Goal: Task Accomplishment & Management: Use online tool/utility

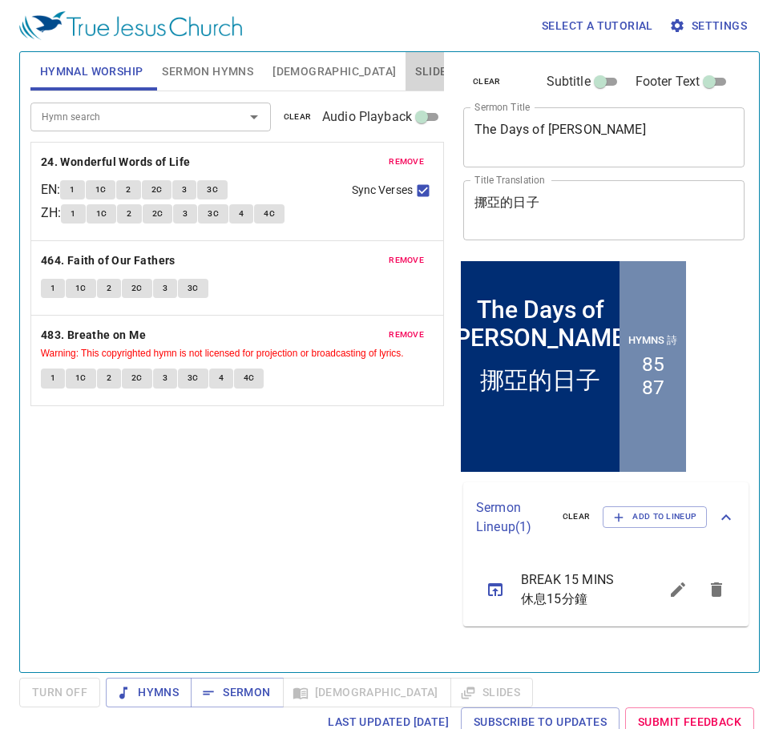
click at [415, 71] on span "Slides" at bounding box center [434, 72] width 38 height 20
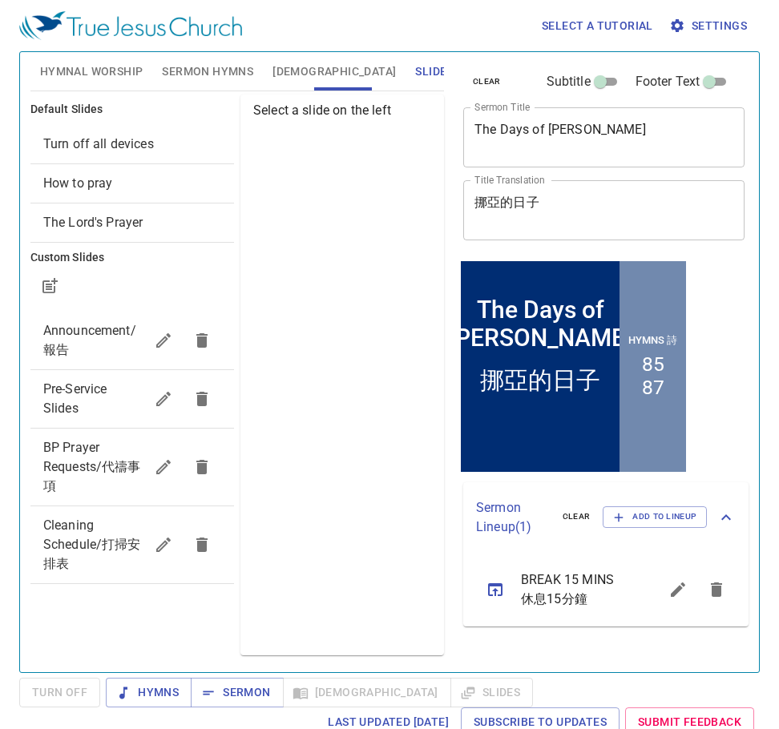
click at [51, 400] on span "Pre-Service Slides" at bounding box center [93, 399] width 101 height 38
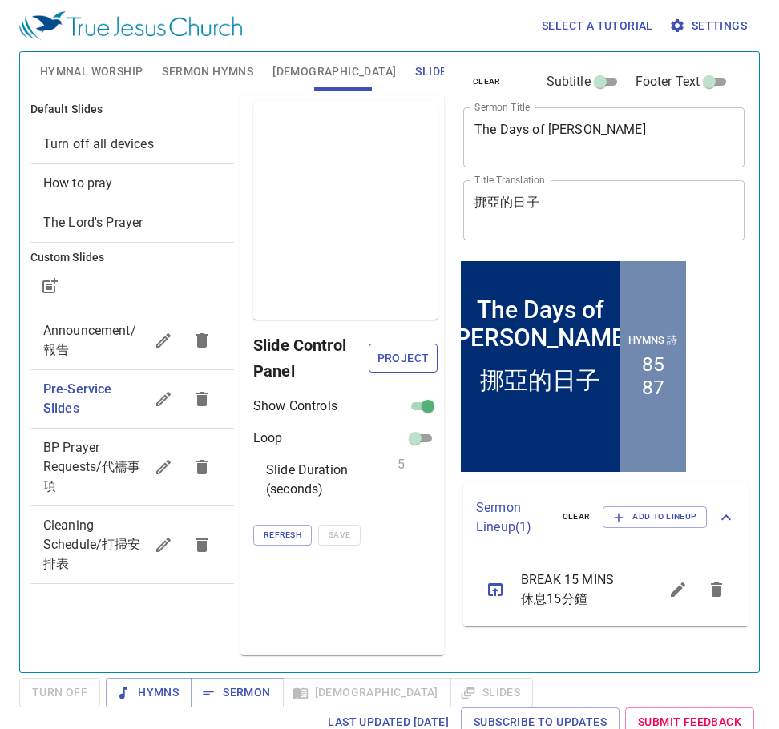
click at [420, 356] on span "Project" at bounding box center [402, 358] width 43 height 20
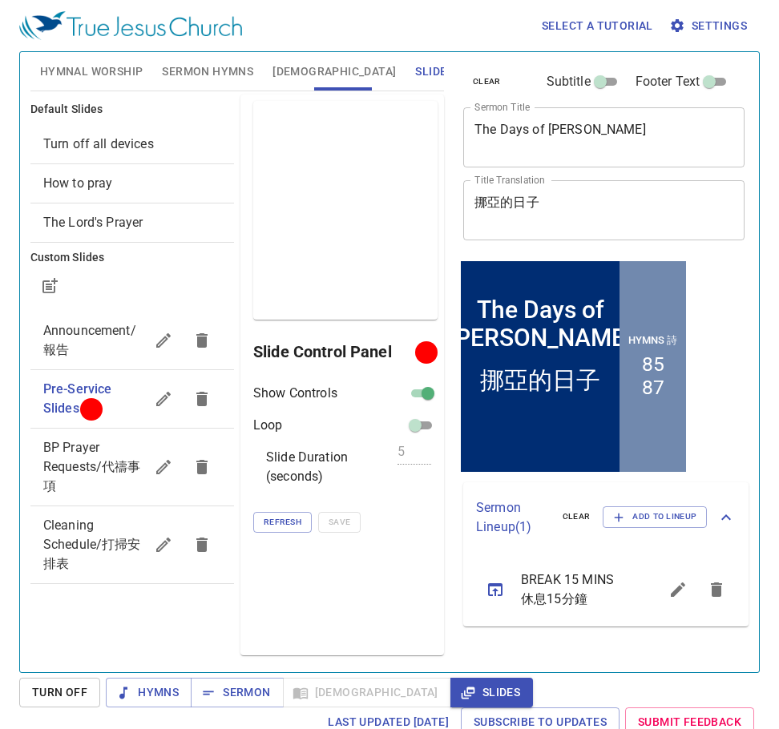
click at [202, 70] on span "Sermon Hymns" at bounding box center [207, 72] width 91 height 20
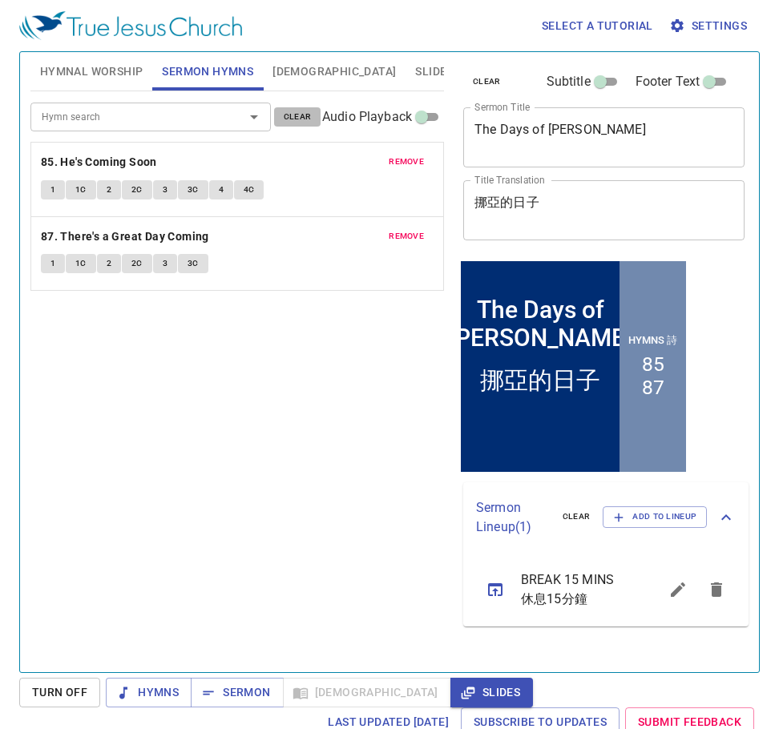
click at [291, 107] on button "clear" at bounding box center [297, 116] width 47 height 19
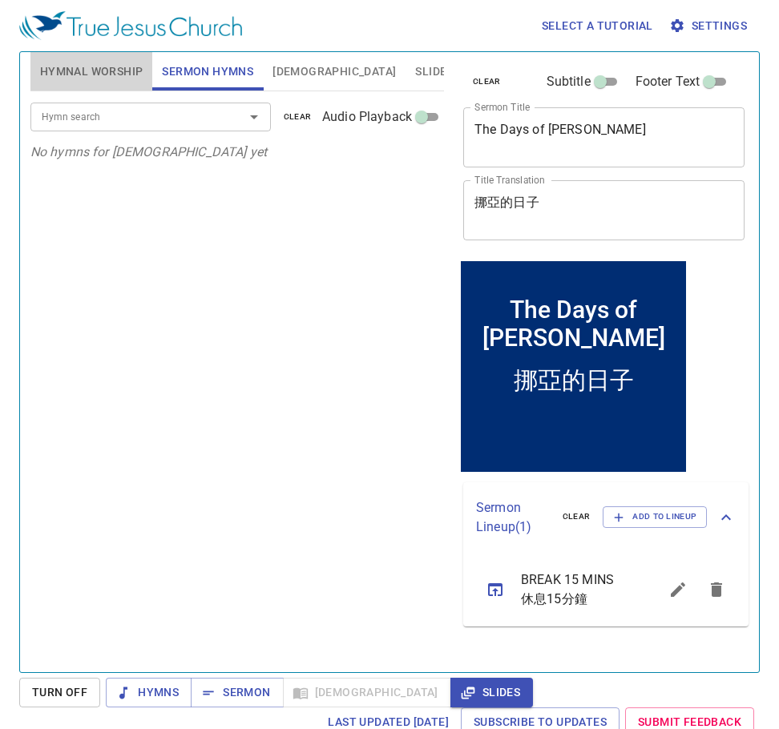
click at [112, 78] on span "Hymnal Worship" at bounding box center [91, 72] width 103 height 20
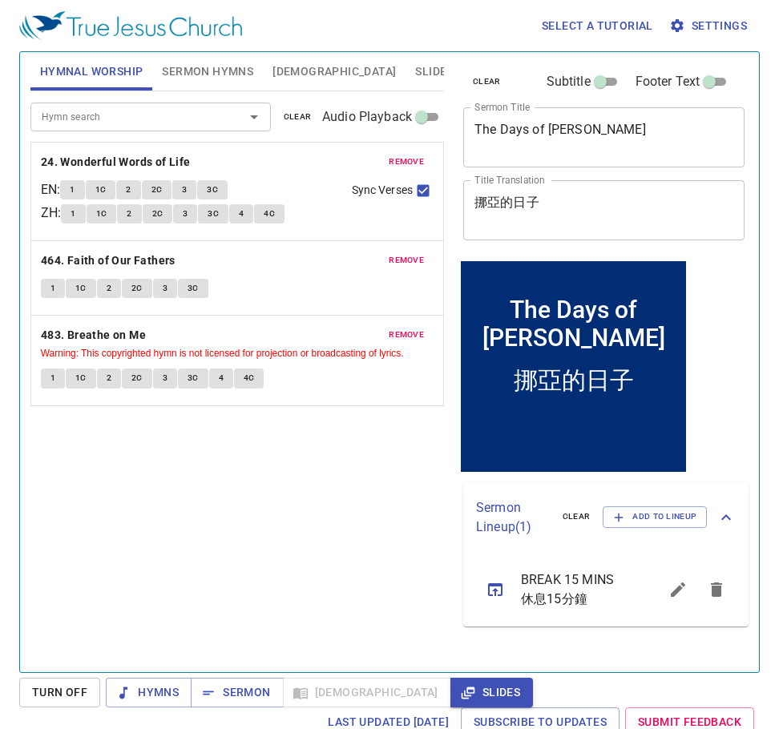
click at [282, 110] on button "clear" at bounding box center [297, 116] width 47 height 19
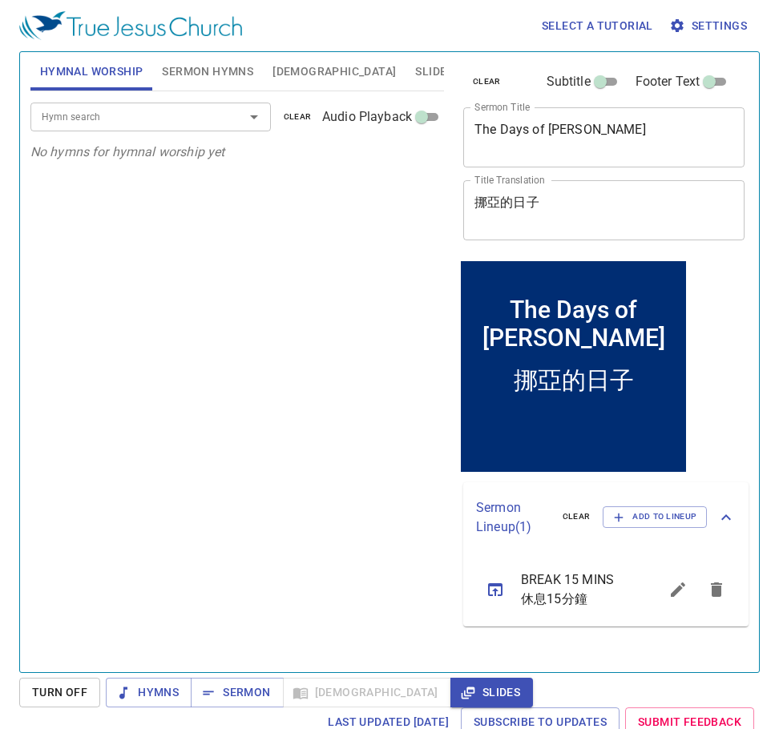
click at [231, 70] on span "Sermon Hymns" at bounding box center [207, 72] width 91 height 20
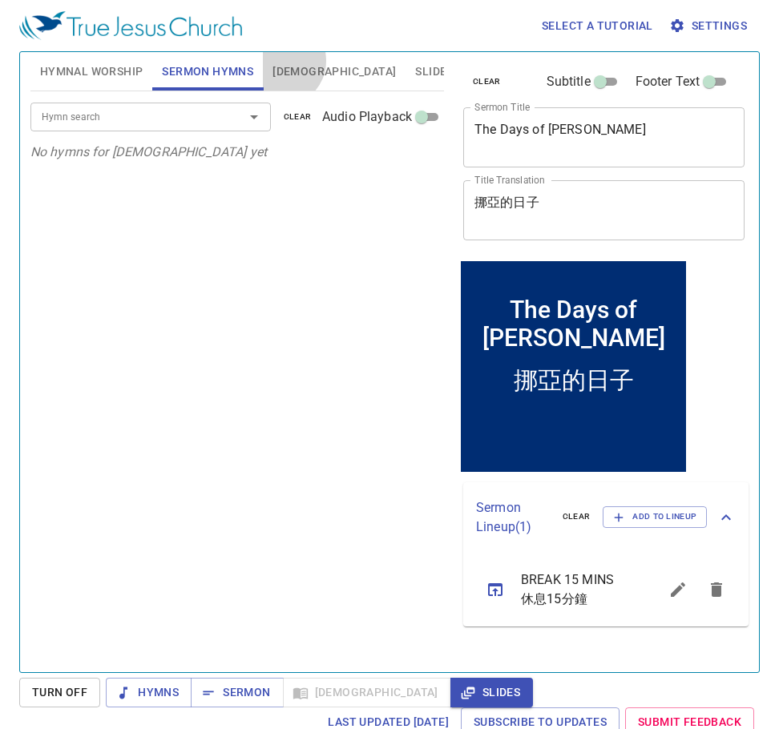
click at [287, 62] on span "[DEMOGRAPHIC_DATA]" at bounding box center [333, 72] width 123 height 20
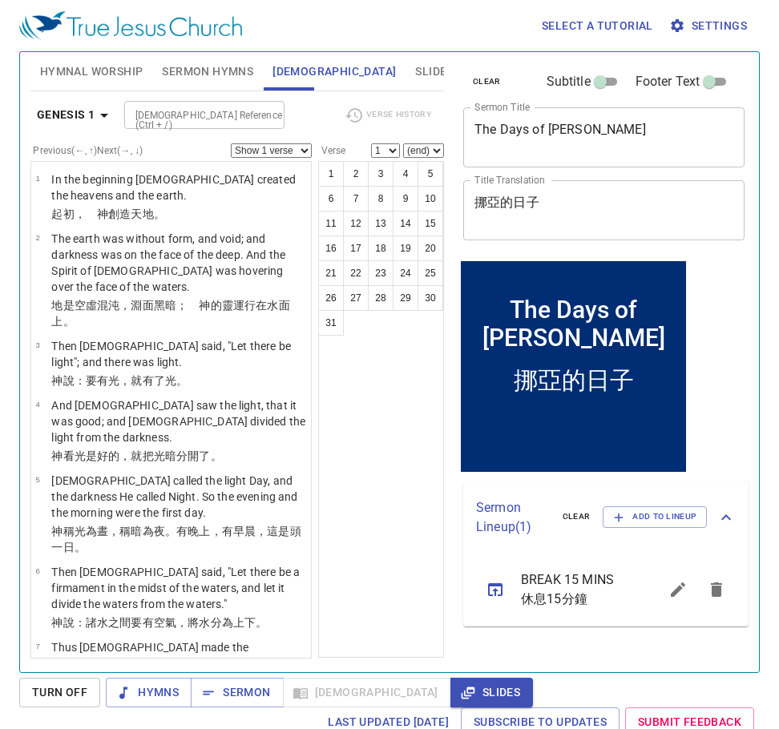
click at [614, 160] on div "The Days of Noah x Sermon Title" at bounding box center [603, 137] width 281 height 60
drag, startPoint x: 605, startPoint y: 129, endPoint x: 425, endPoint y: 106, distance: 180.9
click at [425, 106] on div "Hymnal Worship Sermon Hymns Bible Slides Hymn search Hymn search clear Audio Pl…" at bounding box center [389, 356] width 731 height 620
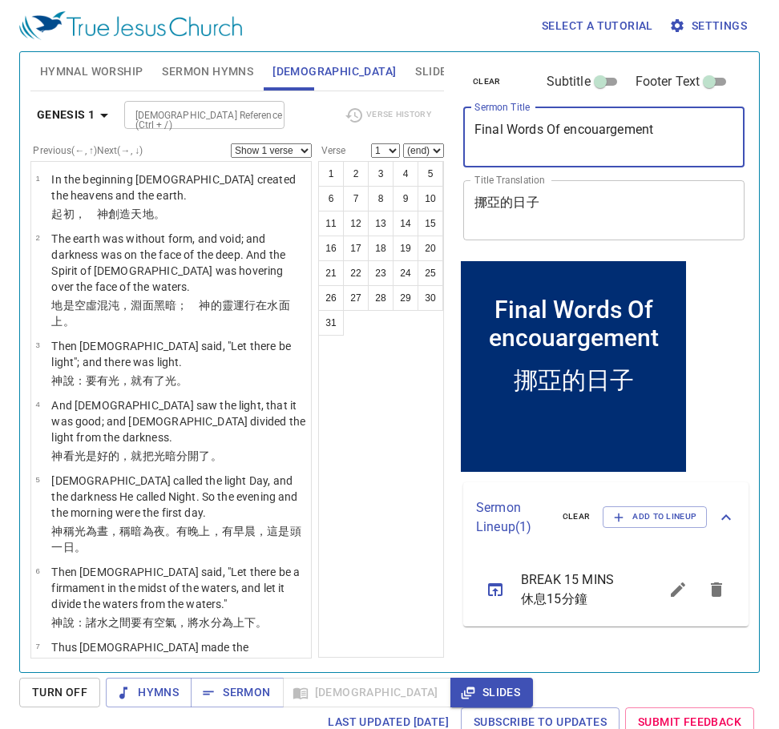
click at [605, 134] on textarea "Final Words Of encouargement" at bounding box center [603, 137] width 259 height 30
click at [574, 124] on textarea "Final Words Of encouragement" at bounding box center [603, 137] width 259 height 30
click at [571, 126] on textarea "Final Words Of encouragement" at bounding box center [603, 137] width 259 height 30
click at [687, 141] on textarea "Final Words Of Encouragement" at bounding box center [603, 137] width 259 height 30
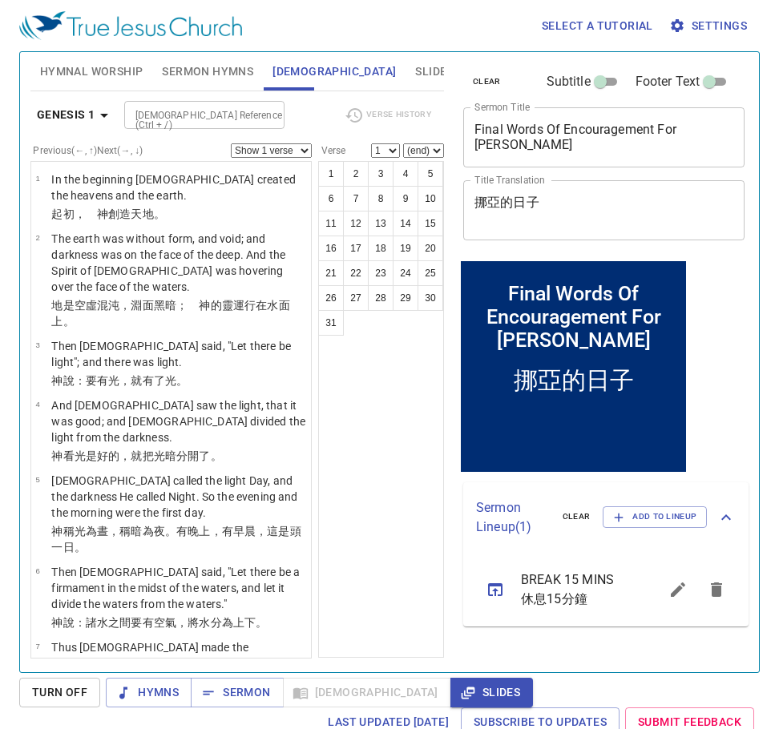
click at [682, 118] on div "Final Words Of Encouragement For Timothy x Sermon Title" at bounding box center [603, 137] width 281 height 60
click at [662, 126] on textarea "Final Words Of Encouragement For Timothy" at bounding box center [603, 137] width 259 height 30
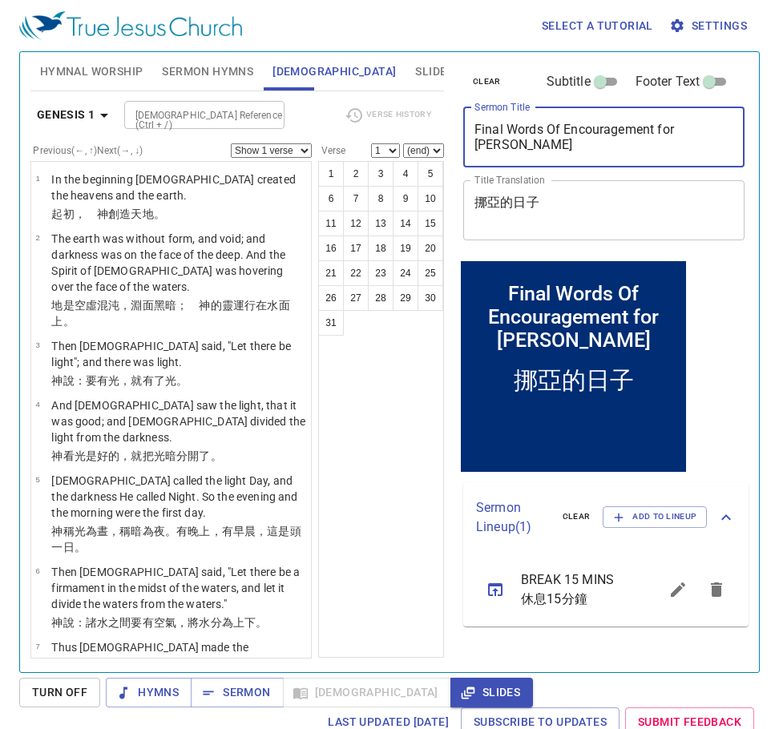
click at [552, 127] on textarea "Final Words Of Encouragement for Timothy" at bounding box center [603, 137] width 259 height 30
type textarea "Final Words of Encouragement for [PERSON_NAME]"
click at [681, 213] on textarea "挪亞的日子" at bounding box center [603, 210] width 259 height 30
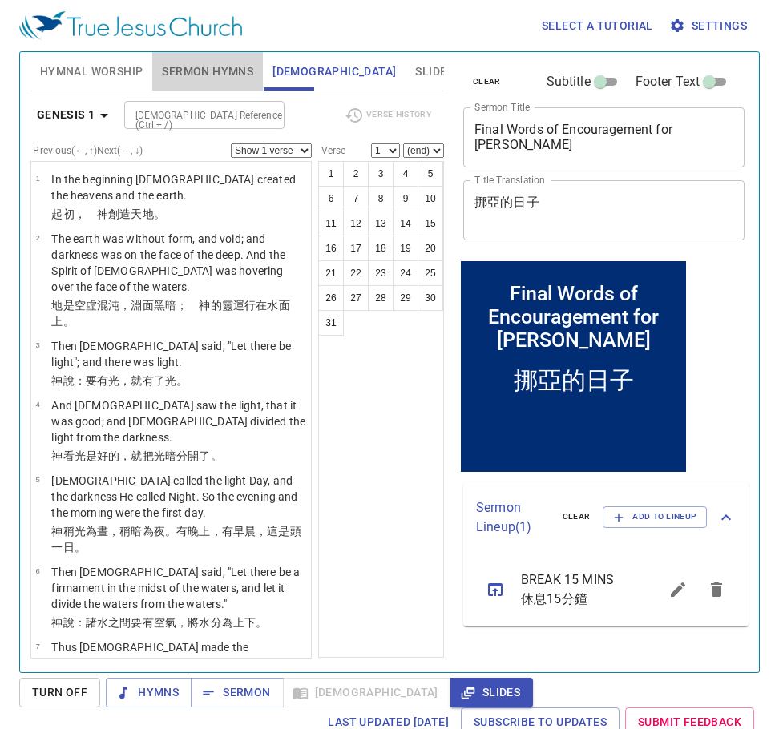
drag, startPoint x: 182, startPoint y: 66, endPoint x: 169, endPoint y: 55, distance: 16.5
click at [170, 56] on button "Sermon Hymns" at bounding box center [207, 71] width 111 height 38
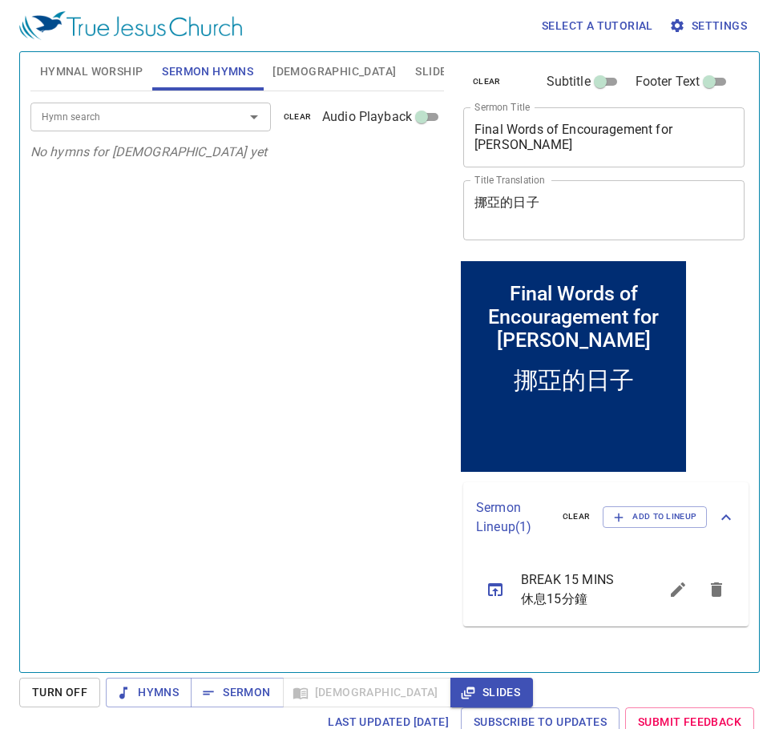
click at [155, 126] on input "Hymn search" at bounding box center [126, 116] width 183 height 18
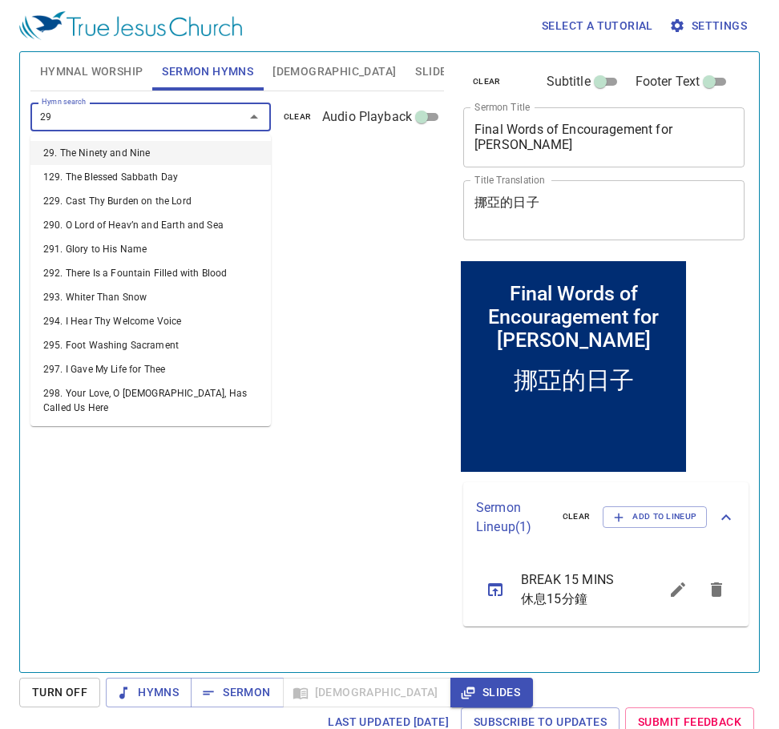
type input "294"
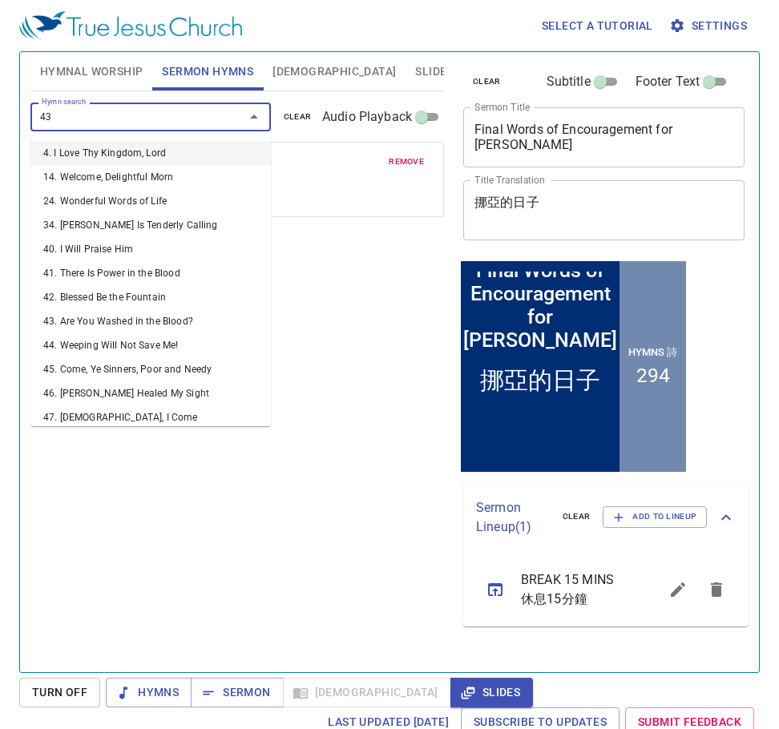
type input "433"
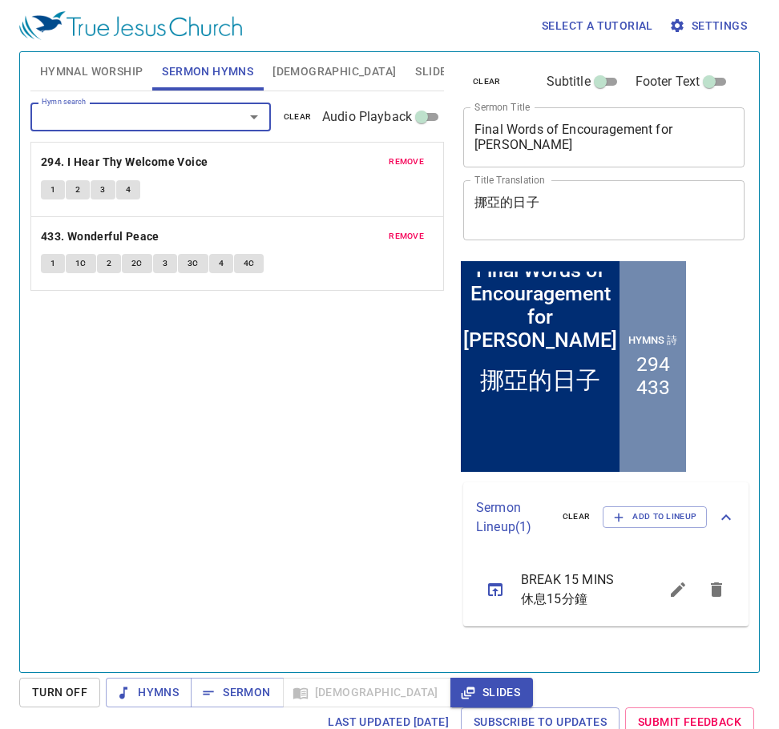
click at [89, 69] on span "Hymnal Worship" at bounding box center [91, 72] width 103 height 20
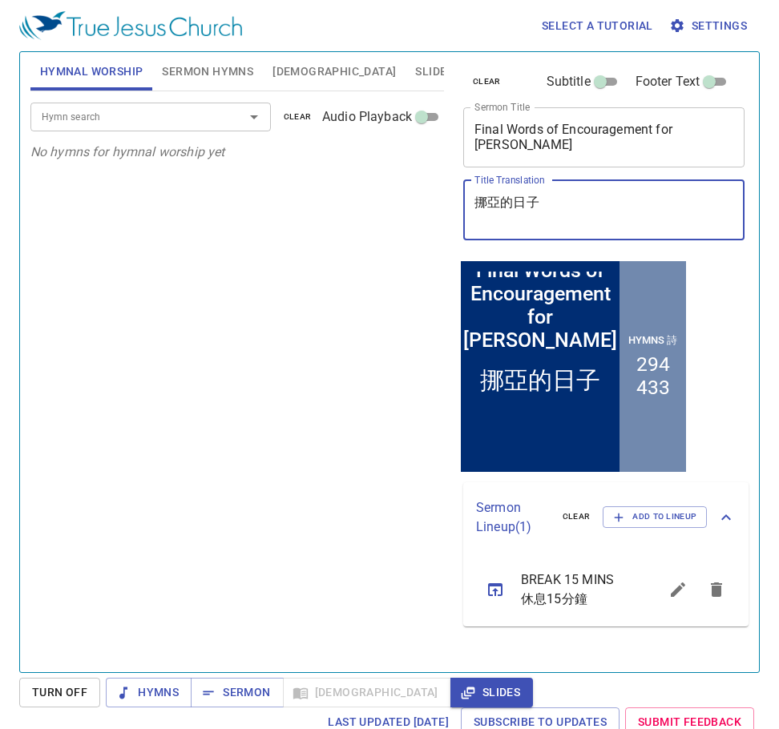
drag, startPoint x: 582, startPoint y: 203, endPoint x: 351, endPoint y: 228, distance: 232.8
click at [351, 228] on div "Hymnal Worship Sermon Hymns [DEMOGRAPHIC_DATA] Slides Hymn search Hymn search c…" at bounding box center [389, 356] width 731 height 620
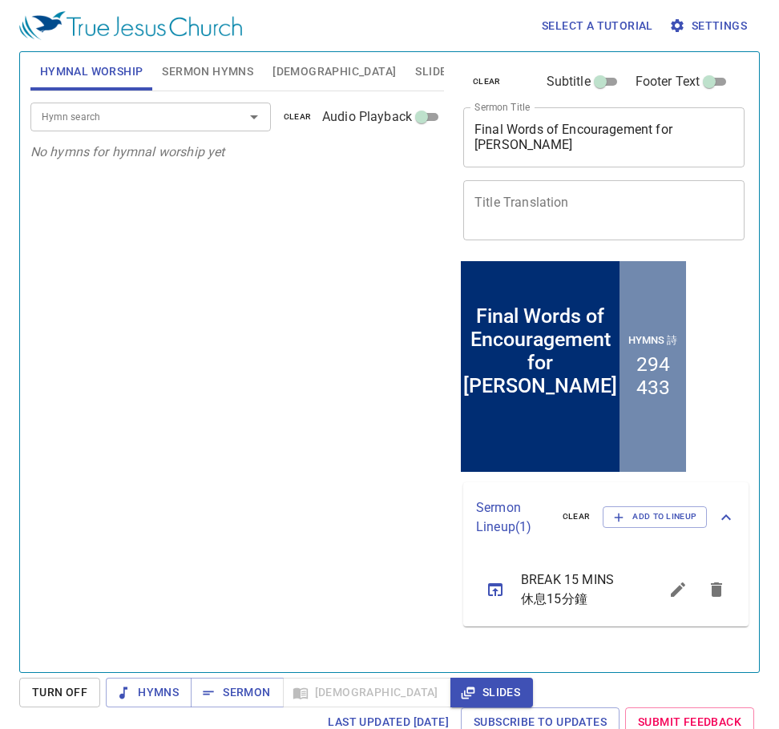
drag, startPoint x: 139, startPoint y: 261, endPoint x: 316, endPoint y: 50, distance: 275.2
click at [140, 261] on div "Hymn search Hymn search clear Audio Playback No hymns for hymnal worship yet" at bounding box center [236, 374] width 413 height 567
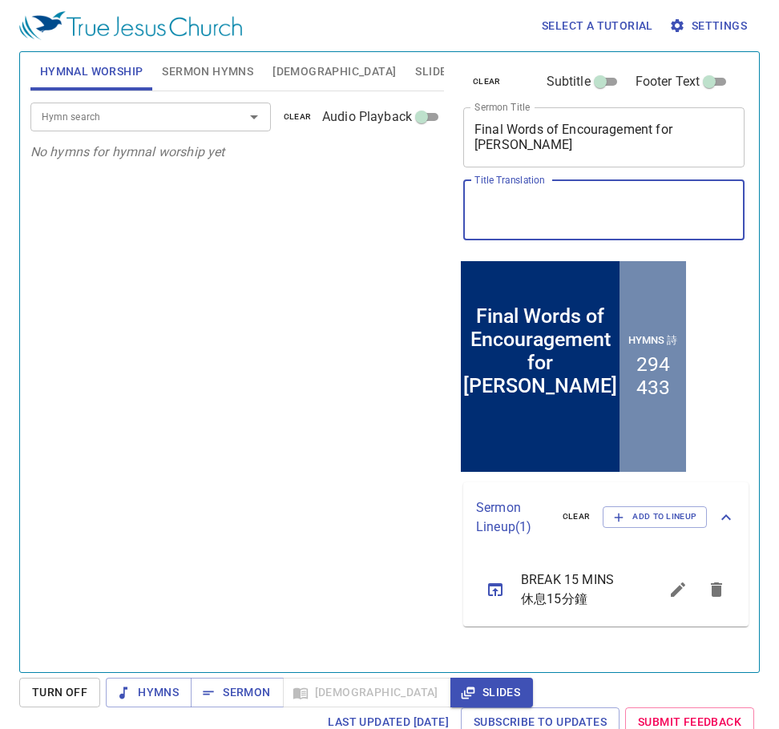
click at [610, 207] on textarea "Title Translation" at bounding box center [603, 210] width 259 height 30
paste textarea "給[PERSON_NAME]的最後勉勵"
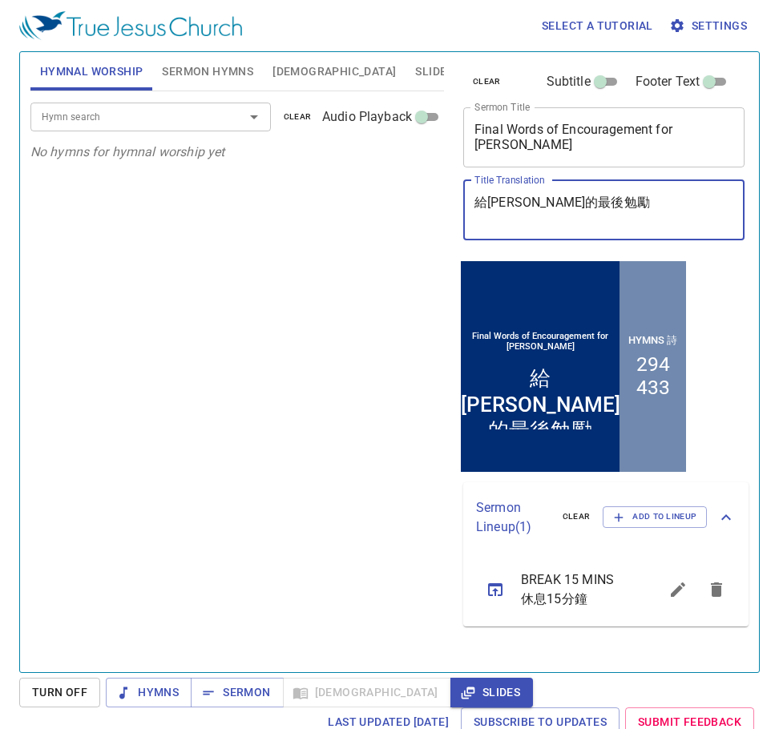
type textarea "給[PERSON_NAME]的最後勉勵"
click at [228, 380] on div "Hymn search Hymn search clear Audio Playback No hymns for hymnal worship yet" at bounding box center [236, 374] width 413 height 567
click at [633, 132] on textarea "Final Words of Encouragement for [PERSON_NAME]" at bounding box center [603, 137] width 259 height 30
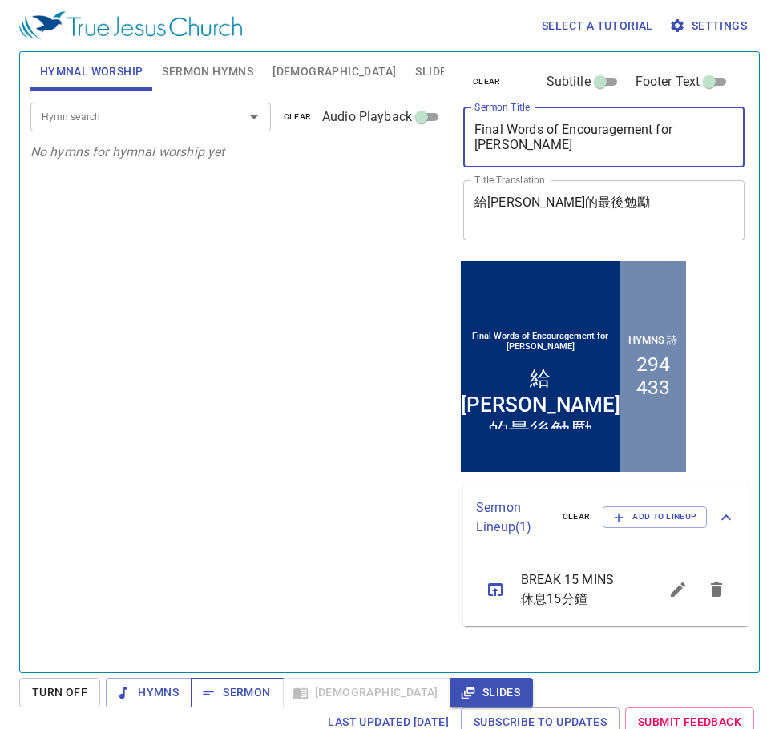
click at [0, 0] on span "Sermon" at bounding box center [0, 0] width 0 height 0
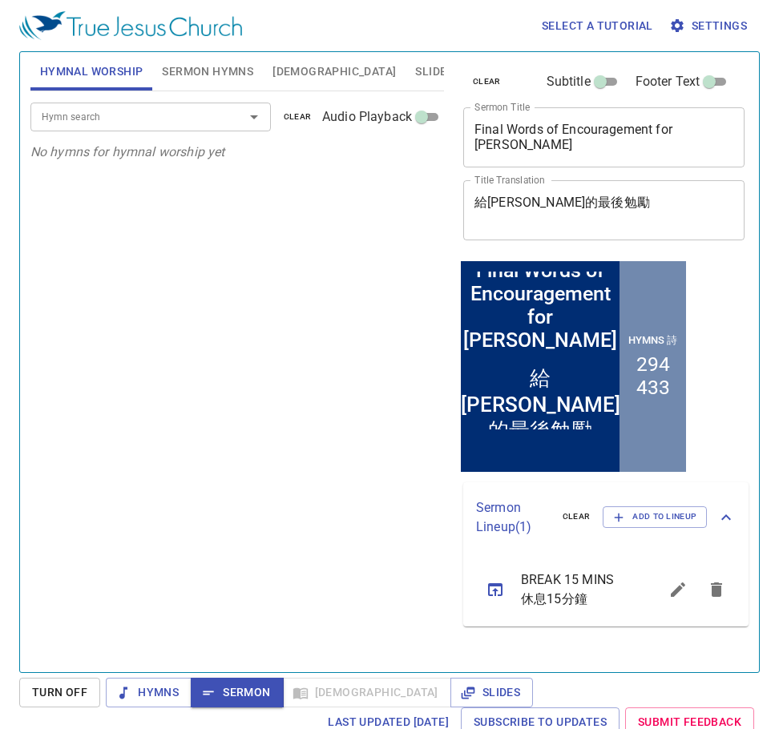
click at [415, 74] on span "Slides" at bounding box center [434, 72] width 38 height 20
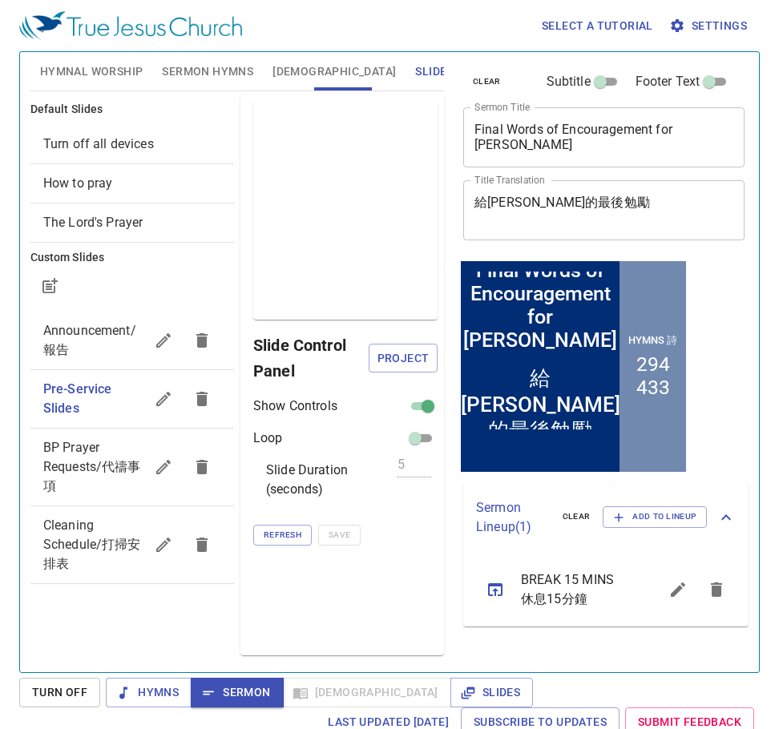
click at [419, 369] on button "Project" at bounding box center [402, 359] width 69 height 30
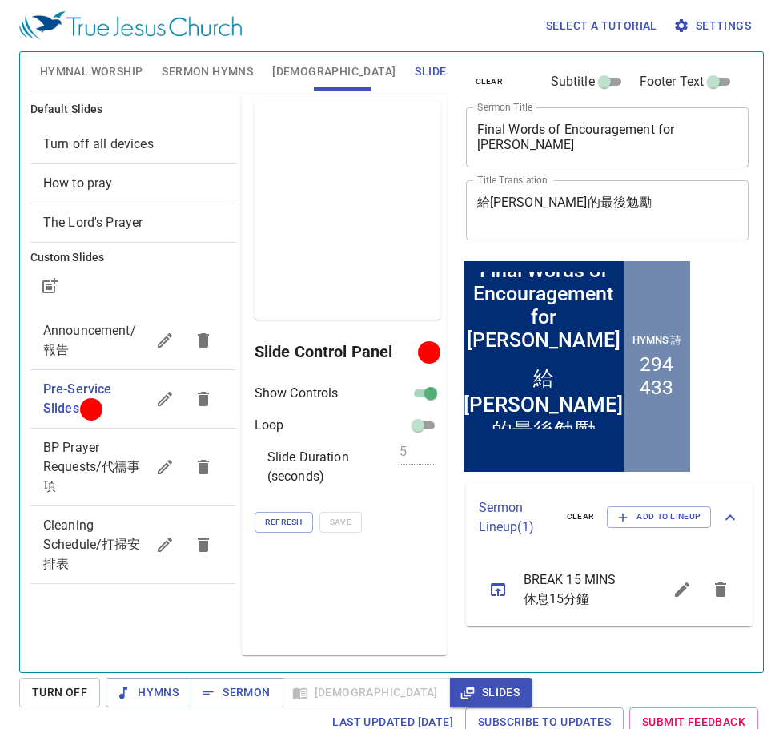
click at [288, 89] on button "[DEMOGRAPHIC_DATA]" at bounding box center [334, 71] width 143 height 38
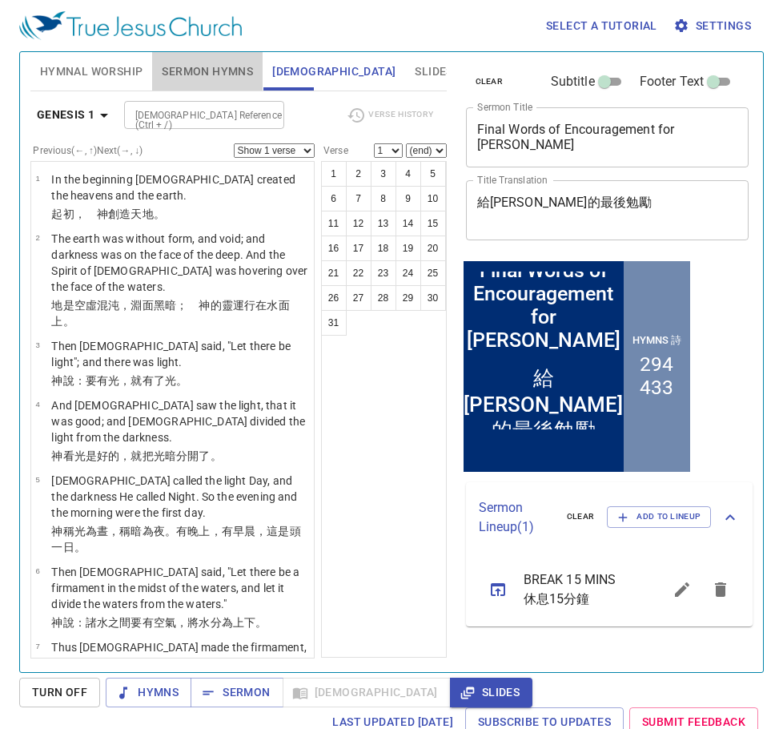
click at [187, 66] on span "Sermon Hymns" at bounding box center [207, 72] width 91 height 20
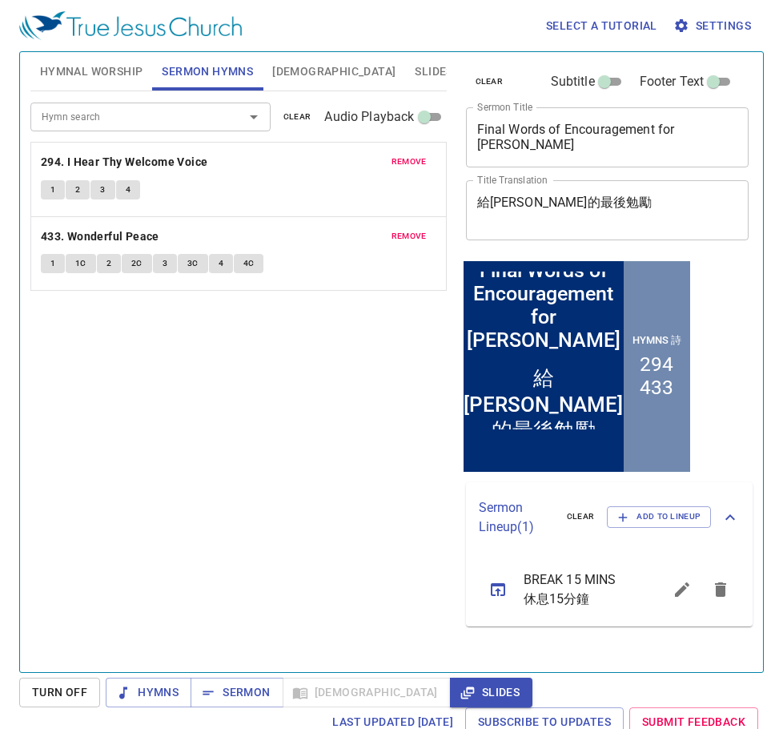
click at [54, 74] on span "Hymnal Worship" at bounding box center [91, 72] width 103 height 20
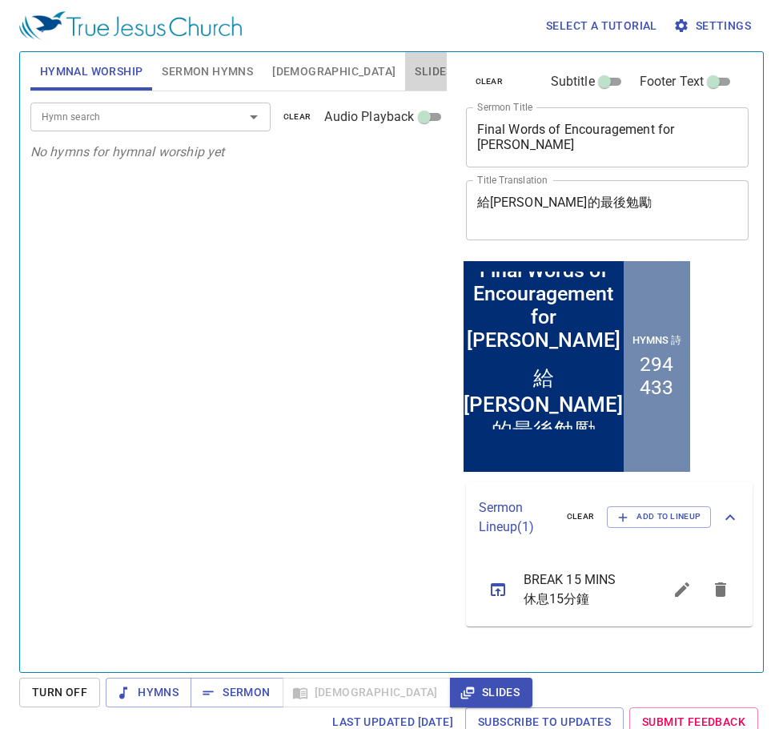
click at [405, 58] on button "Slides" at bounding box center [433, 71] width 57 height 38
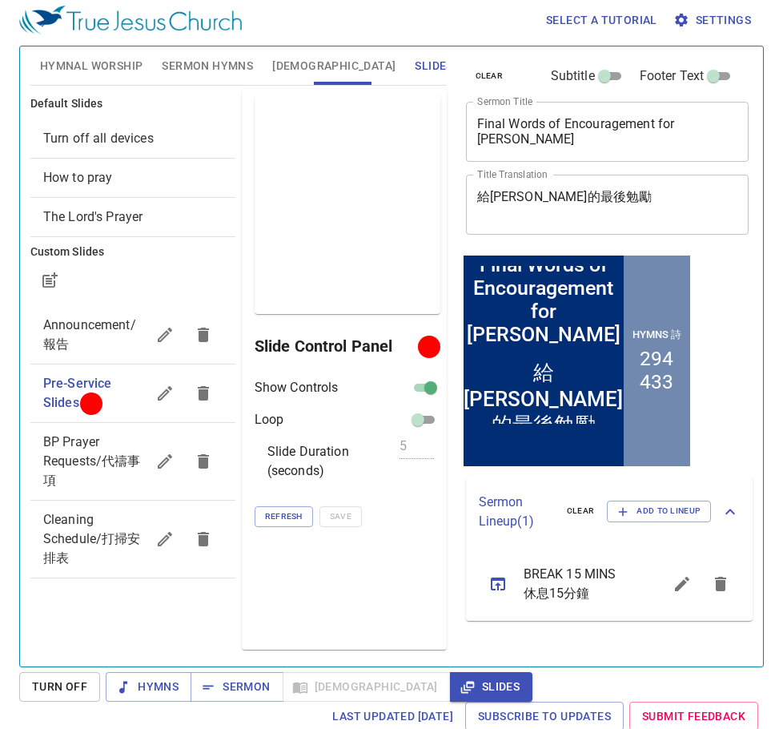
scroll to position [7, 0]
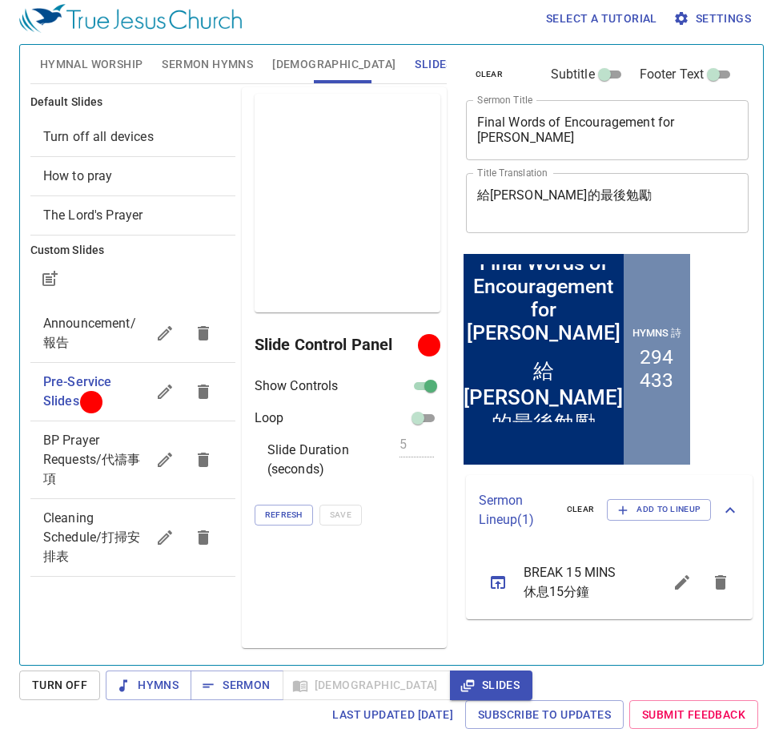
click at [401, 555] on div "Preview Only Slide Control Panel Show Controls Loop Slide Duration (seconds) 5 …" at bounding box center [344, 367] width 205 height 561
click at [296, 62] on span "[DEMOGRAPHIC_DATA]" at bounding box center [333, 64] width 123 height 20
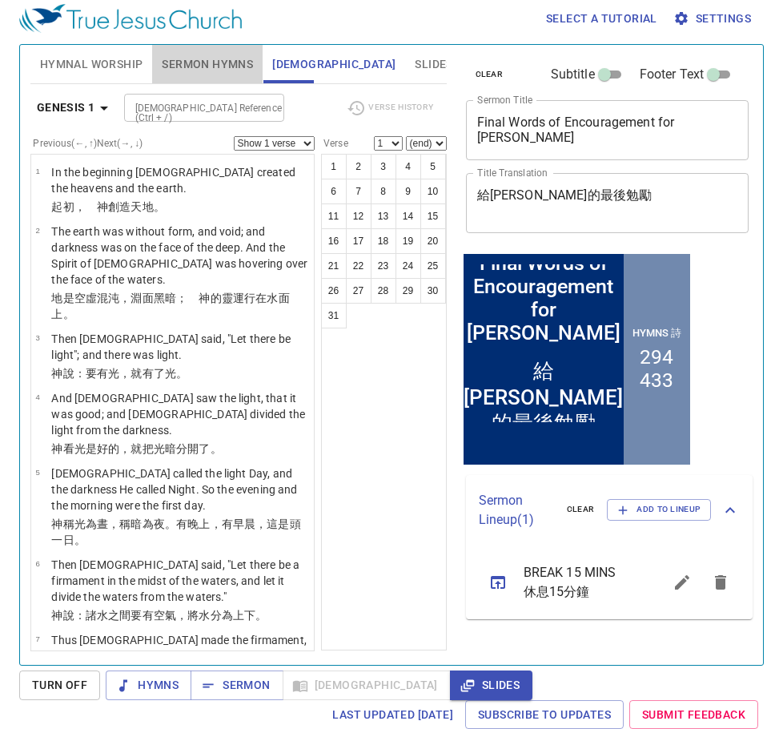
click at [218, 55] on span "Sermon Hymns" at bounding box center [207, 64] width 91 height 20
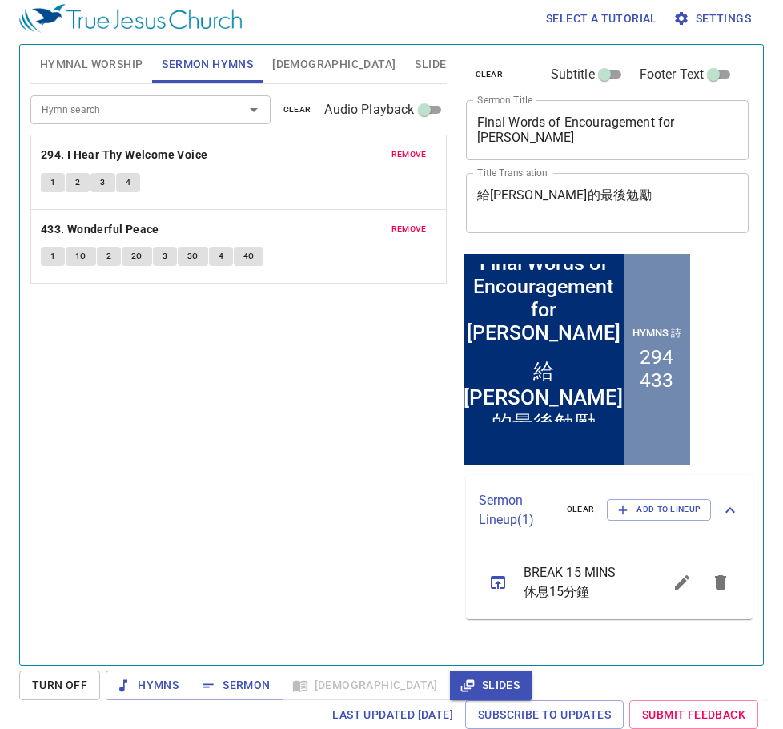
scroll to position [7, 0]
click at [70, 80] on button "Hymnal Worship" at bounding box center [91, 64] width 123 height 38
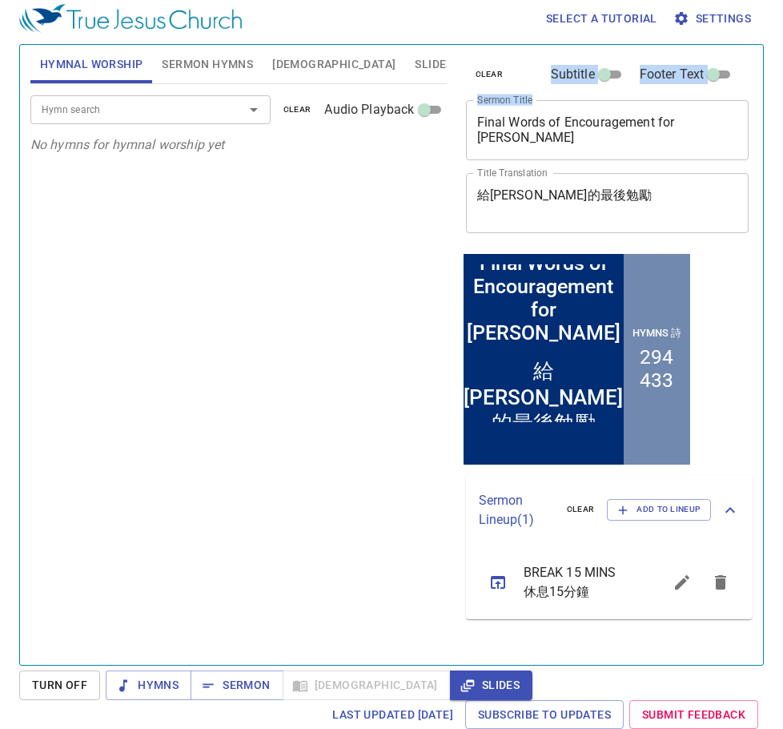
drag, startPoint x: 739, startPoint y: 124, endPoint x: 307, endPoint y: 143, distance: 432.1
click at [307, 143] on div "Hymnal Worship Sermon Hymns Bible Slides Hymn search Hymn search clear Audio Pl…" at bounding box center [391, 348] width 735 height 620
click at [702, 142] on textarea "Final Words of Encouragement for [PERSON_NAME]" at bounding box center [607, 130] width 261 height 30
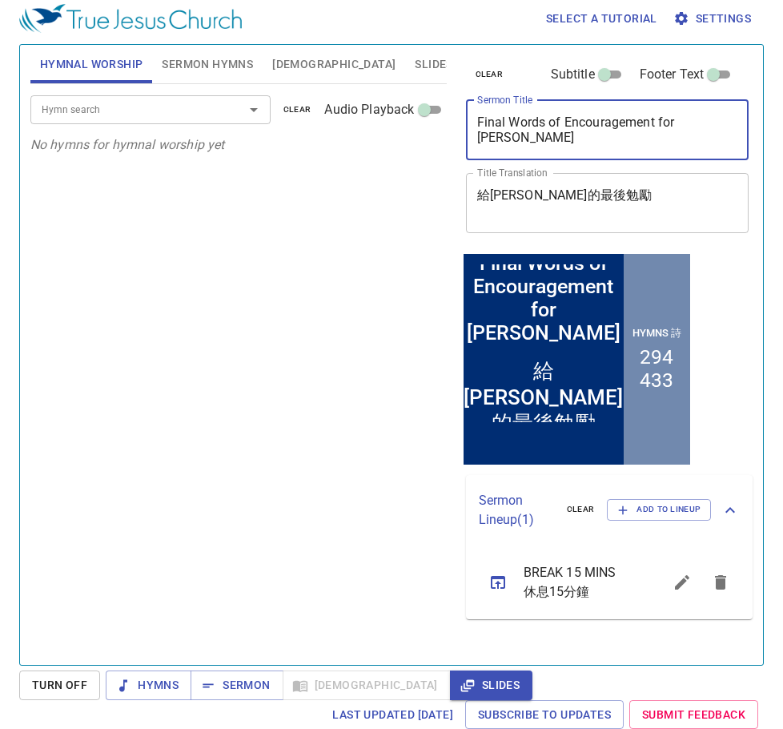
drag, startPoint x: 739, startPoint y: 131, endPoint x: 756, endPoint y: 114, distance: 24.4
click at [763, 113] on div "Hymnal Worship Sermon Hymns Bible Slides Hymn search Hymn search clear Audio Pl…" at bounding box center [391, 355] width 745 height 622
click at [743, 119] on div "Final Words of Encouragement for Timothy x Sermon Title" at bounding box center [608, 130] width 284 height 60
drag, startPoint x: 743, startPoint y: 119, endPoint x: 541, endPoint y: 142, distance: 203.1
click at [541, 142] on div "Final Words of Encouragement for Timothy x Sermon Title" at bounding box center [608, 130] width 284 height 60
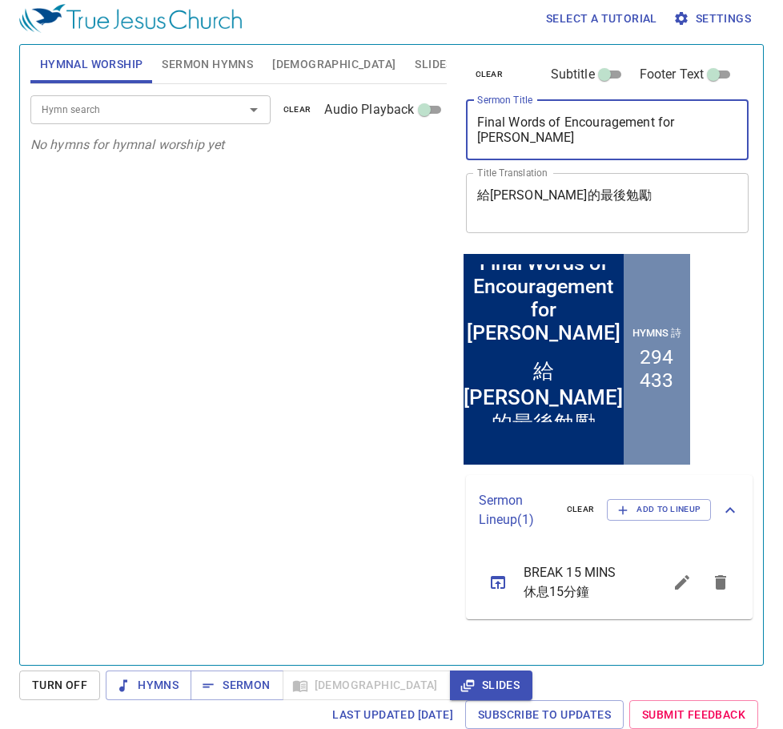
drag, startPoint x: 477, startPoint y: 125, endPoint x: 775, endPoint y: 118, distance: 298.1
click at [775, 118] on div "Select a tutorial Settings Hymnal Worship Sermon Hymns Bible Slides Hymn search…" at bounding box center [391, 357] width 783 height 729
click at [660, 207] on textarea "給[PERSON_NAME]的最後勉勵" at bounding box center [607, 202] width 261 height 30
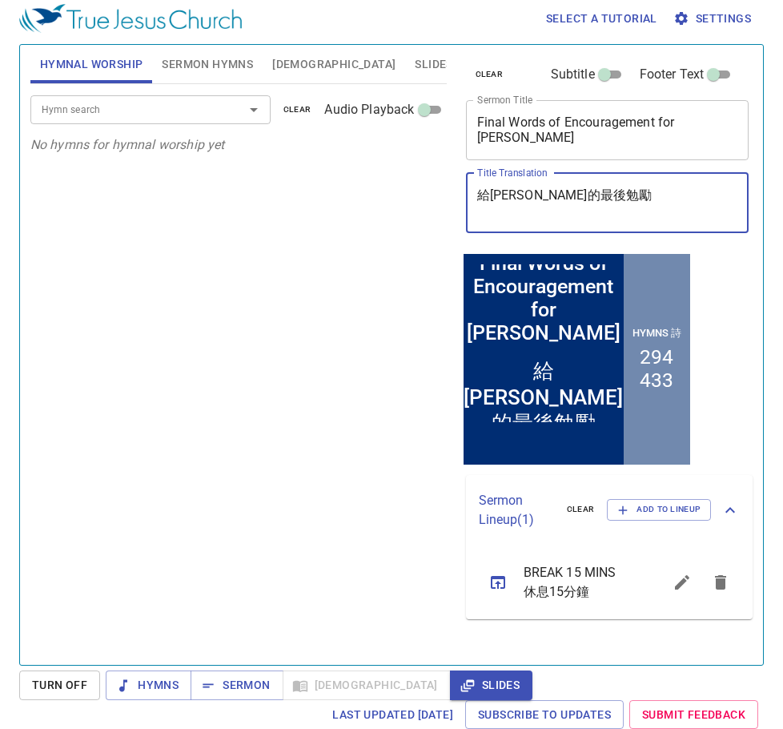
drag, startPoint x: 660, startPoint y: 207, endPoint x: 397, endPoint y: 232, distance: 264.0
click at [397, 232] on div "Hymnal Worship Sermon Hymns Bible Slides Hymn search Hymn search clear Audio Pl…" at bounding box center [391, 348] width 735 height 620
drag, startPoint x: 647, startPoint y: 195, endPoint x: 636, endPoint y: 192, distance: 11.5
click at [647, 195] on textarea "給[PERSON_NAME]的最後勉勵" at bounding box center [607, 202] width 261 height 30
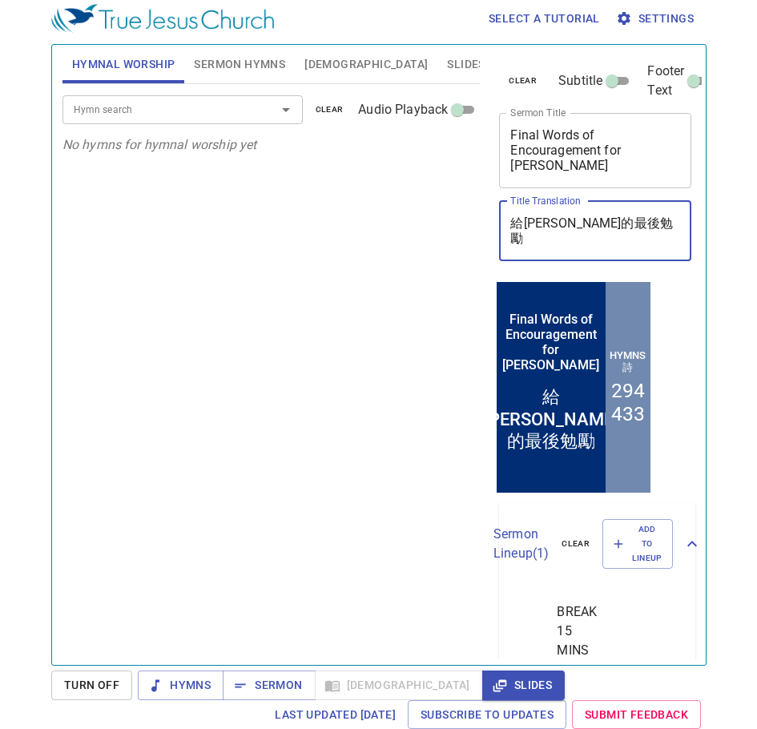
scroll to position [7, 0]
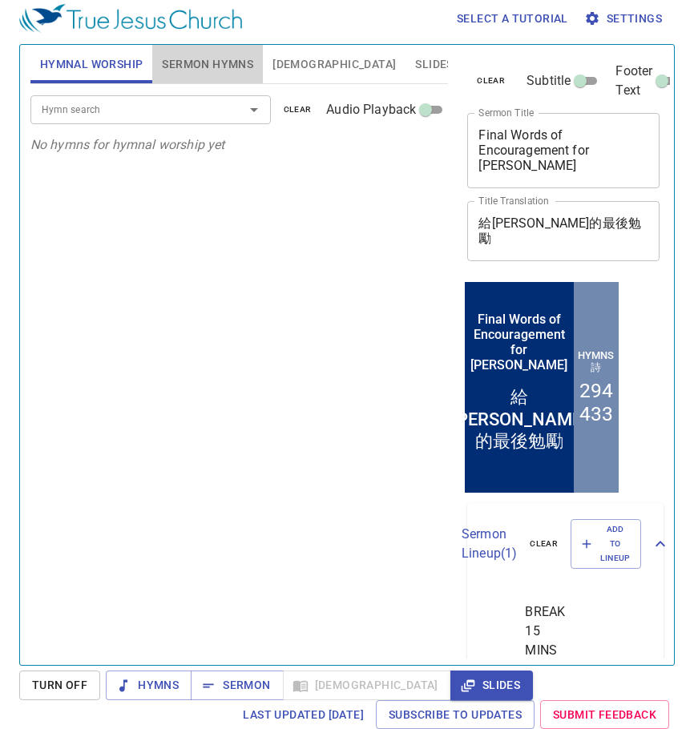
click at [210, 60] on span "Sermon Hymns" at bounding box center [207, 64] width 91 height 20
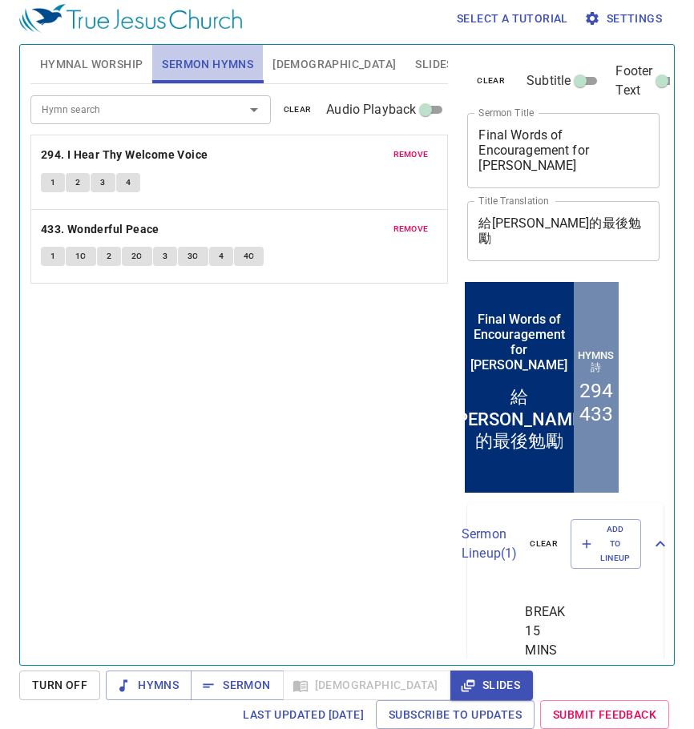
click at [262, 80] on div "Hymnal Worship Sermon Hymns [DEMOGRAPHIC_DATA] Slides" at bounding box center [239, 64] width 418 height 38
click at [415, 59] on span "Slides" at bounding box center [434, 64] width 38 height 20
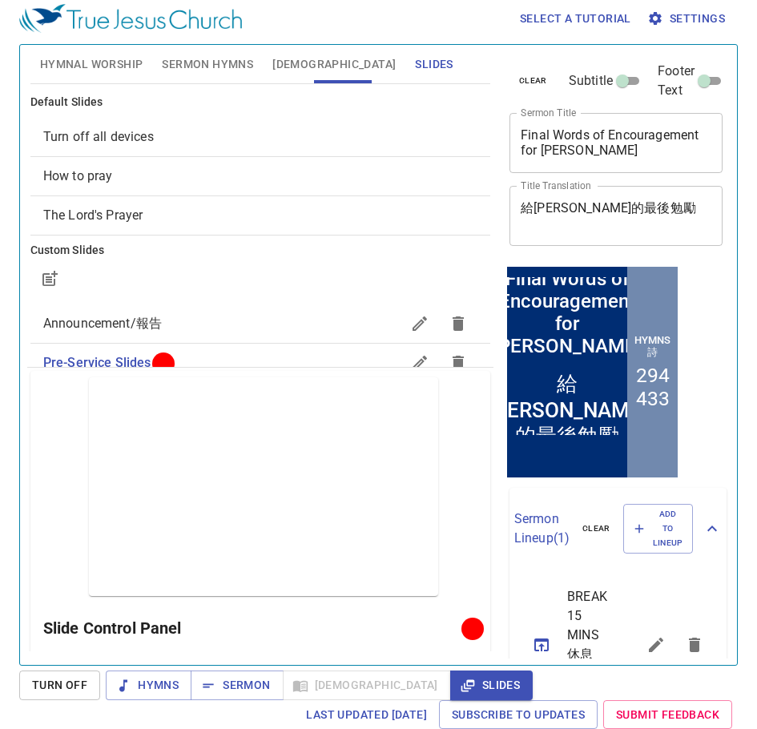
click at [380, 597] on div "Preview Only Slide Control Panel Show Controls Loop Slide Duration (seconds) 5 …" at bounding box center [260, 651] width 460 height 561
click at [92, 68] on span "Hymnal Worship" at bounding box center [91, 64] width 103 height 20
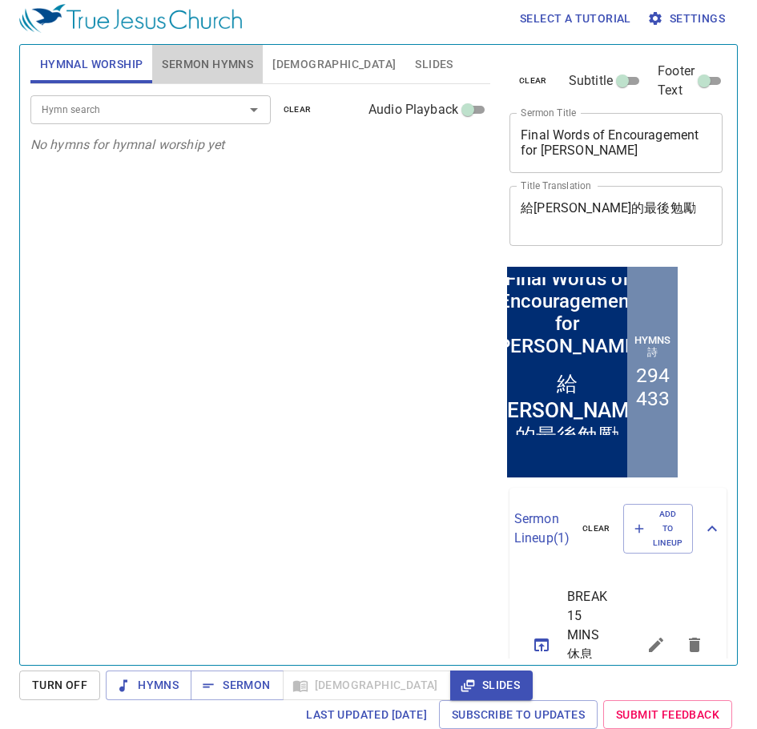
click at [228, 55] on span "Sermon Hymns" at bounding box center [207, 64] width 91 height 20
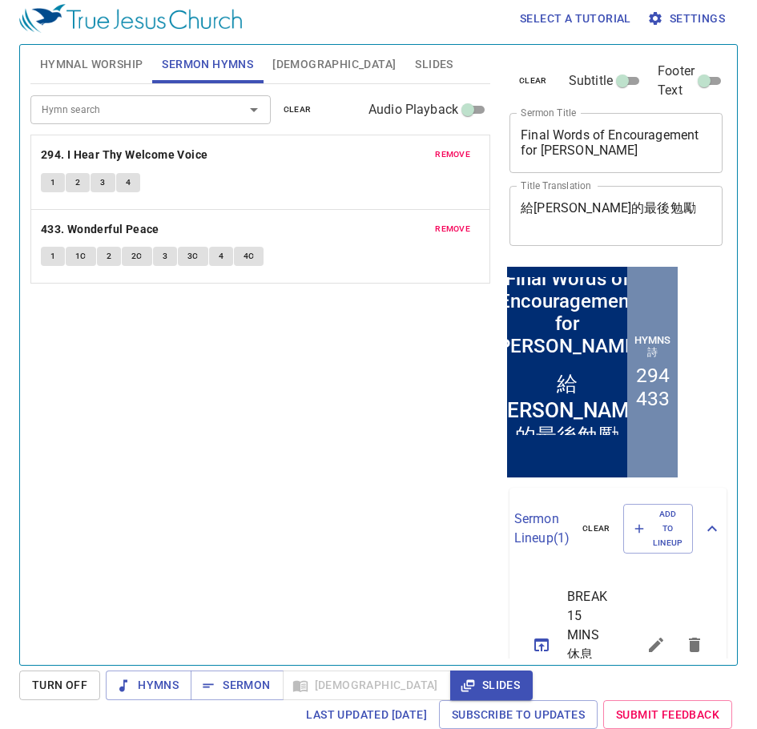
click at [284, 75] on button "[DEMOGRAPHIC_DATA]" at bounding box center [334, 64] width 143 height 38
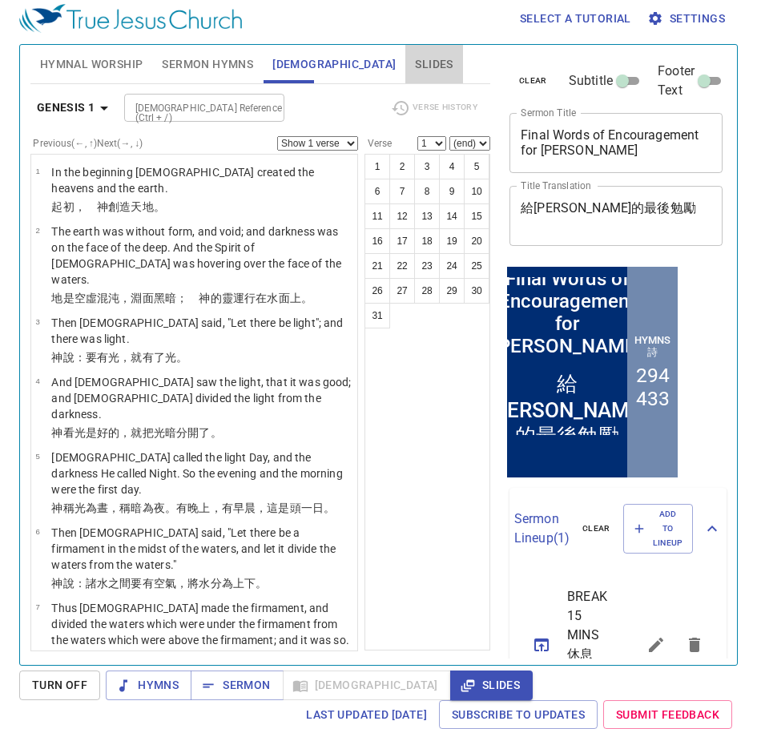
click at [415, 61] on span "Slides" at bounding box center [434, 64] width 38 height 20
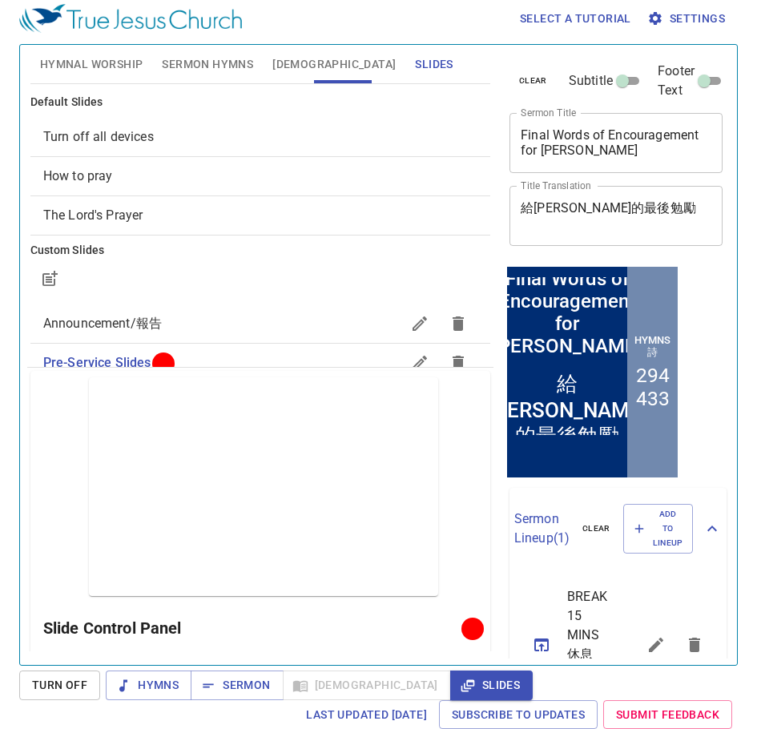
click at [114, 59] on span "Hymnal Worship" at bounding box center [91, 64] width 103 height 20
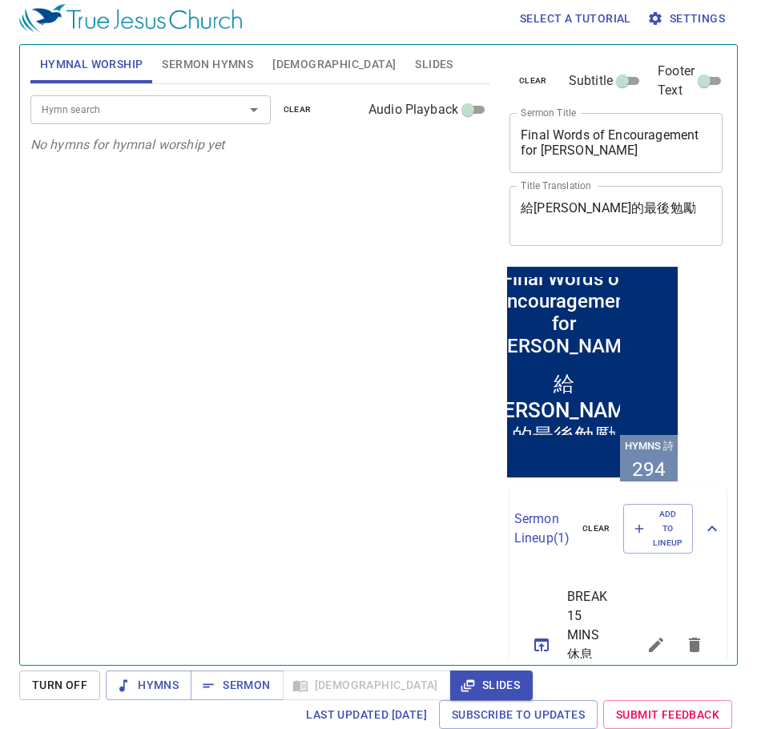
scroll to position [7, 0]
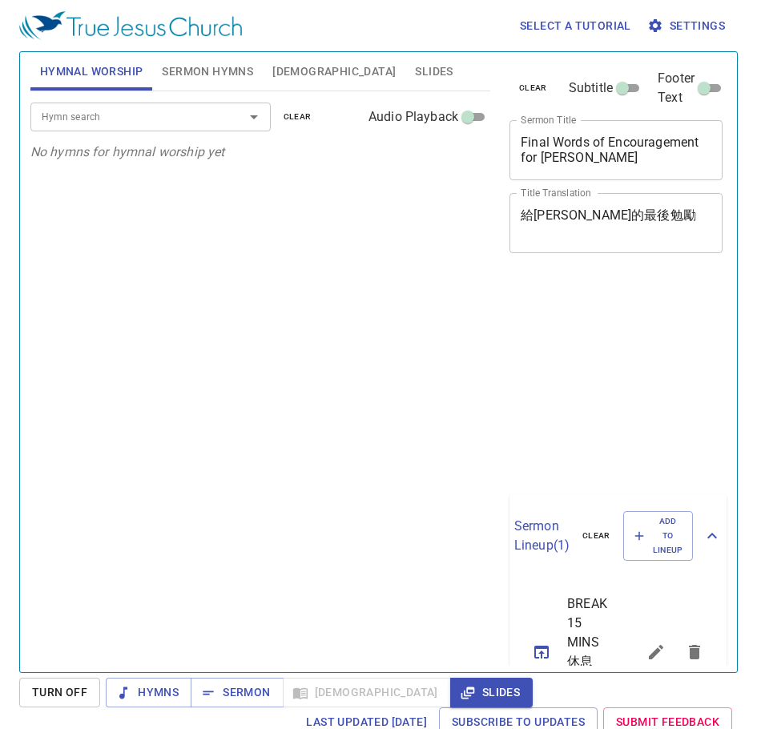
scroll to position [7, 0]
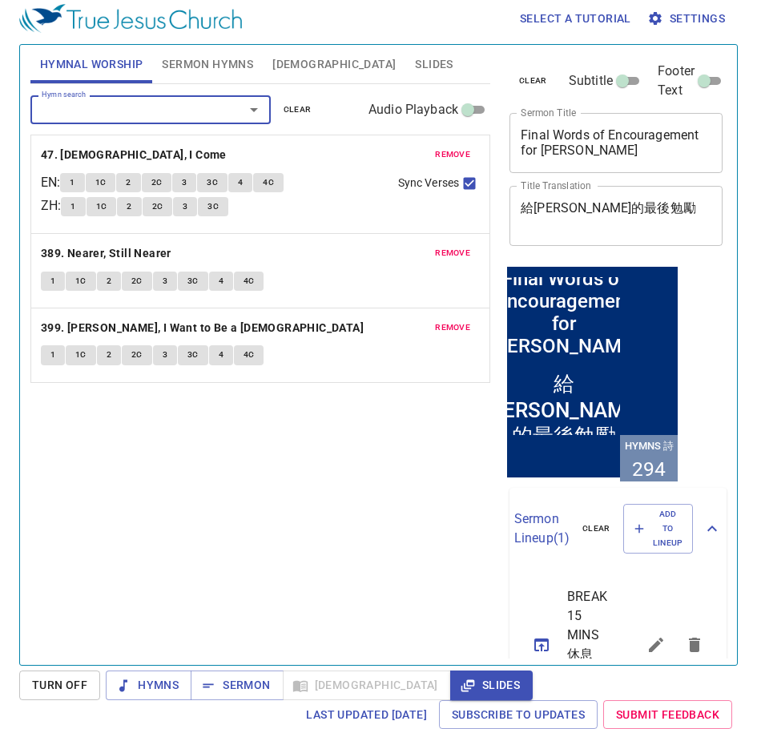
scroll to position [7, 0]
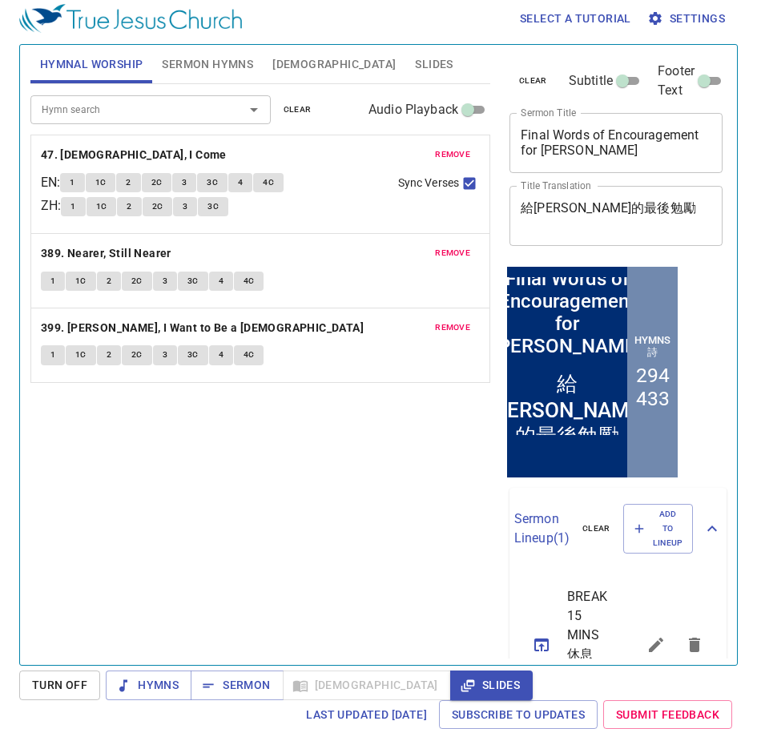
scroll to position [7, 0]
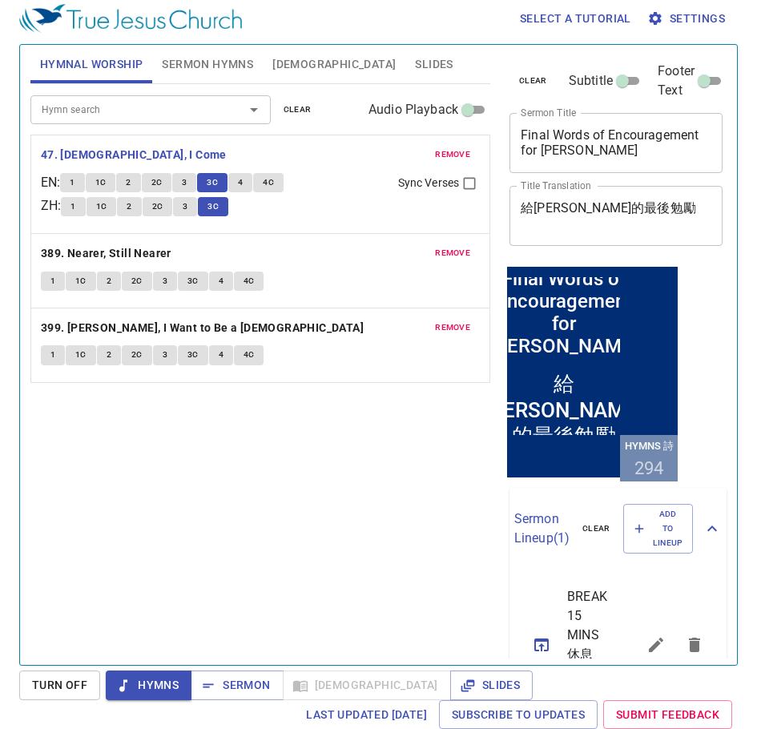
scroll to position [7, 0]
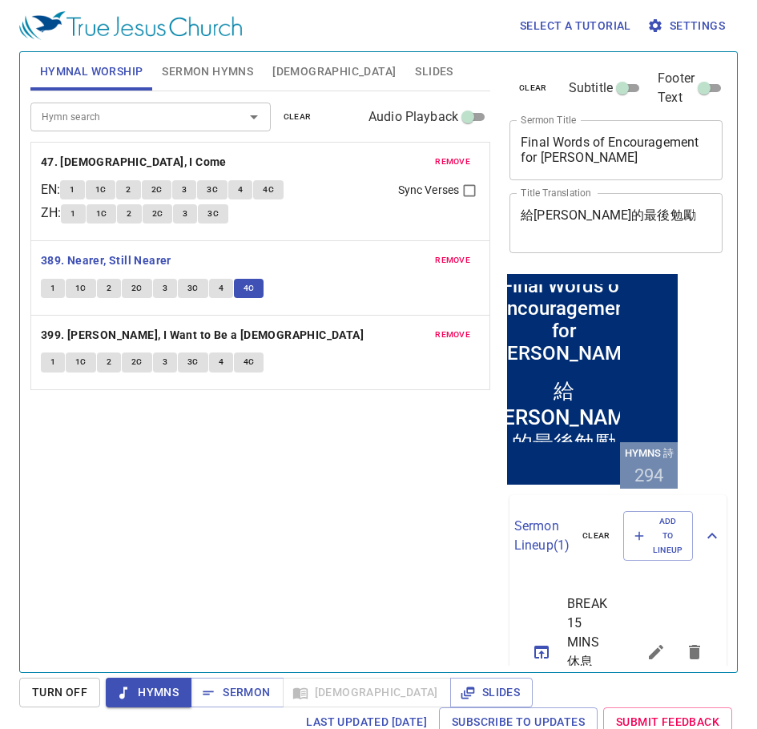
scroll to position [7, 0]
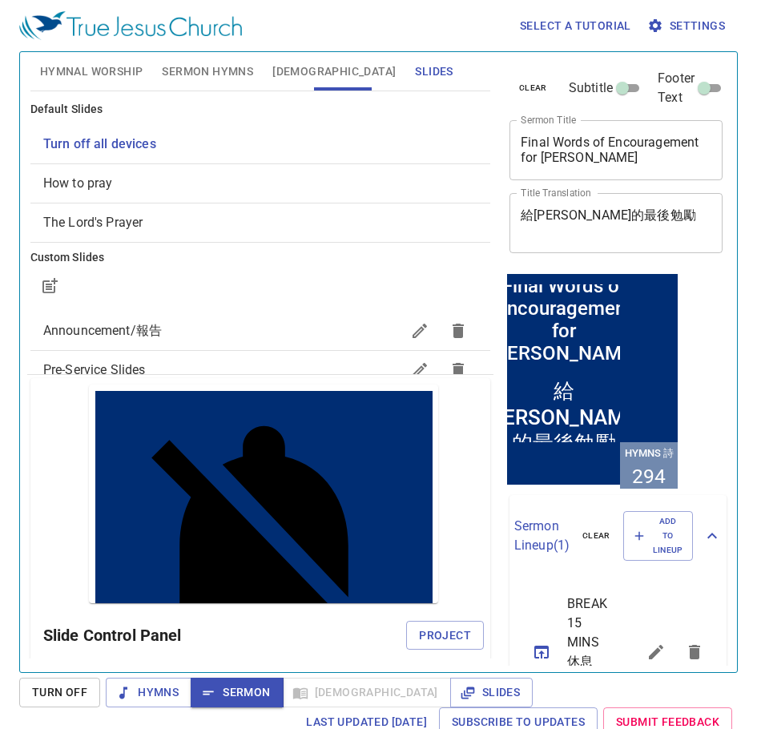
scroll to position [7, 0]
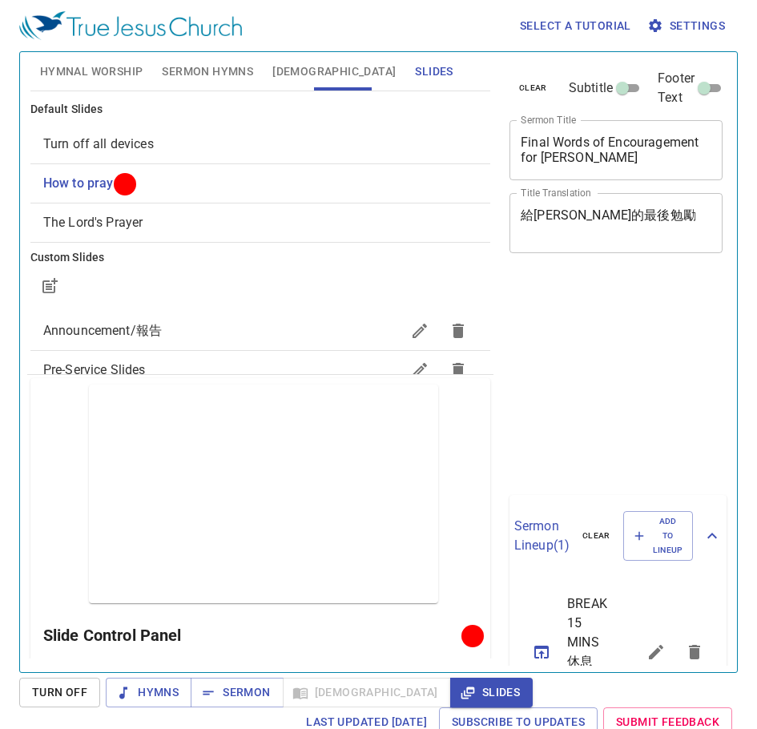
scroll to position [7, 0]
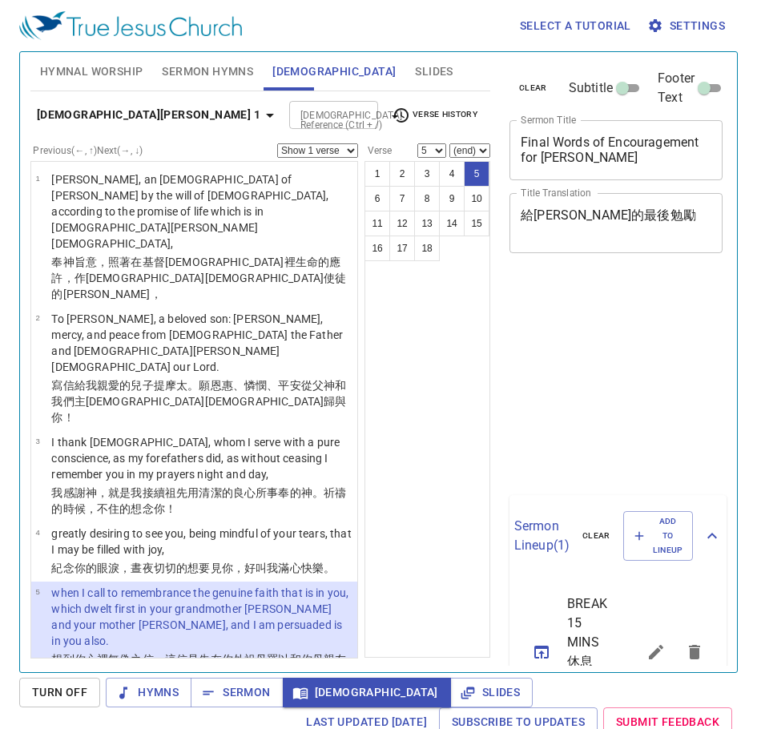
select select "5"
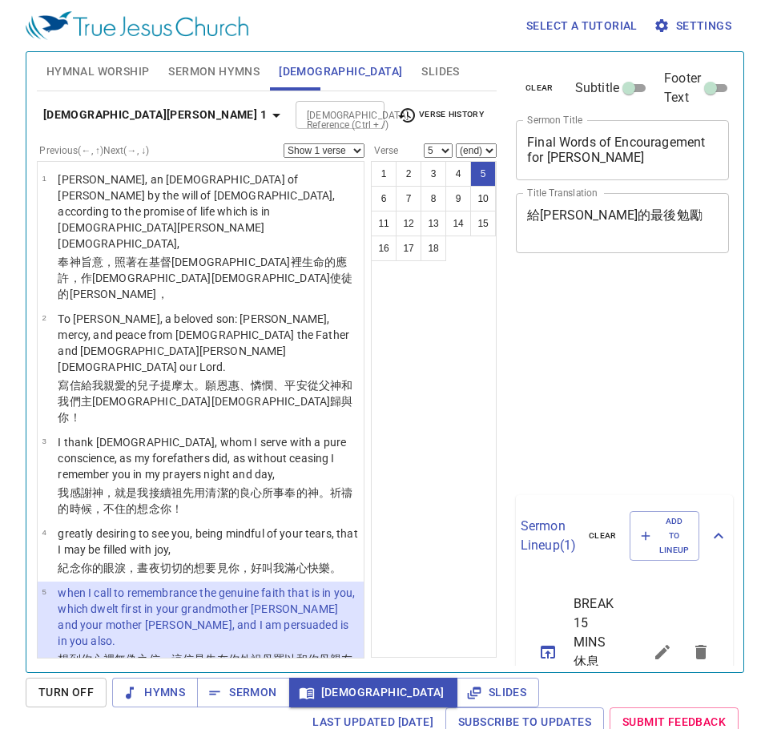
scroll to position [7, 0]
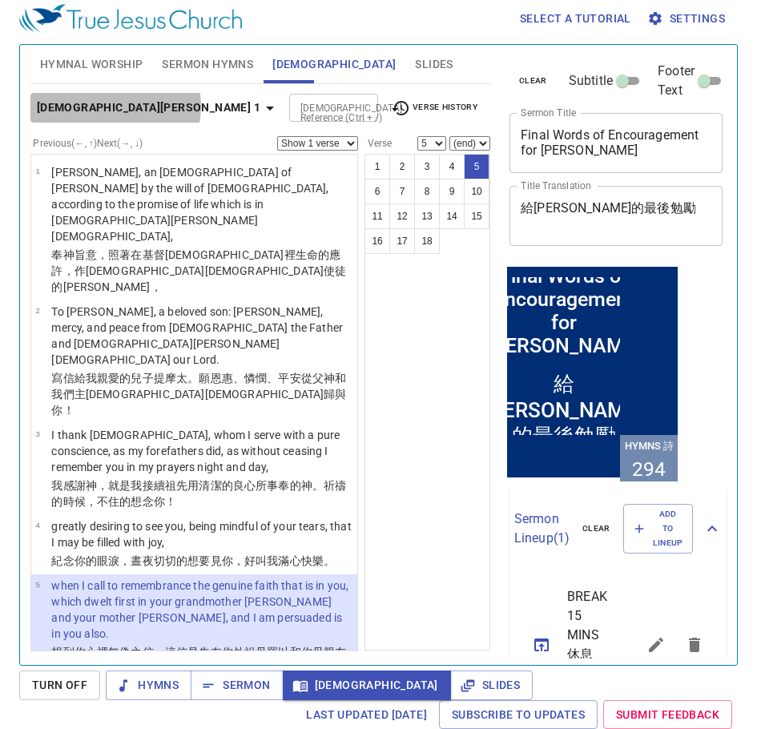
click at [266, 107] on icon "button" at bounding box center [270, 109] width 8 height 4
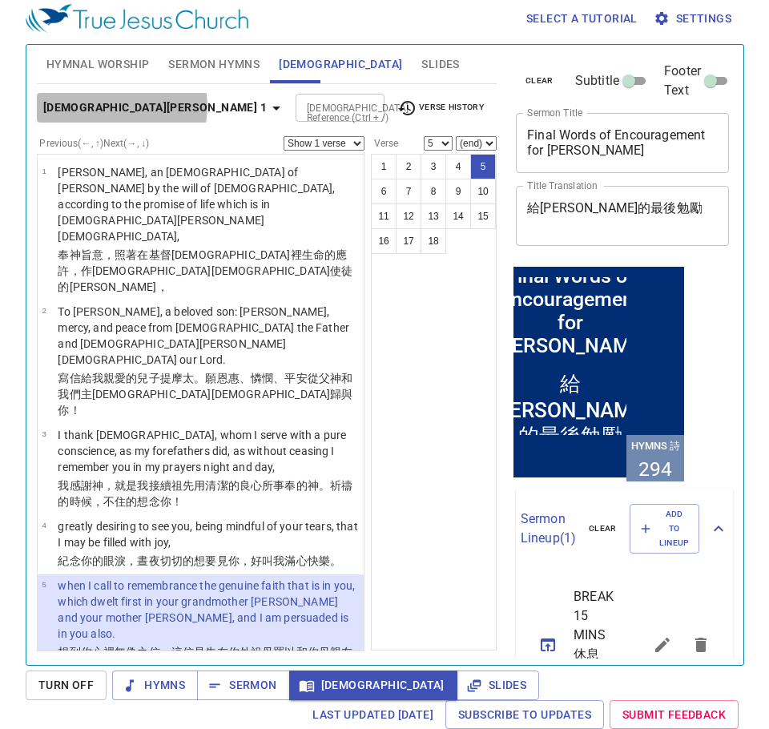
scroll to position [287, 0]
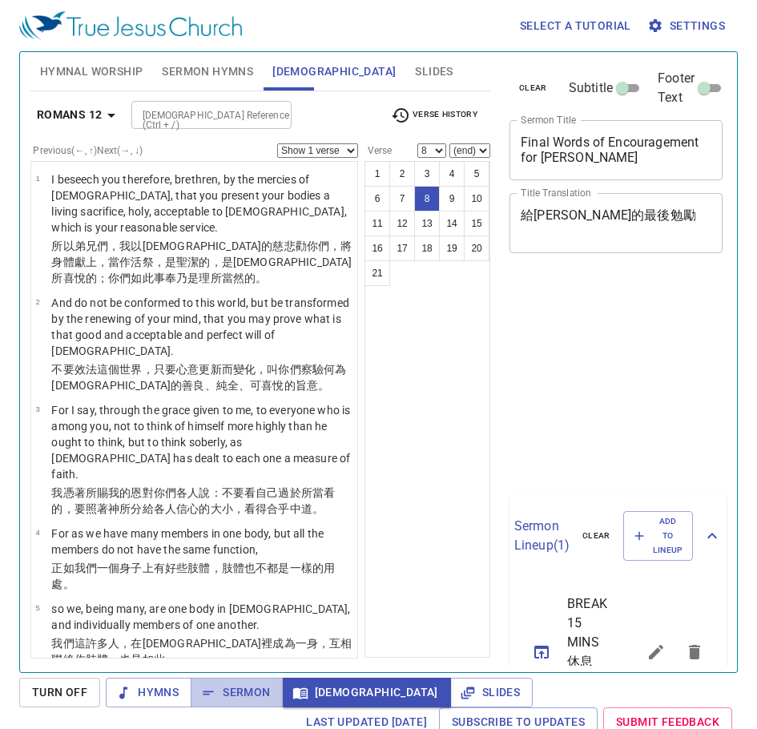
select select "8"
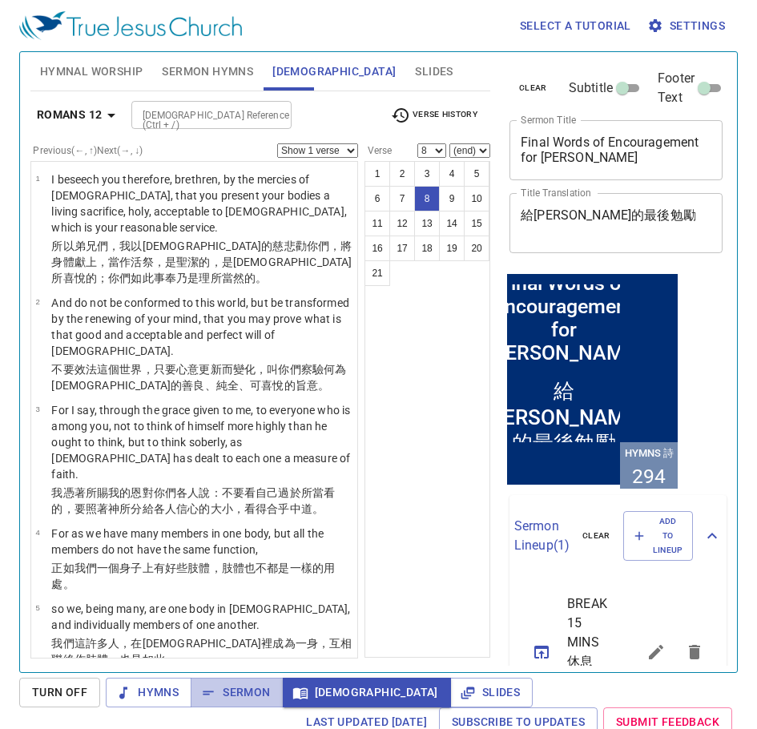
click at [231, 685] on span "Sermon" at bounding box center [236, 692] width 66 height 20
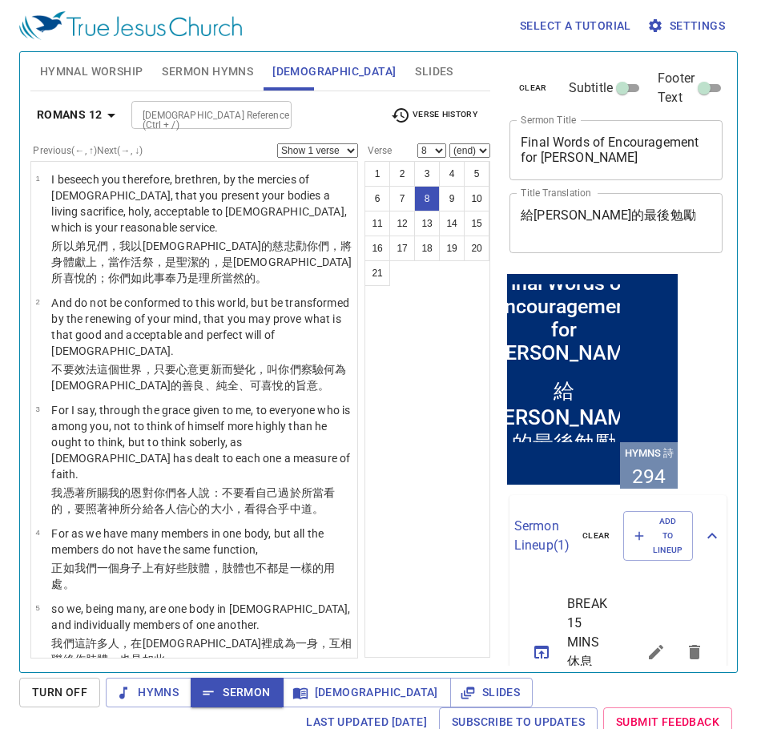
scroll to position [7, 0]
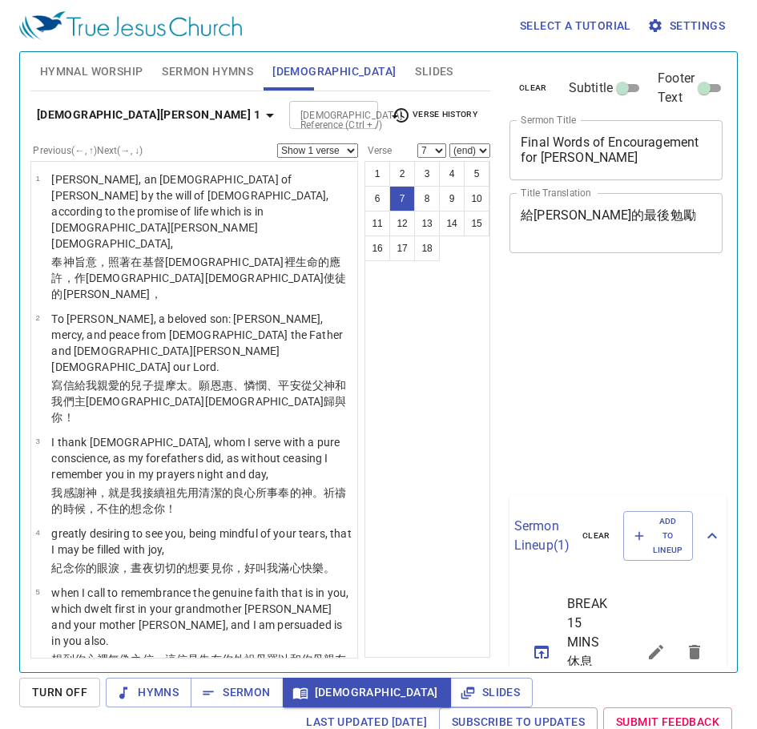
select select "7"
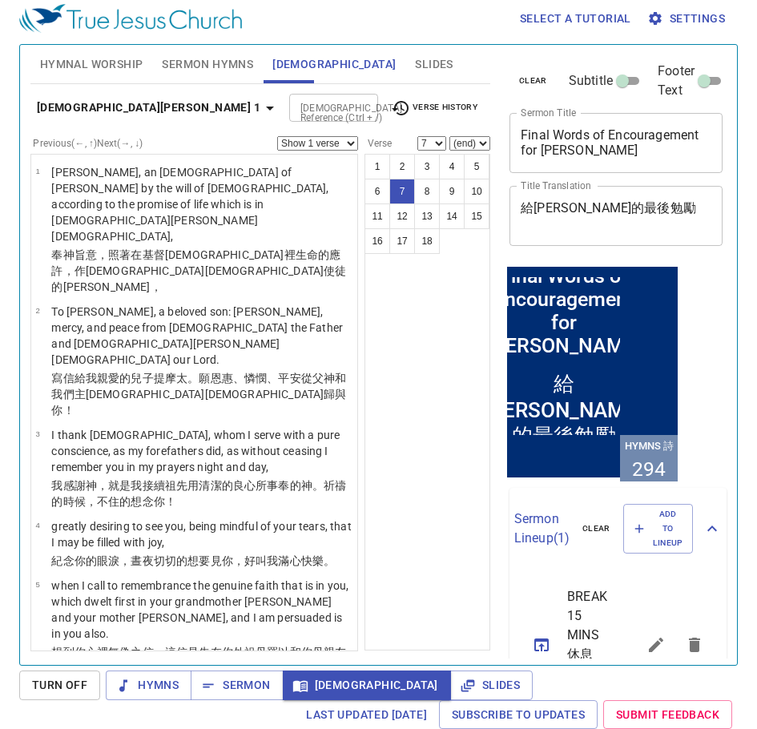
scroll to position [376, 0]
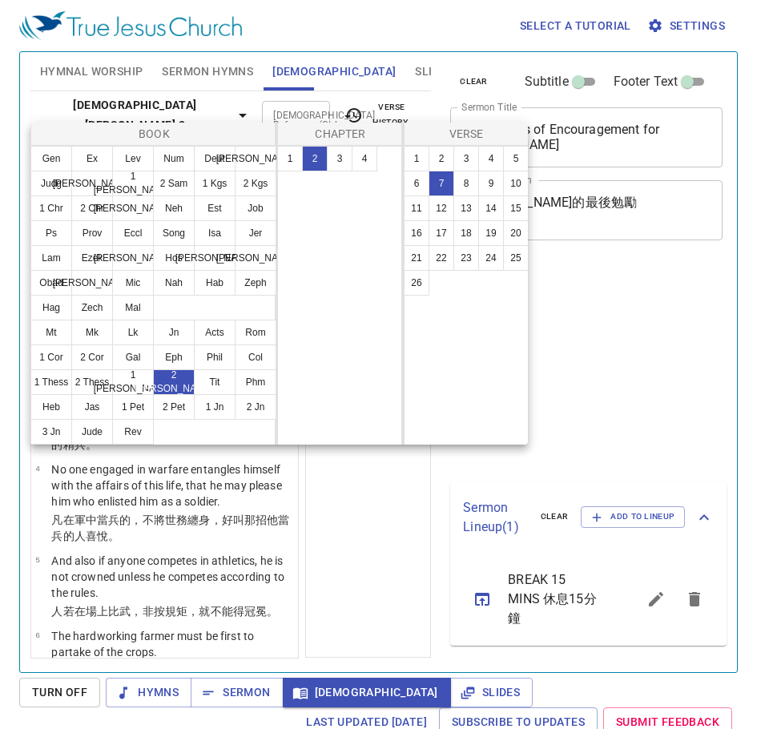
select select "7"
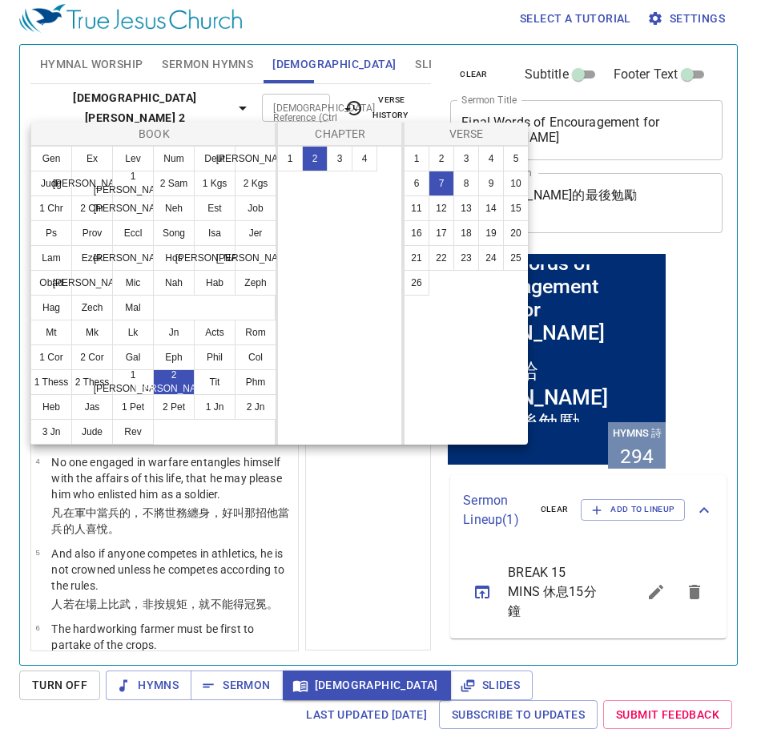
scroll to position [160, 0]
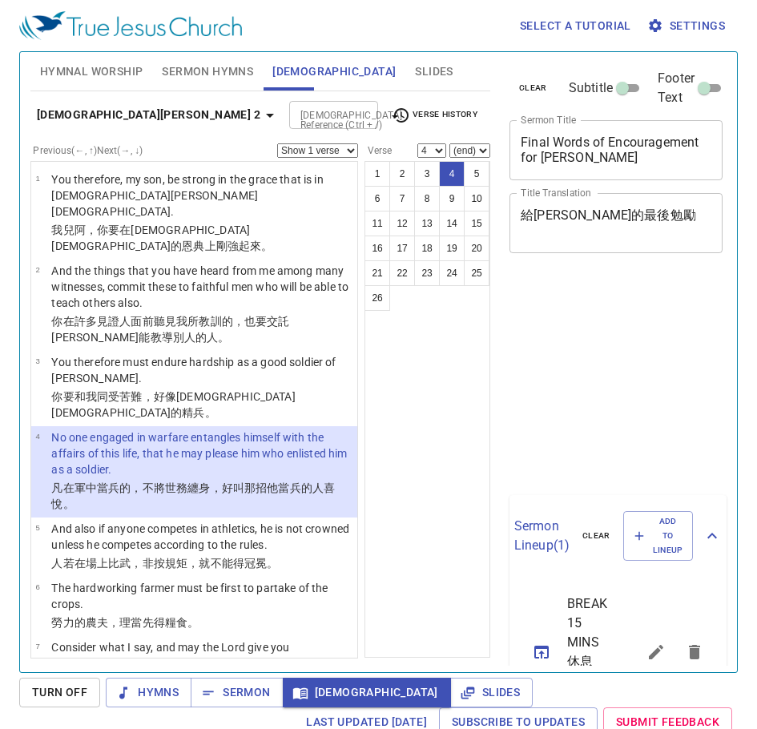
select select "4"
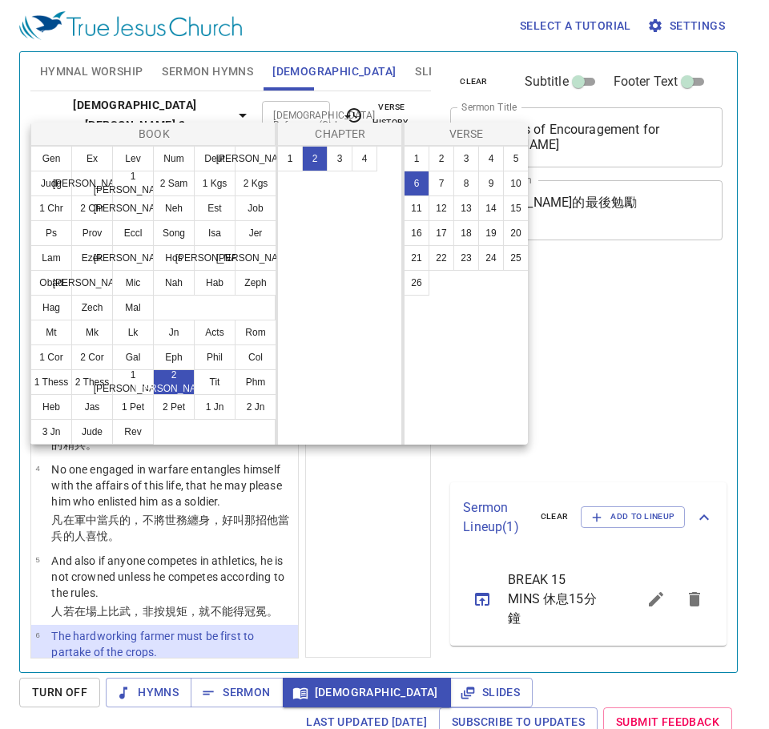
select select "6"
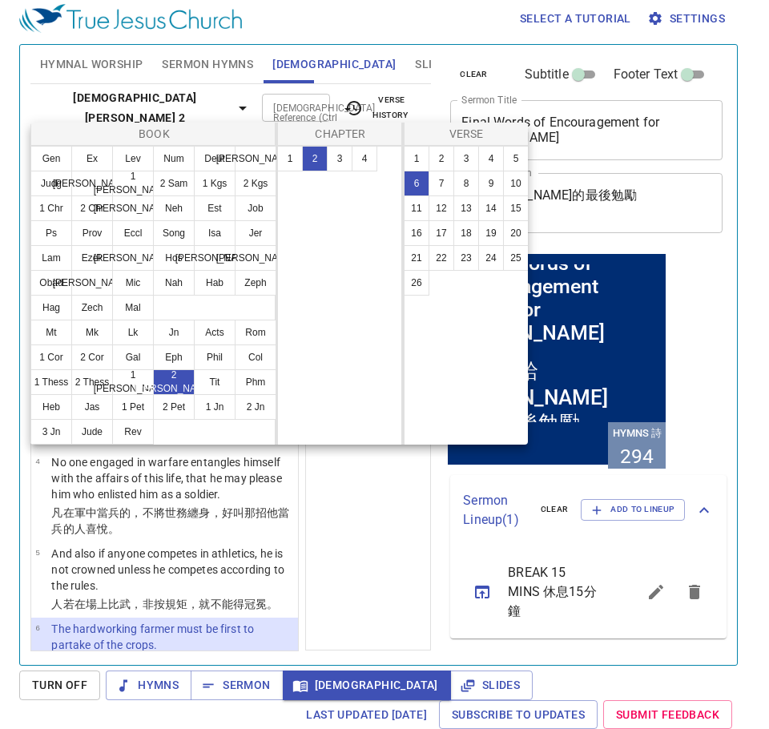
click at [96, 407] on button "Jas" at bounding box center [92, 407] width 42 height 26
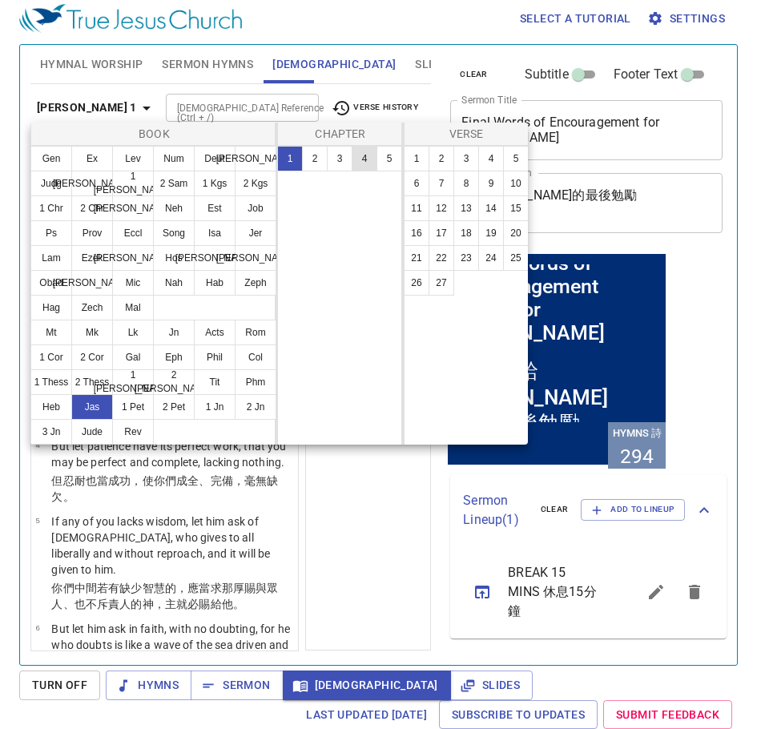
scroll to position [0, 0]
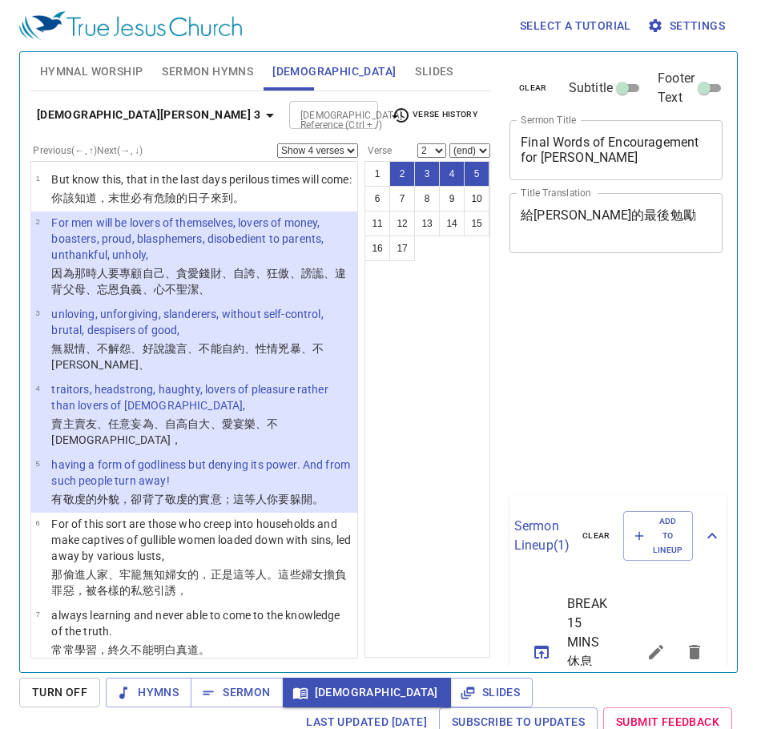
select select "4"
select select "2"
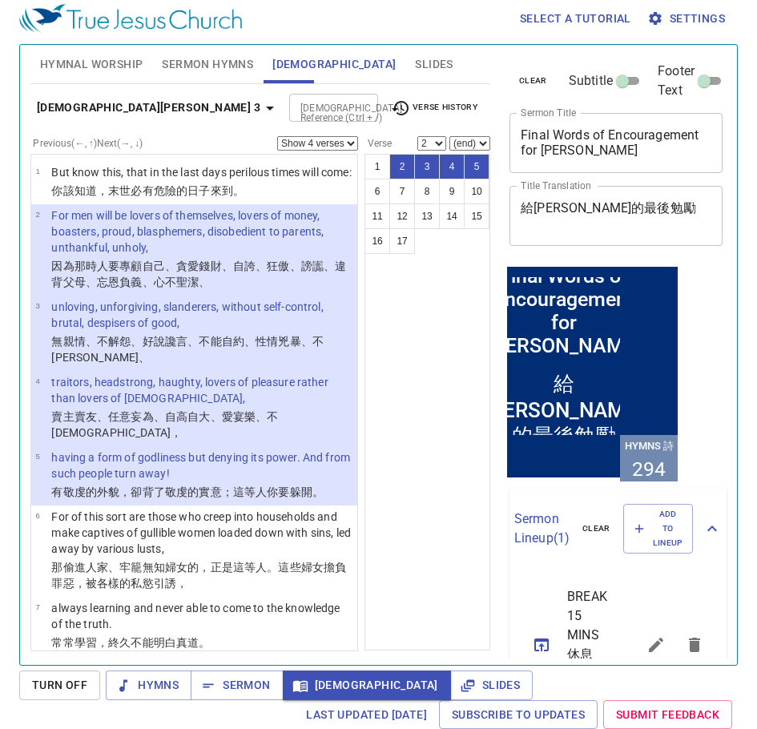
scroll to position [49, 0]
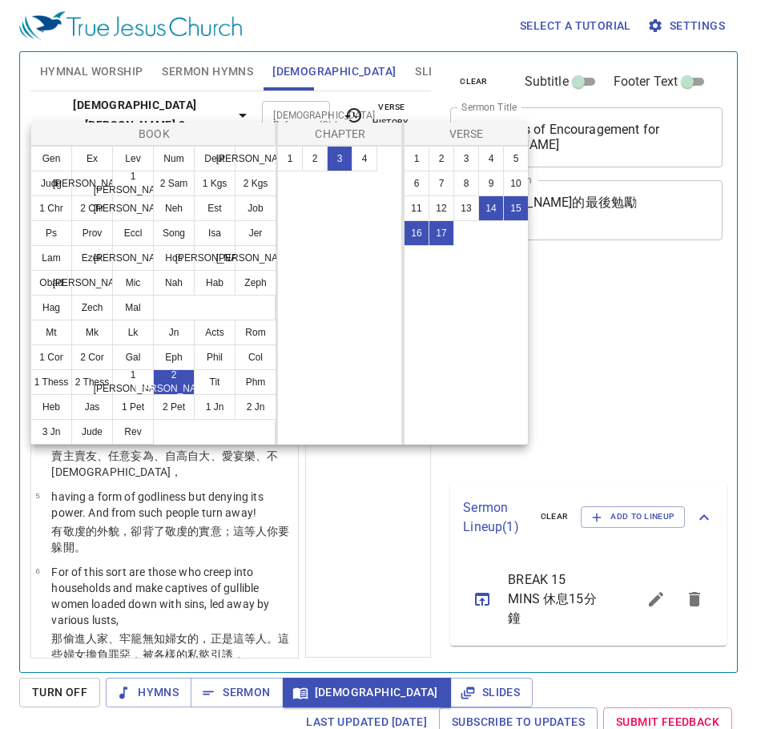
select select "4"
select select "14"
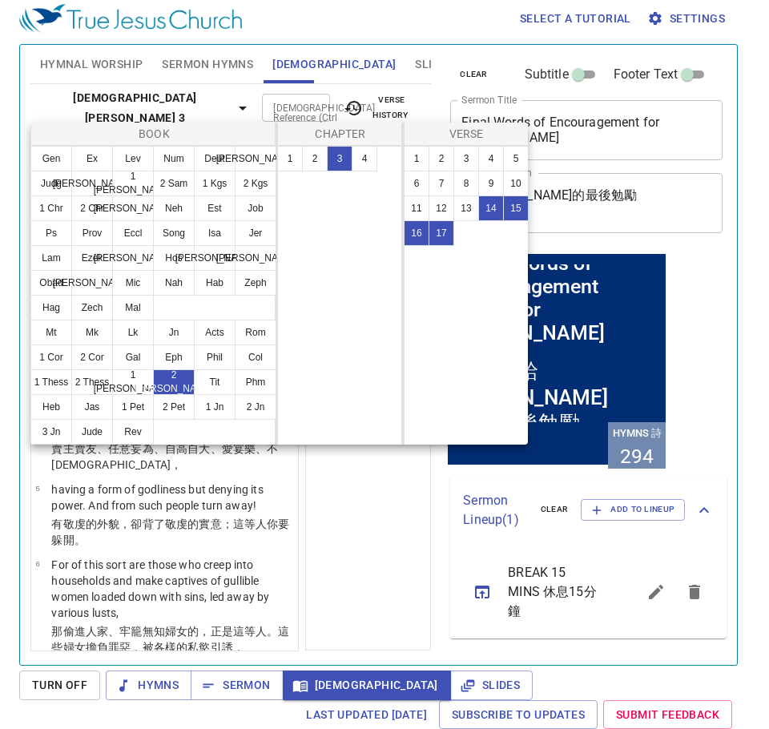
scroll to position [1006, 0]
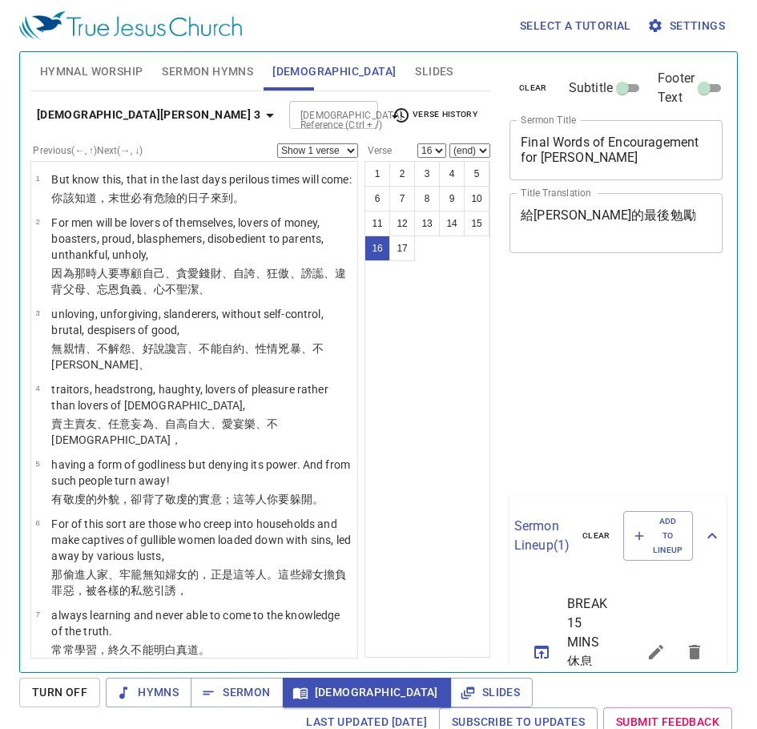
select select "16"
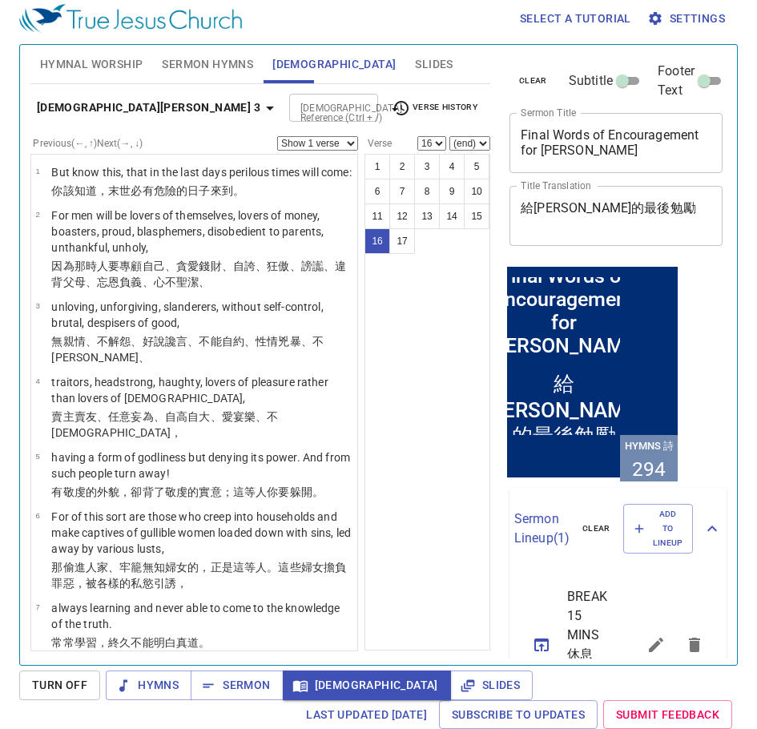
scroll to position [1006, 0]
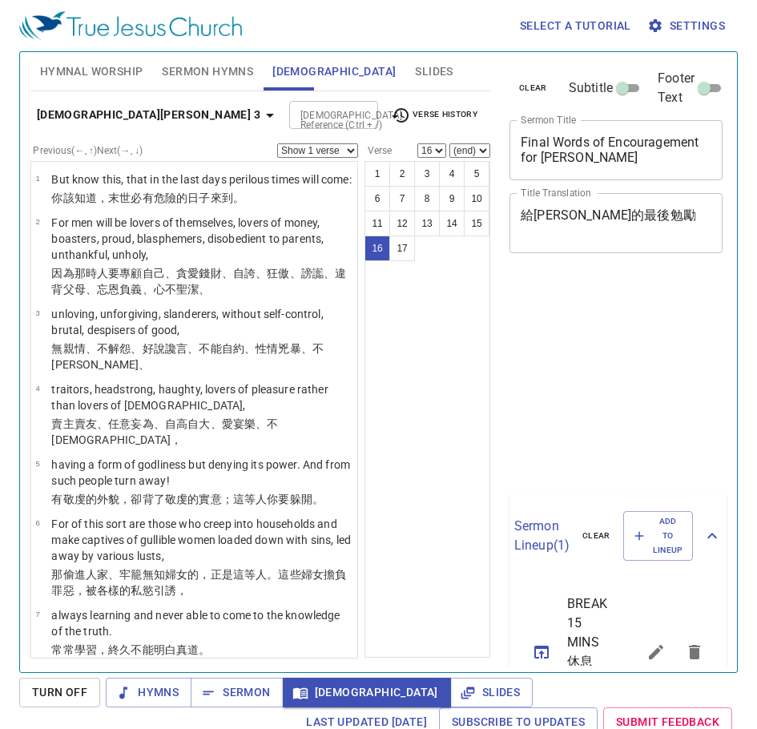
select select "16"
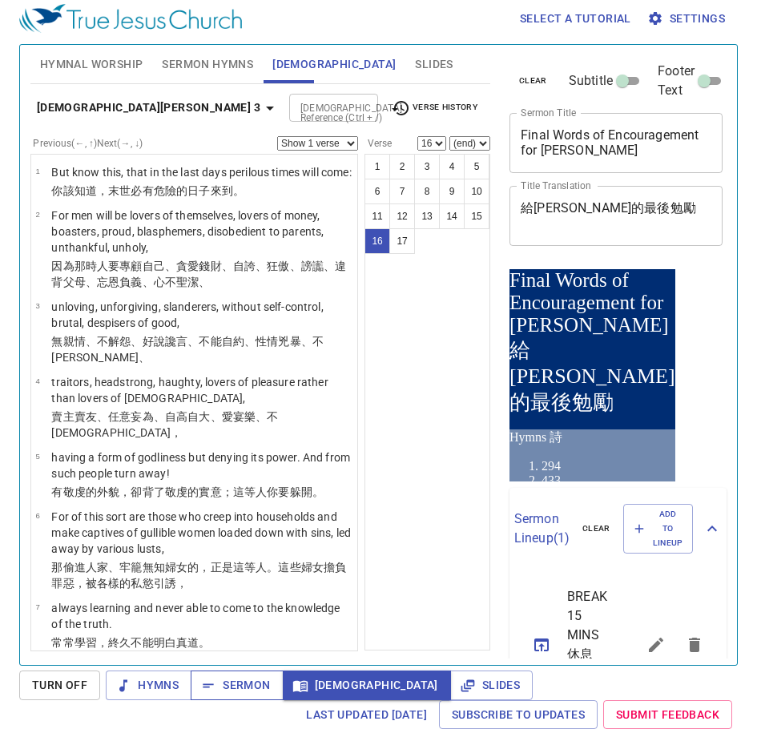
scroll to position [1006, 0]
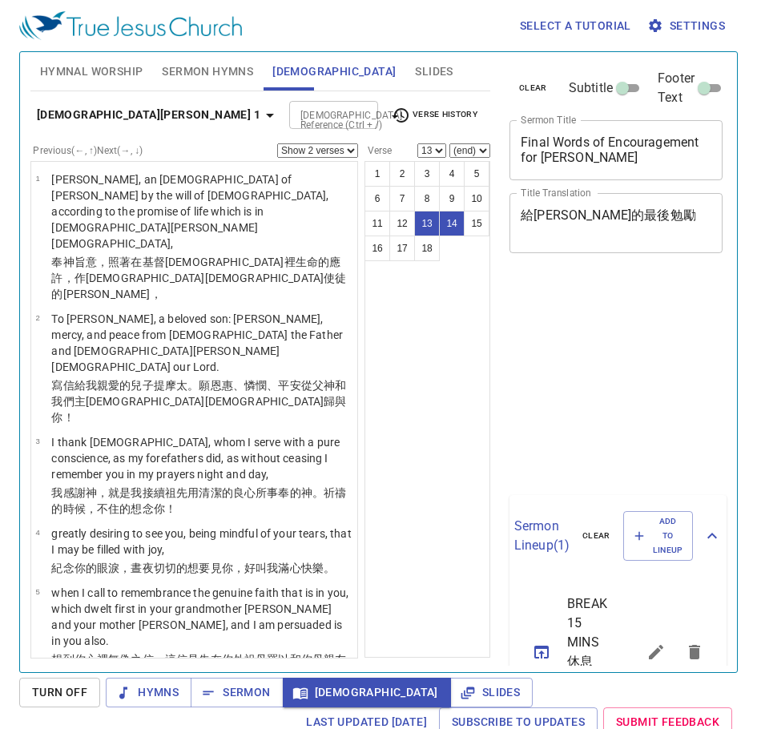
select select "2"
select select "13"
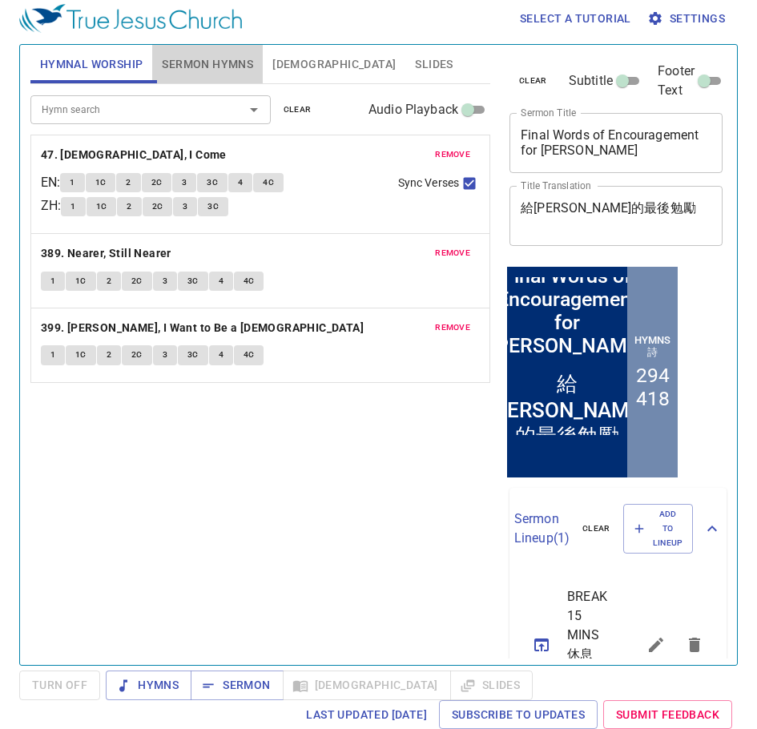
click at [207, 66] on span "Sermon Hymns" at bounding box center [207, 64] width 91 height 20
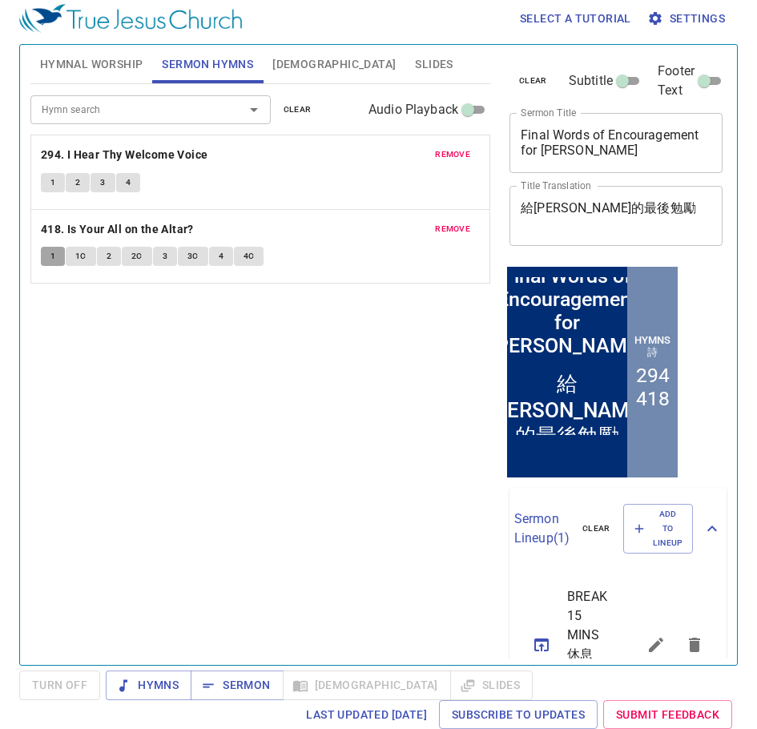
click at [44, 259] on button "1" at bounding box center [53, 256] width 24 height 19
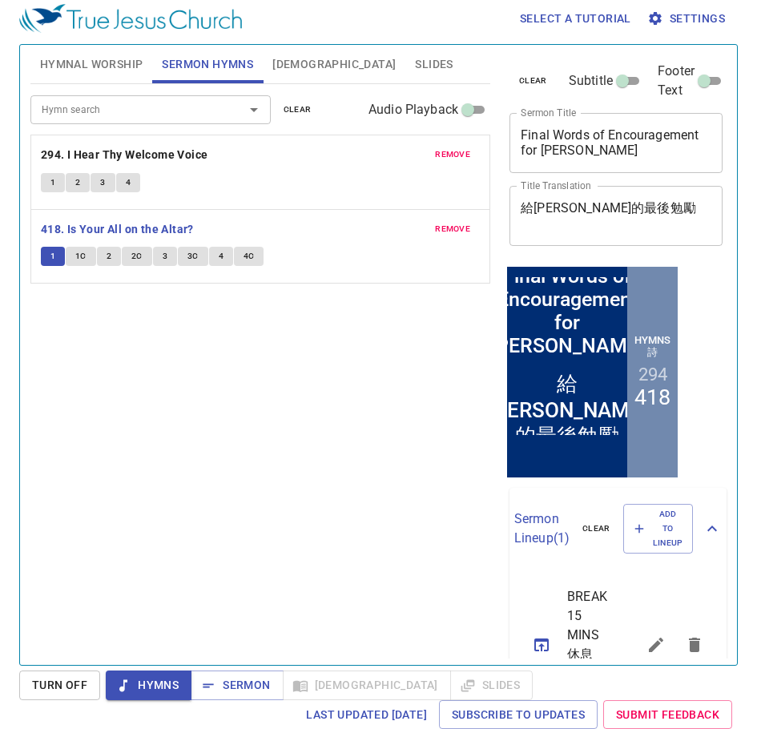
click at [72, 256] on button "1C" at bounding box center [81, 256] width 30 height 19
click at [62, 254] on button "1" at bounding box center [53, 256] width 24 height 19
click at [87, 70] on span "Hymnal Worship" at bounding box center [91, 64] width 103 height 20
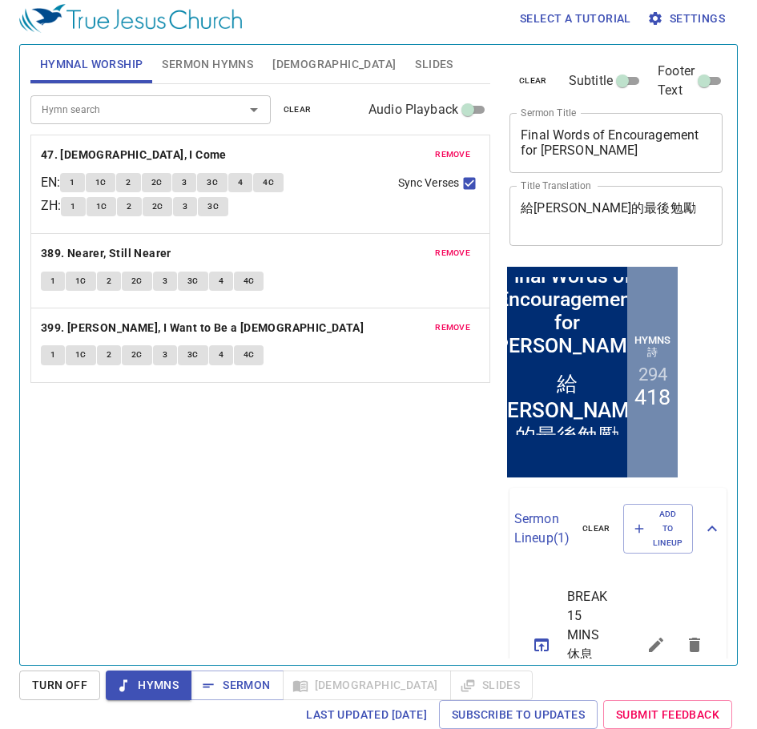
click at [233, 496] on div "Hymn search Hymn search clear Audio Playback remove 47. Jesus, I Come EN : 1 1C…" at bounding box center [260, 367] width 460 height 567
click at [185, 64] on span "Sermon Hymns" at bounding box center [207, 64] width 91 height 20
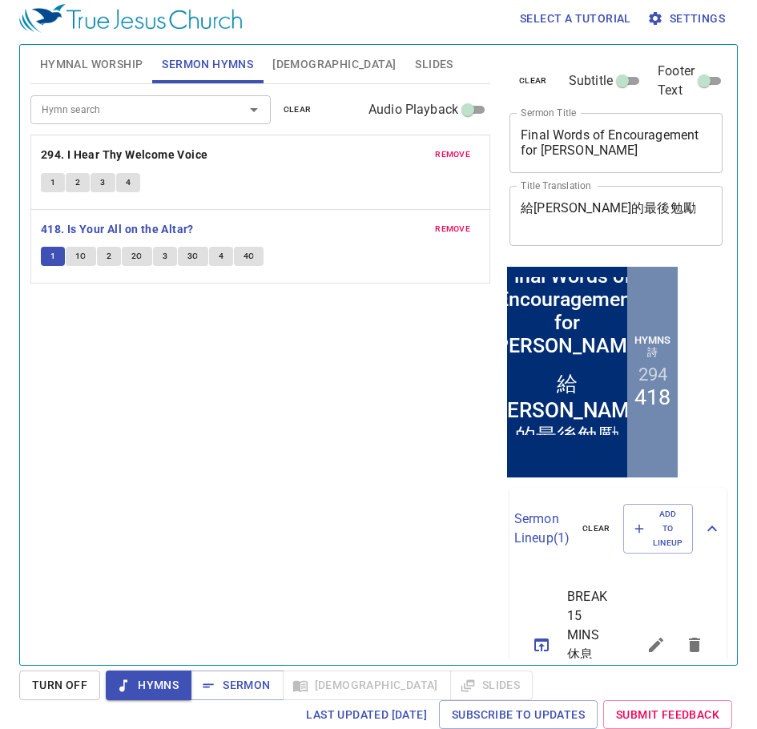
click at [50, 260] on span "1" at bounding box center [52, 256] width 5 height 14
click at [248, 262] on span "4C" at bounding box center [249, 256] width 11 height 14
click at [54, 256] on span "1" at bounding box center [52, 256] width 5 height 14
click at [111, 62] on span "Hymnal Worship" at bounding box center [91, 64] width 103 height 20
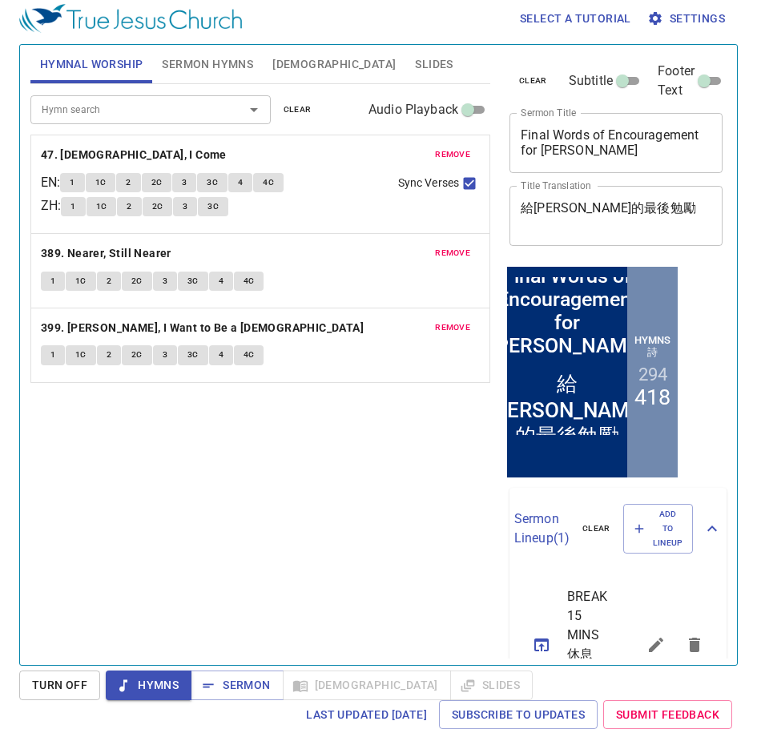
click at [435, 151] on span "remove" at bounding box center [452, 154] width 35 height 14
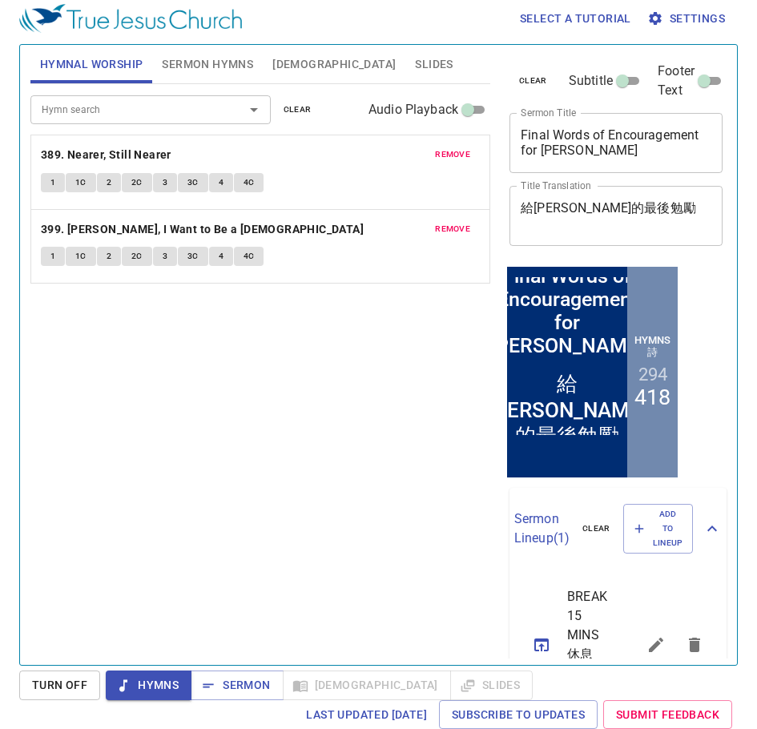
click at [435, 151] on span "remove" at bounding box center [452, 154] width 35 height 14
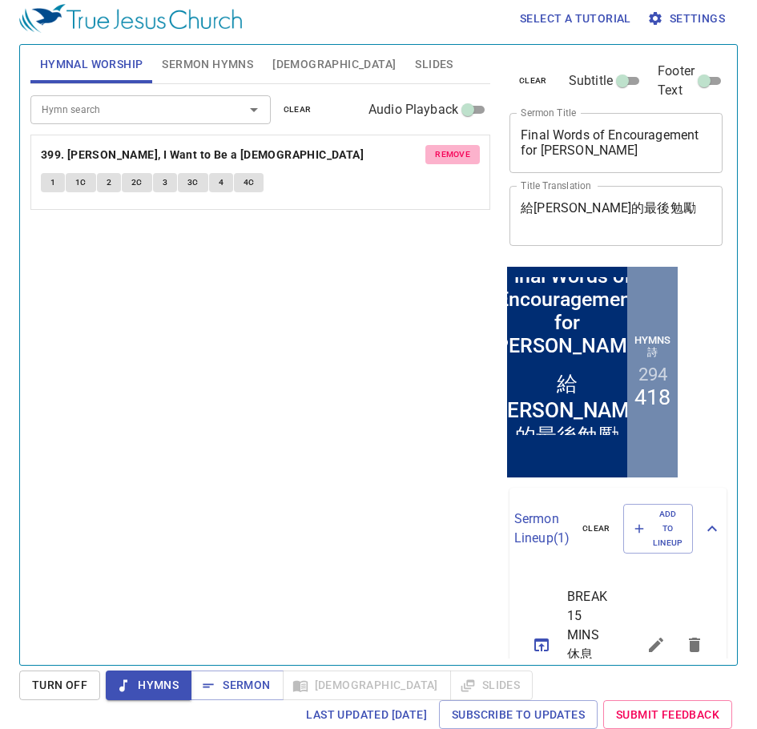
click at [435, 152] on span "remove" at bounding box center [452, 154] width 35 height 14
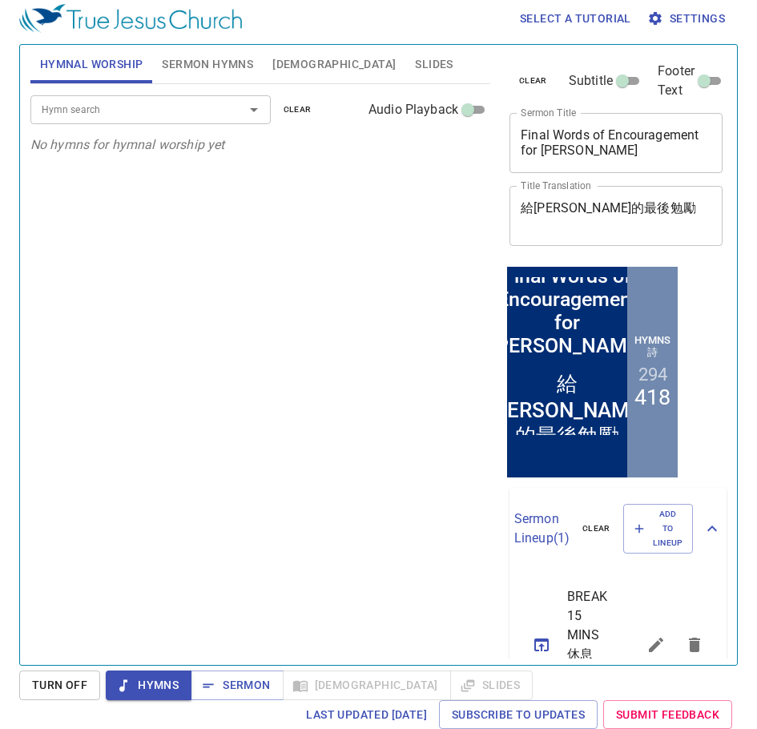
click at [100, 107] on input "Hymn search" at bounding box center [126, 109] width 183 height 18
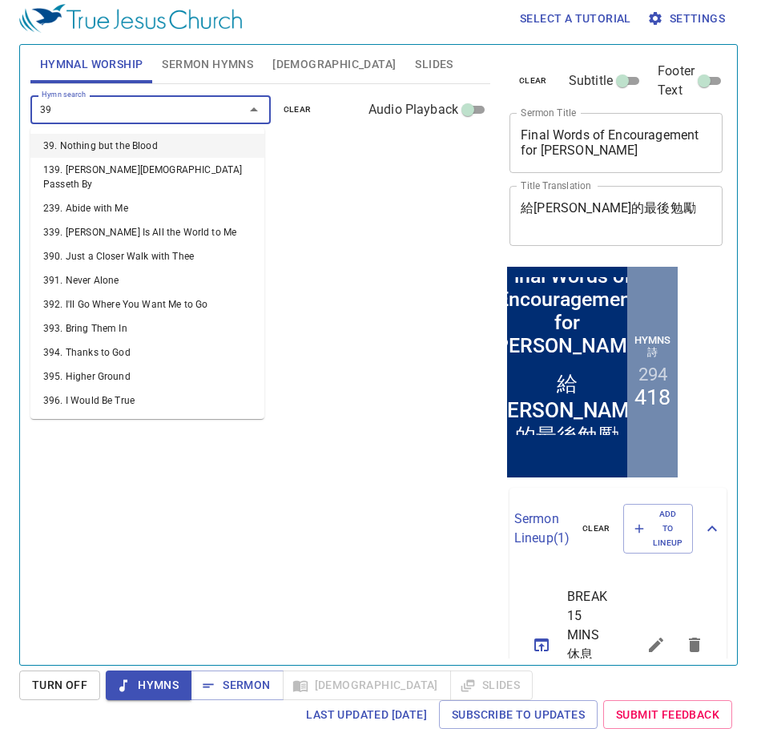
type input "390"
type input "395"
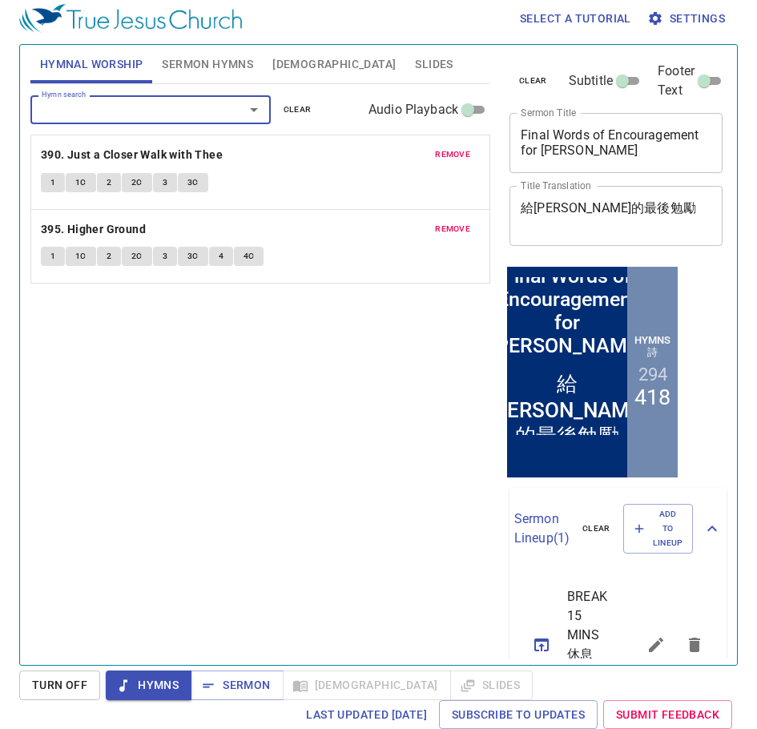
type input "0"
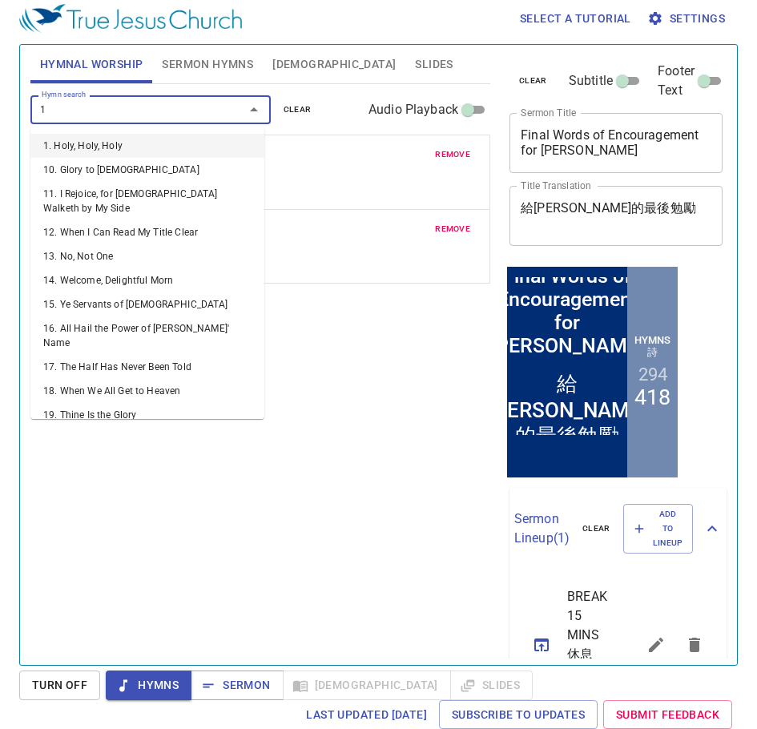
type input "18"
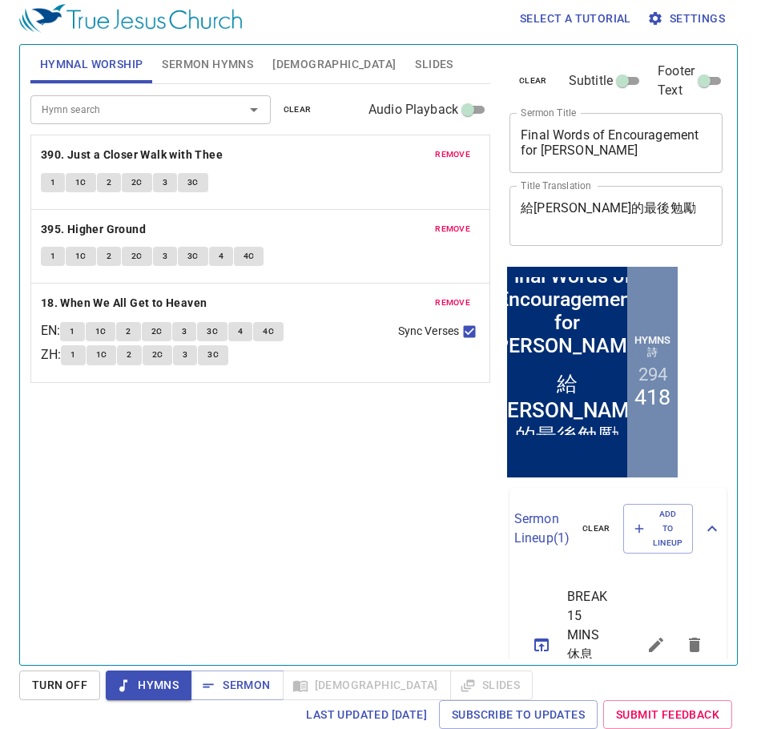
click at [318, 552] on div "Hymn search Hymn search clear Audio Playback remove 390. Just a Closer Walk wit…" at bounding box center [260, 367] width 460 height 567
click at [108, 67] on span "Hymnal Worship" at bounding box center [91, 64] width 103 height 20
click at [0, 0] on span "Hymns" at bounding box center [0, 0] width 0 height 0
click at [209, 75] on button "Sermon Hymns" at bounding box center [207, 64] width 111 height 38
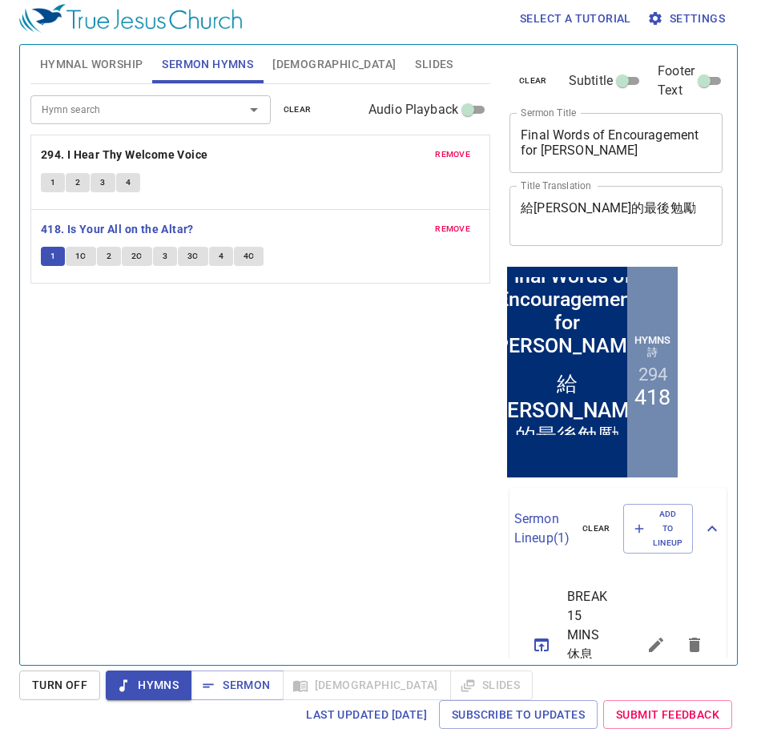
click at [87, 74] on span "Hymnal Worship" at bounding box center [91, 64] width 103 height 20
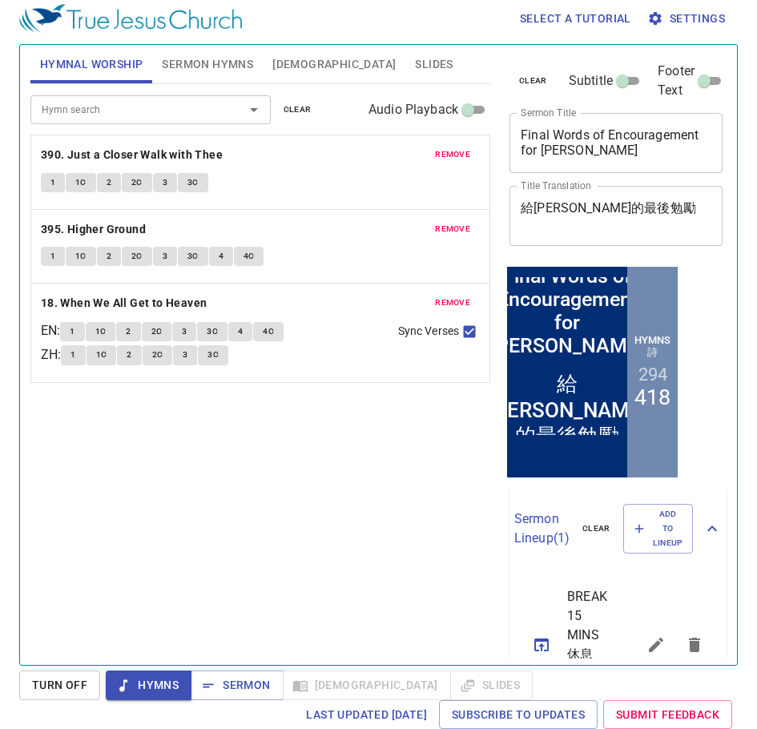
click at [0, 0] on span "Hymns" at bounding box center [0, 0] width 0 height 0
click at [227, 68] on span "Sermon Hymns" at bounding box center [207, 64] width 91 height 20
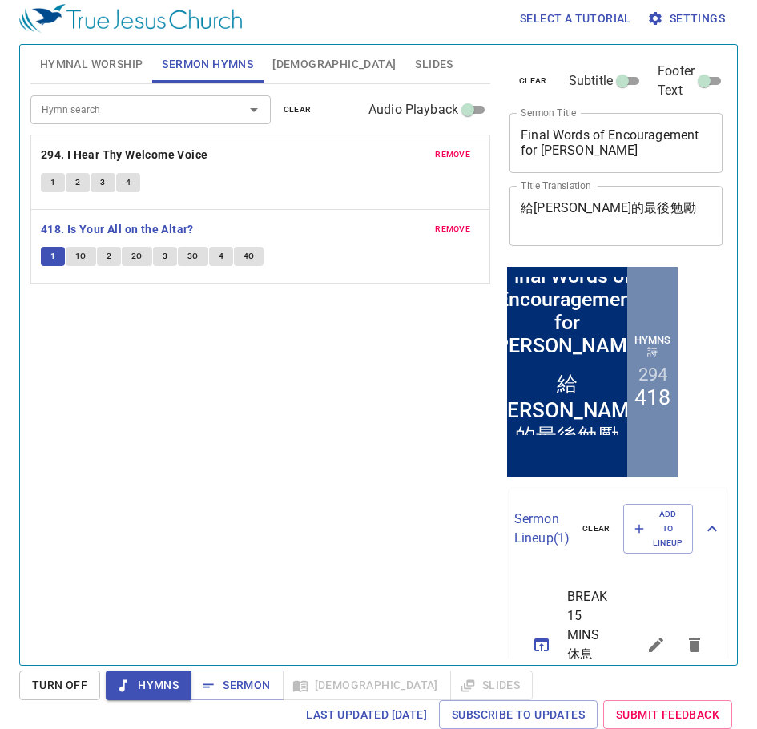
click at [73, 70] on span "Hymnal Worship" at bounding box center [91, 64] width 103 height 20
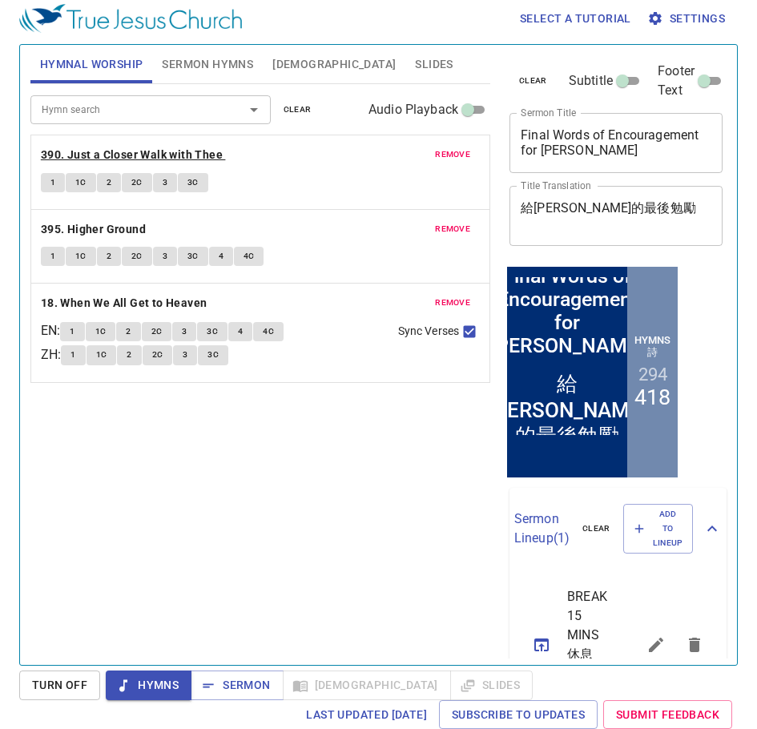
click at [153, 153] on b "390. Just a Closer Walk with Thee" at bounding box center [132, 155] width 182 height 20
click at [283, 463] on div "Hymn search Hymn search clear Audio Playback remove 390. Just a Closer Walk wit…" at bounding box center [260, 367] width 460 height 567
click at [49, 181] on button "1" at bounding box center [53, 182] width 24 height 19
click at [124, 156] on b "390. Just a Closer Walk with Thee" at bounding box center [132, 155] width 182 height 20
drag, startPoint x: 76, startPoint y: 181, endPoint x: 71, endPoint y: 190, distance: 10.0
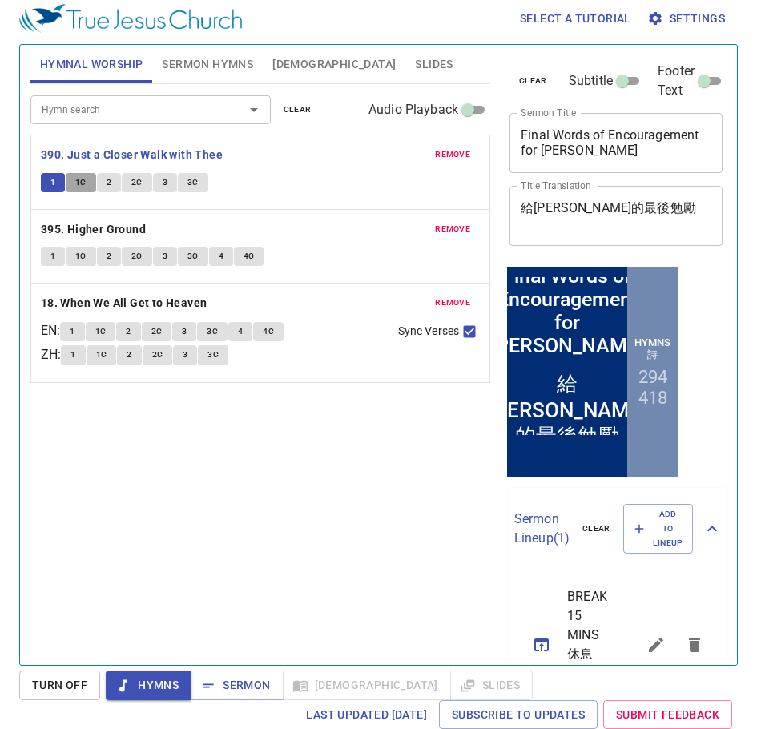
click at [71, 190] on button "1C" at bounding box center [81, 182] width 30 height 19
click at [39, 188] on div "remove 390. Just a Closer Walk with Thee 1 1C 2 2C 3 3C" at bounding box center [260, 172] width 458 height 74
click at [341, 582] on div "Hymn search Hymn search clear Audio Playback remove 390. Just a Closer Walk wit…" at bounding box center [260, 367] width 460 height 567
click at [238, 683] on span "Sermon" at bounding box center [236, 685] width 66 height 20
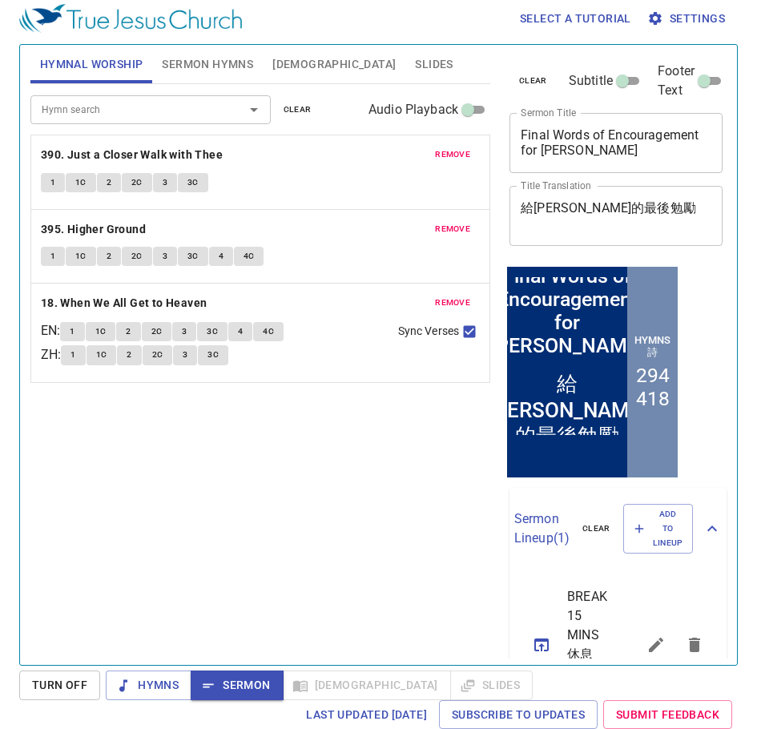
click at [118, 666] on div "Select a tutorial Settings Hymnal Worship Sermon Hymns Bible Slides Hymn search…" at bounding box center [378, 357] width 757 height 729
click at [0, 0] on span "Hymns" at bounding box center [0, 0] width 0 height 0
click at [46, 189] on button "1" at bounding box center [53, 182] width 24 height 19
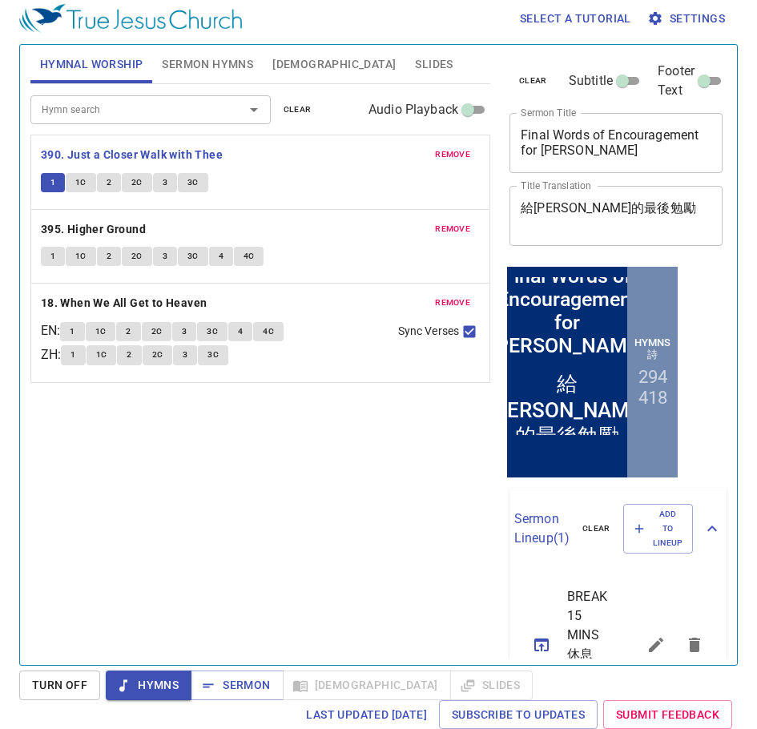
click at [187, 426] on div "Hymn search Hymn search clear Audio Playback remove 390. Just a Closer Walk wit…" at bounding box center [260, 367] width 460 height 567
click at [79, 178] on span "1C" at bounding box center [80, 182] width 11 height 14
drag, startPoint x: 153, startPoint y: 128, endPoint x: 161, endPoint y: 143, distance: 17.2
click at [153, 128] on div "Hymn search Hymn search clear Audio Playback" at bounding box center [260, 109] width 460 height 51
click at [163, 158] on div "remove 390. Just a Closer Walk with Thee 1 1C 2 2C 3 3C remove 395. Higher Grou…" at bounding box center [260, 259] width 460 height 248
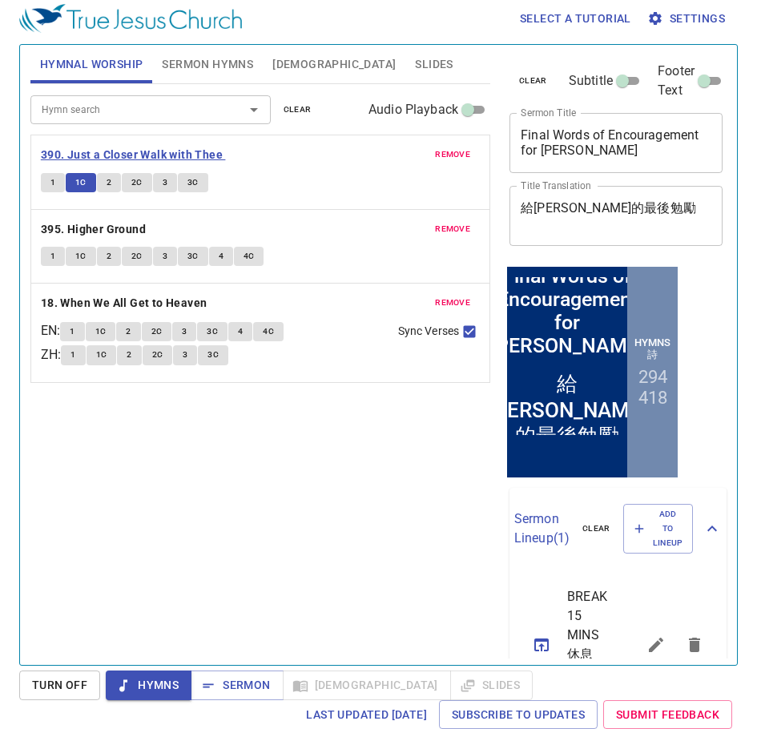
click at [61, 150] on b "390. Just a Closer Walk with Thee" at bounding box center [132, 155] width 182 height 20
click at [63, 154] on b "390. Just a Closer Walk with Thee" at bounding box center [132, 155] width 182 height 20
click at [49, 186] on button "1" at bounding box center [53, 182] width 24 height 19
click at [67, 195] on div "remove 390. Just a Closer Walk with Thee 1 1C 2 2C 3 3C remove 395. Higher Grou…" at bounding box center [260, 259] width 460 height 248
click at [77, 185] on span "1C" at bounding box center [80, 182] width 11 height 14
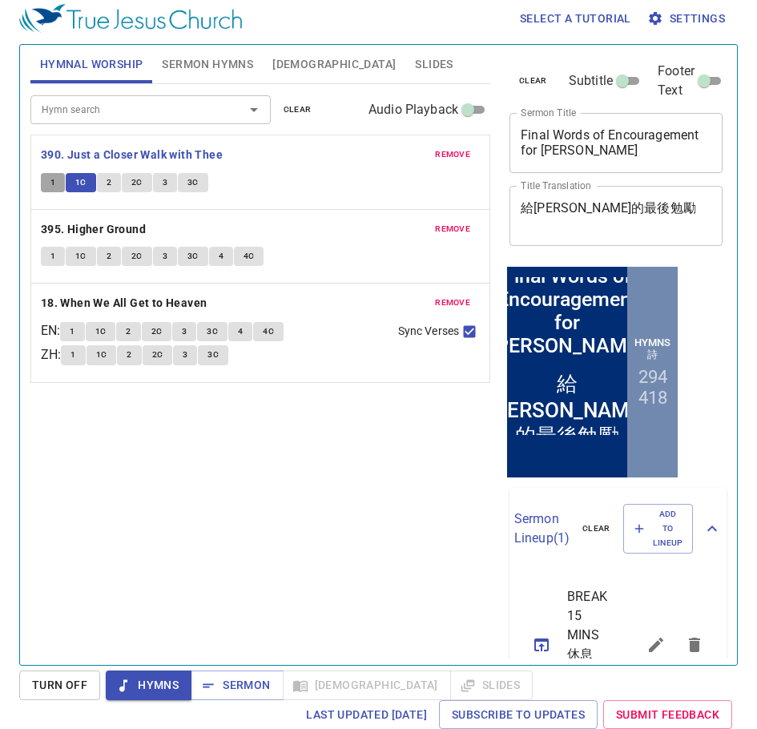
click at [45, 176] on button "1" at bounding box center [53, 182] width 24 height 19
click at [140, 162] on b "390. Just a Closer Walk with Thee" at bounding box center [132, 155] width 182 height 20
click at [236, 578] on div "Hymn search Hymn search clear Audio Playback remove 390. Just a Closer Walk wit…" at bounding box center [260, 367] width 460 height 567
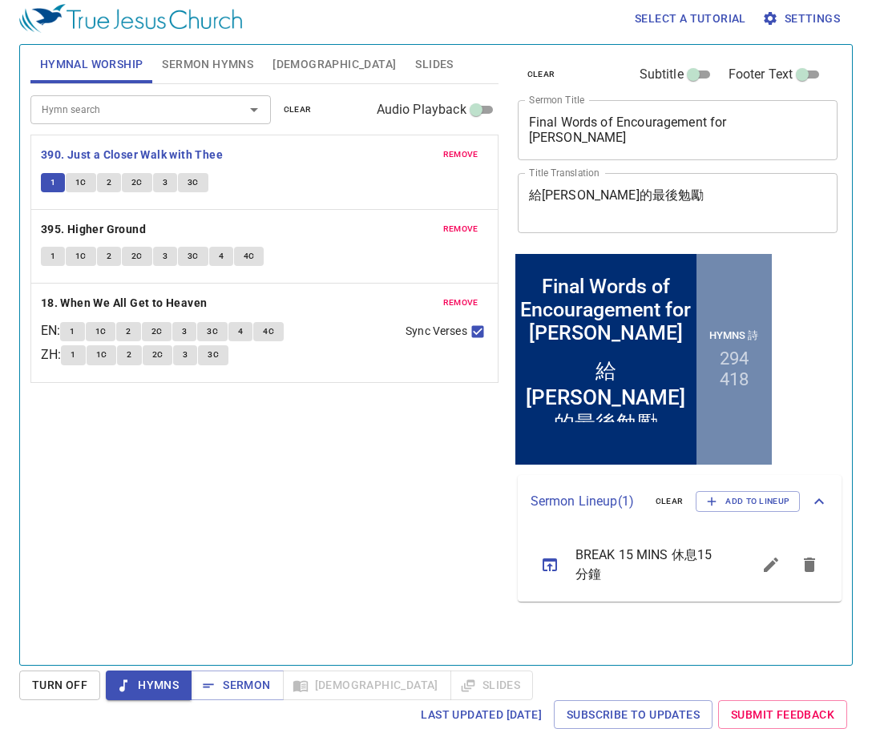
drag, startPoint x: 333, startPoint y: 461, endPoint x: 324, endPoint y: 473, distance: 14.9
click at [324, 473] on div "Hymn search Hymn search clear Audio Playback remove 390. Just a Closer Walk wit…" at bounding box center [264, 367] width 468 height 567
click at [219, 154] on b "390. Just a Closer Walk with Thee" at bounding box center [132, 155] width 182 height 20
click at [345, 419] on div "Hymn search Hymn search clear Audio Playback remove 390. Just a Closer Walk wit…" at bounding box center [264, 367] width 468 height 567
click at [287, 493] on div "Hymn search Hymn search clear Audio Playback remove 390. Just a Closer Walk wit…" at bounding box center [264, 367] width 468 height 567
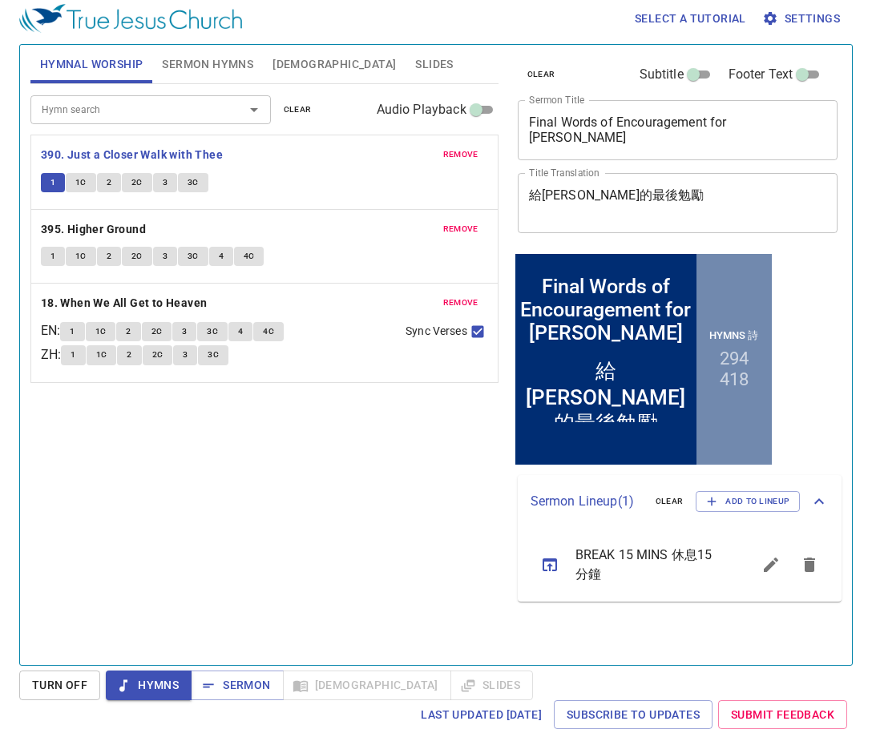
click at [207, 561] on div "Hymn search Hymn search clear Audio Playback remove 390. Just a Closer Walk wit…" at bounding box center [264, 367] width 468 height 567
click at [48, 188] on button "1" at bounding box center [53, 182] width 24 height 19
click at [82, 184] on span "1C" at bounding box center [80, 182] width 11 height 14
click at [108, 182] on span "2" at bounding box center [109, 182] width 5 height 14
click at [130, 187] on button "2C" at bounding box center [137, 182] width 30 height 19
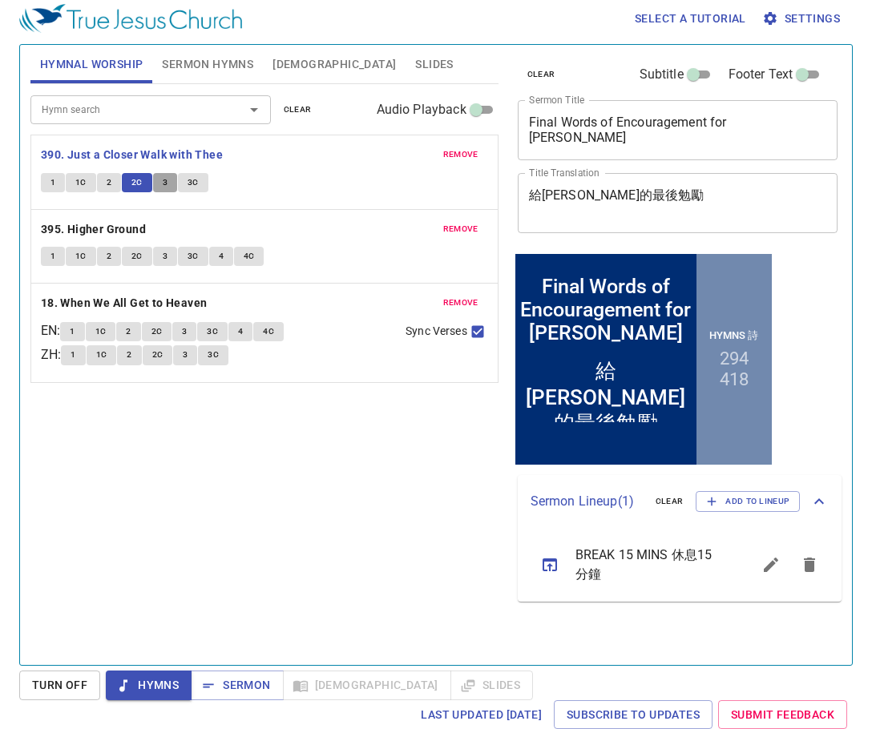
click at [163, 188] on span "3" at bounding box center [165, 182] width 5 height 14
click at [194, 187] on span "3C" at bounding box center [192, 182] width 11 height 14
click at [193, 151] on b "390. Just a Closer Walk with Thee" at bounding box center [132, 155] width 182 height 20
click at [103, 232] on b "395. Higher Ground" at bounding box center [93, 229] width 105 height 20
click at [44, 255] on button "1" at bounding box center [53, 256] width 24 height 19
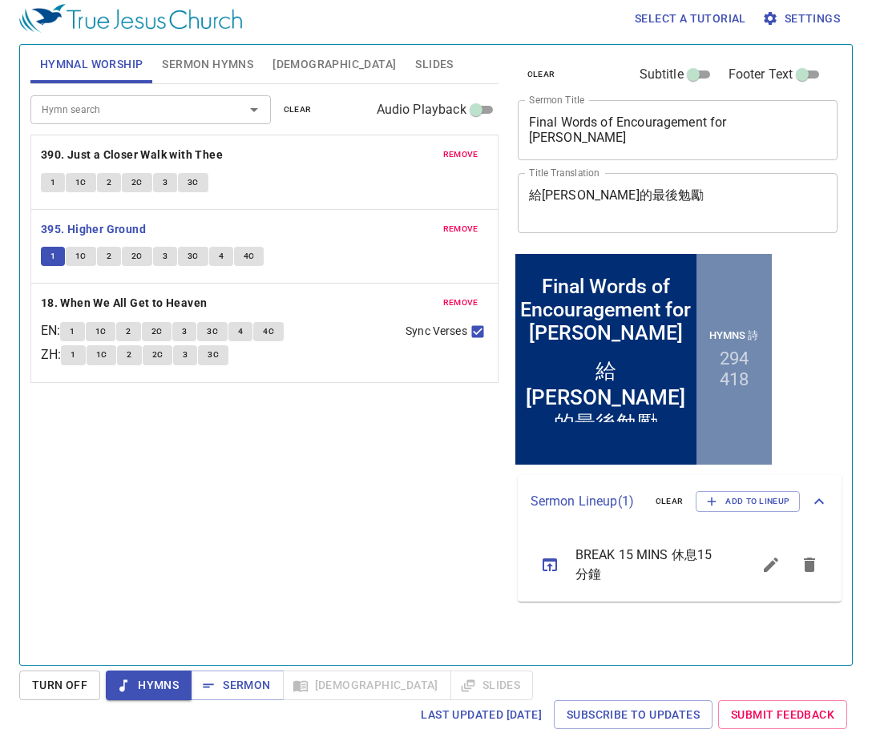
click at [411, 598] on div "Hymn search Hymn search clear Audio Playback remove 390. Just a Closer Walk wit…" at bounding box center [264, 367] width 468 height 567
click at [74, 256] on button "1C" at bounding box center [81, 256] width 30 height 19
click at [110, 255] on span "2" at bounding box center [109, 256] width 5 height 14
click at [137, 261] on span "2C" at bounding box center [136, 256] width 11 height 14
click at [164, 257] on span "3" at bounding box center [165, 256] width 5 height 14
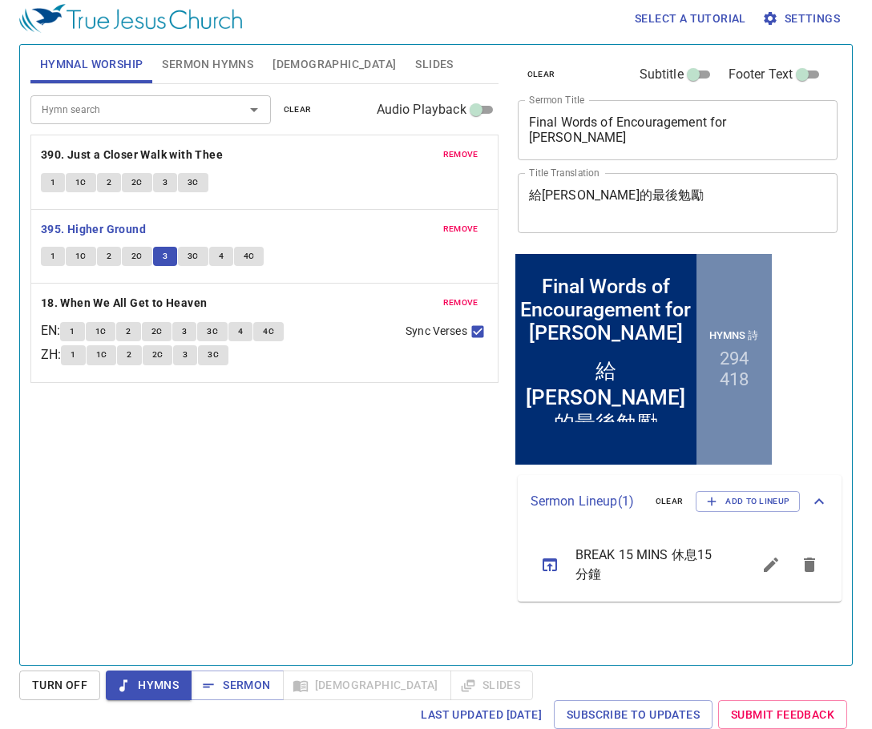
click at [245, 373] on div "remove 18. When We All Get to Heaven EN : 1 1C 2 2C 3 3C 4 4C ZH : 1 1C 2 2C 3 …" at bounding box center [264, 333] width 466 height 98
click at [194, 260] on span "3C" at bounding box center [192, 256] width 11 height 14
click at [276, 433] on div "Hymn search Hymn search clear Audio Playback remove 390. Just a Closer Walk wit…" at bounding box center [264, 367] width 468 height 567
click at [360, 446] on div "Hymn search Hymn search clear Audio Playback remove 390. Just a Closer Walk wit…" at bounding box center [264, 367] width 468 height 567
click at [219, 252] on span "4" at bounding box center [221, 256] width 5 height 14
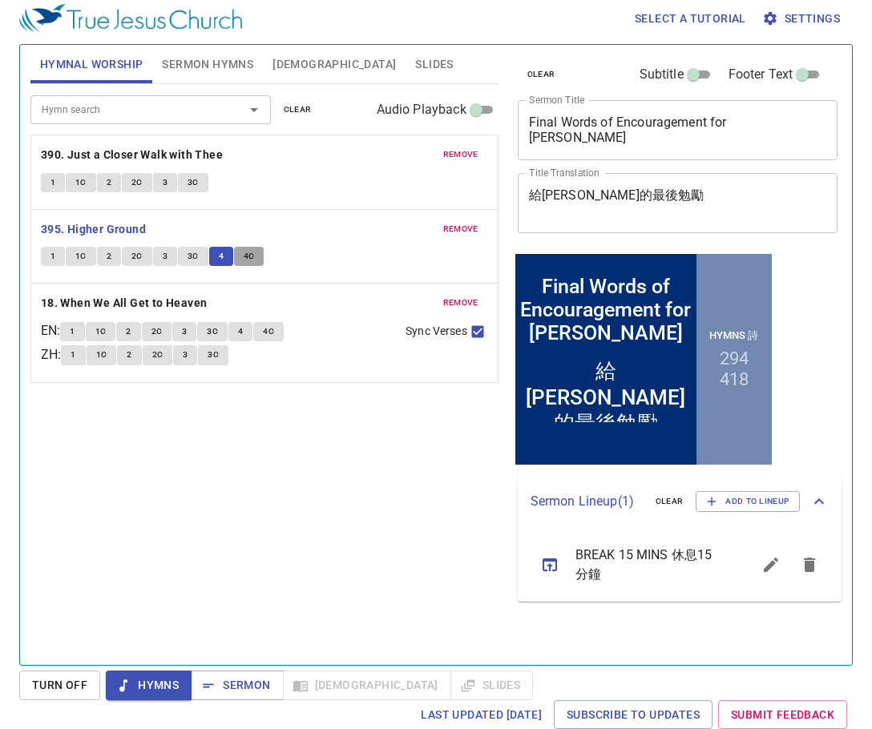
click at [252, 254] on span "4C" at bounding box center [249, 256] width 11 height 14
click at [117, 301] on b "18. When We All Get to Heaven" at bounding box center [124, 303] width 167 height 20
click at [227, 506] on div "Hymn search Hymn search clear Audio Playback remove 390. Just a Closer Walk wit…" at bounding box center [264, 367] width 468 height 567
click at [75, 330] on button "1" at bounding box center [72, 331] width 24 height 19
click at [107, 332] on span "1C" at bounding box center [100, 331] width 11 height 14
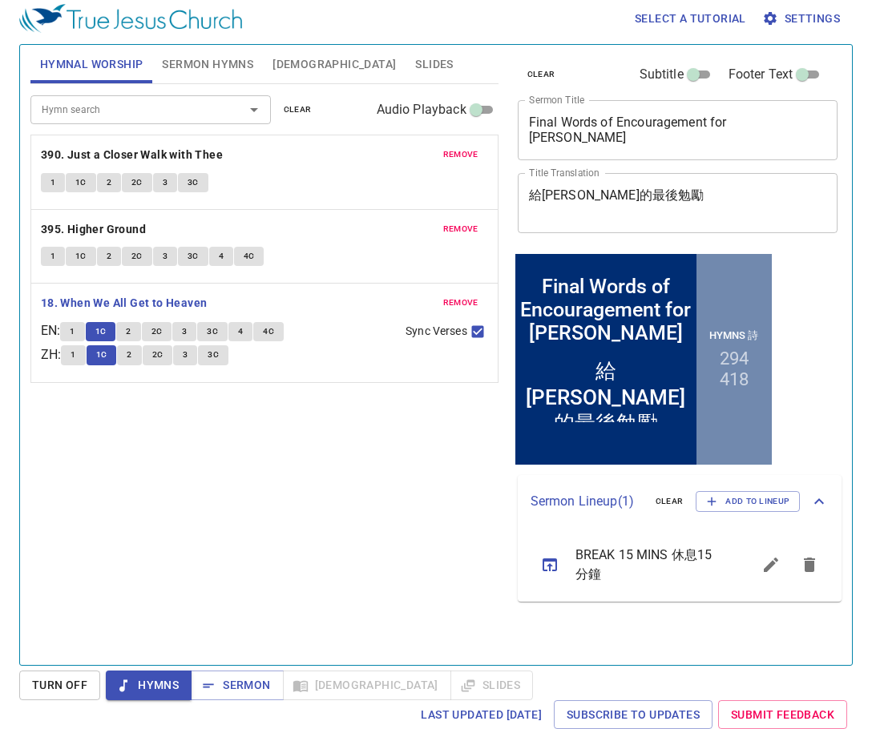
click at [483, 579] on div "Hymn search Hymn search clear Audio Playback remove 390. Just a Closer Walk wit…" at bounding box center [264, 367] width 468 height 567
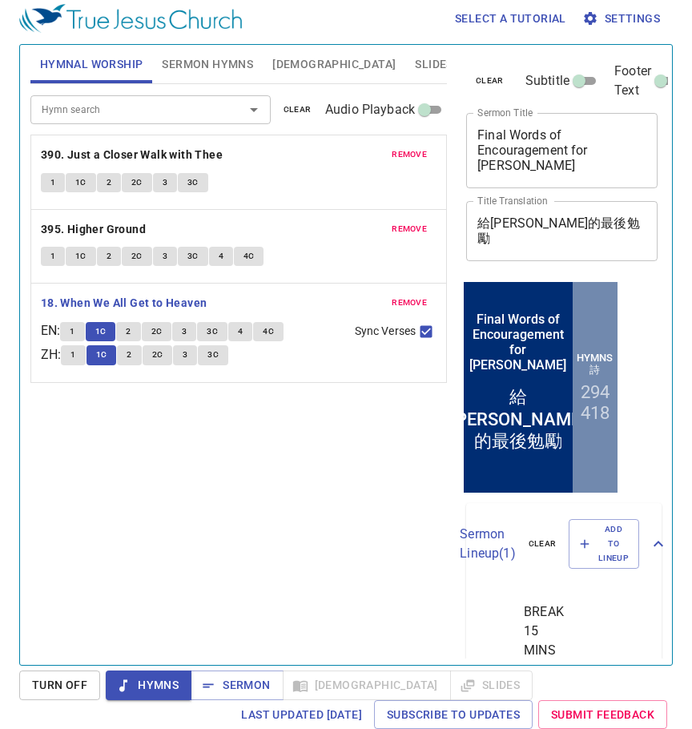
click at [131, 335] on span "2" at bounding box center [128, 331] width 5 height 14
click at [328, 473] on div "Hymn search Hymn search clear Audio Playback remove 390. Just a Closer Walk wit…" at bounding box center [238, 367] width 417 height 567
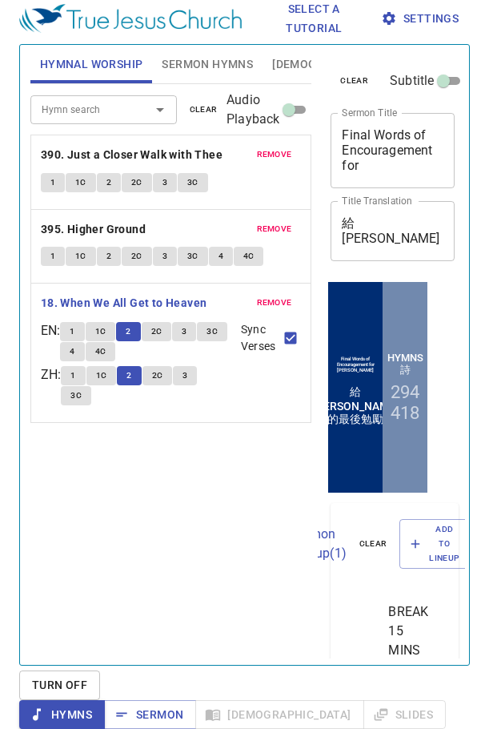
click at [205, 488] on div "Hymn search Hymn search clear Audio Playback remove 390. Just a Closer Walk wit…" at bounding box center [171, 367] width 282 height 567
click at [163, 325] on span "2C" at bounding box center [156, 331] width 11 height 14
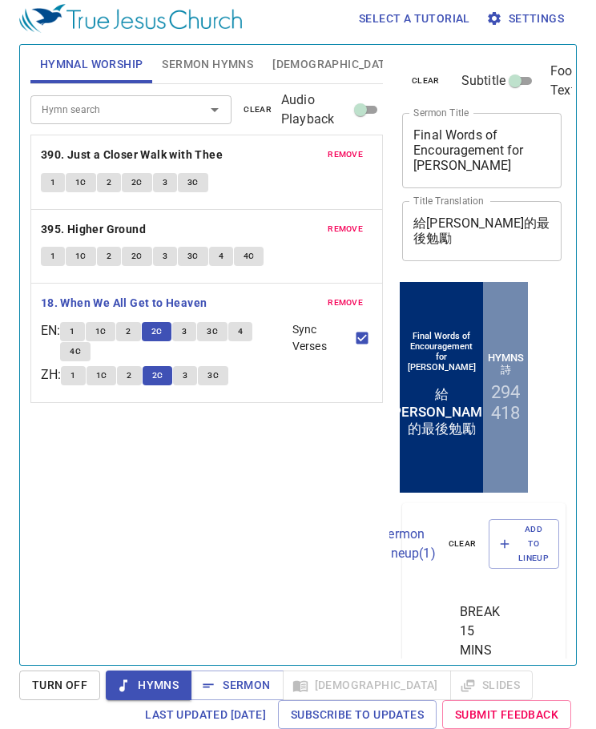
click at [187, 331] on span "3" at bounding box center [184, 331] width 5 height 14
click at [190, 453] on div "Hymn search Hymn search clear Audio Playback remove 390. Just a Closer Walk wit…" at bounding box center [206, 367] width 352 height 567
click at [215, 330] on span "3C" at bounding box center [212, 331] width 11 height 14
click at [203, 529] on div "Hymn search Hymn search clear Audio Playback remove 390. Just a Closer Walk wit…" at bounding box center [206, 367] width 352 height 567
click at [249, 329] on button "4" at bounding box center [240, 331] width 24 height 19
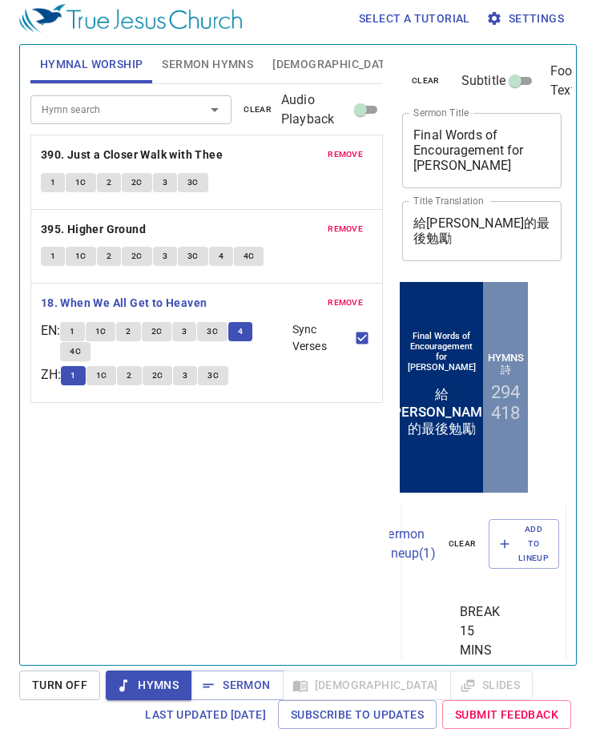
scroll to position [7, 0]
click at [81, 351] on span "4C" at bounding box center [75, 351] width 11 height 14
click at [288, 503] on div "Hymn search Hymn search clear Audio Playback remove 390. Just a Closer Walk wit…" at bounding box center [206, 367] width 352 height 567
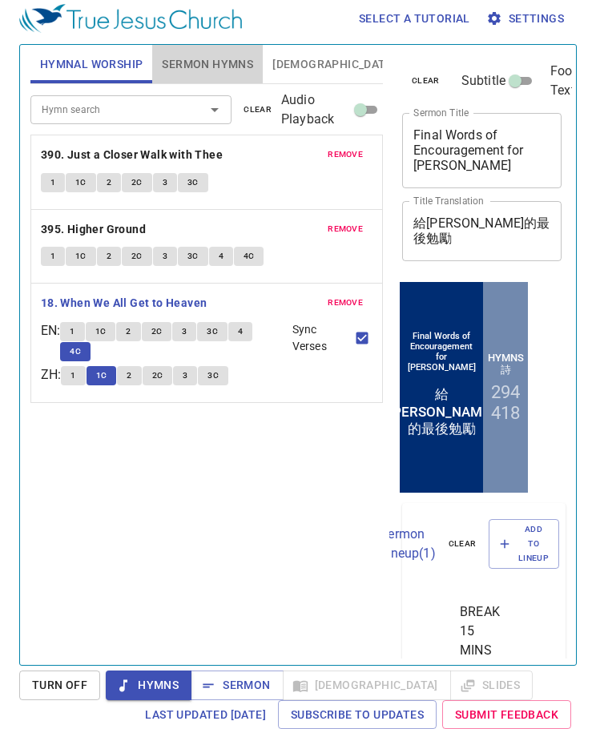
click at [182, 54] on span "Sermon Hymns" at bounding box center [207, 64] width 91 height 20
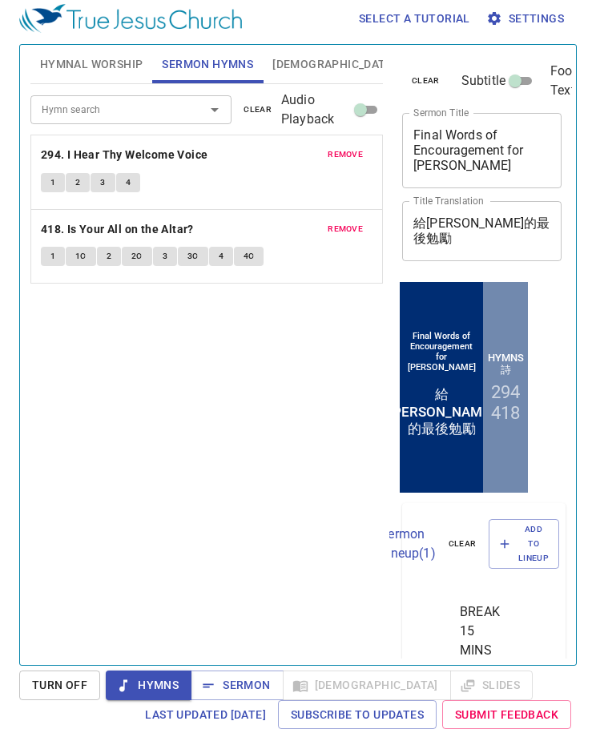
click at [256, 407] on div "Hymn search Hymn search clear Audio Playback remove 294. I Hear Thy Welcome Voi…" at bounding box center [206, 367] width 352 height 567
click at [260, 348] on div "Hymn search Hymn search clear Audio Playback remove 294. I Hear Thy Welcome Voi…" at bounding box center [206, 367] width 352 height 567
click at [53, 263] on span "1" at bounding box center [52, 256] width 5 height 14
click at [165, 471] on div "Hymn search Hymn search clear Audio Playback remove 294. I Hear Thy Welcome Voi…" at bounding box center [206, 367] width 352 height 567
click at [160, 358] on div "Hymn search Hymn search clear Audio Playback remove 294. I Hear Thy Welcome Voi…" at bounding box center [206, 367] width 352 height 567
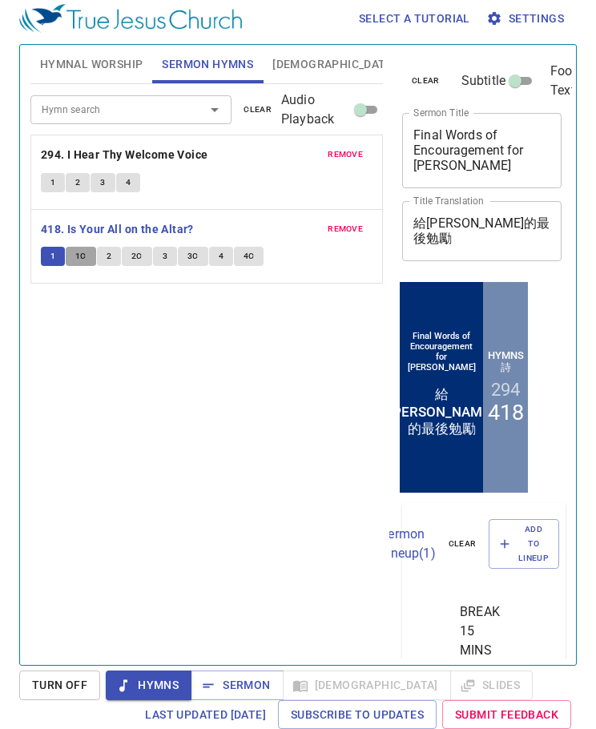
click at [85, 253] on span "1C" at bounding box center [80, 256] width 11 height 14
click at [115, 255] on button "2" at bounding box center [109, 256] width 24 height 19
click at [147, 345] on div "Hymn search Hymn search clear Audio Playback remove 294. I Hear Thy Welcome Voi…" at bounding box center [206, 367] width 352 height 567
click at [273, 334] on div "Hymn search Hymn search clear Audio Playback remove 294. I Hear Thy Welcome Voi…" at bounding box center [206, 367] width 352 height 567
click at [143, 252] on button "2C" at bounding box center [137, 256] width 30 height 19
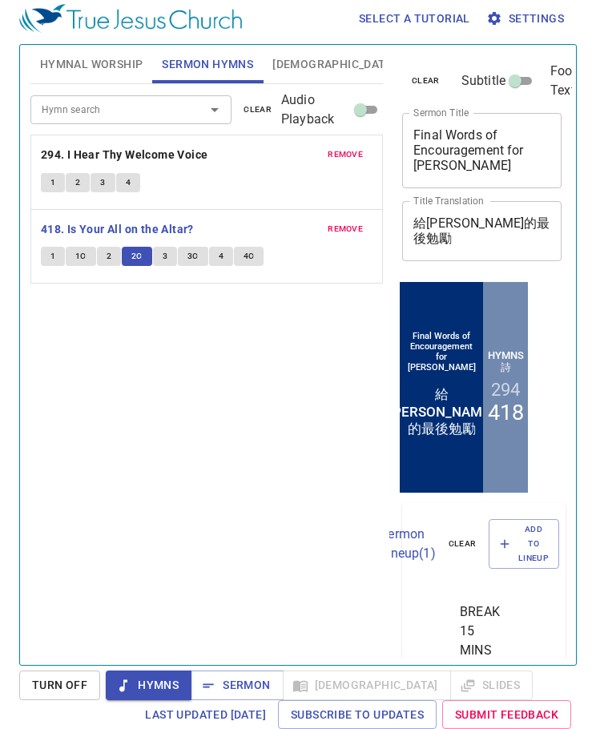
click at [252, 380] on div "Hymn search Hymn search clear Audio Playback remove 294. I Hear Thy Welcome Voi…" at bounding box center [206, 367] width 352 height 567
click at [184, 327] on div "Hymn search Hymn search clear Audio Playback remove 294. I Hear Thy Welcome Voi…" at bounding box center [206, 367] width 352 height 567
click at [164, 258] on span "3" at bounding box center [165, 256] width 5 height 14
click at [188, 259] on span "3C" at bounding box center [192, 256] width 11 height 14
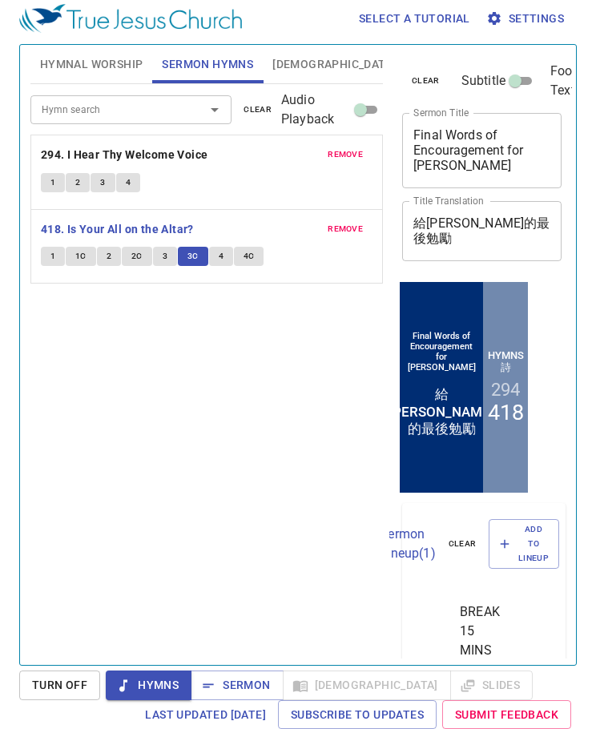
click at [214, 259] on button "4" at bounding box center [221, 256] width 24 height 19
click at [270, 380] on div "Hymn search Hymn search clear Audio Playback remove 294. I Hear Thy Welcome Voi…" at bounding box center [206, 367] width 352 height 567
click at [249, 255] on span "4C" at bounding box center [249, 256] width 11 height 14
click at [135, 364] on div "Hymn search Hymn search clear Audio Playback remove 294. I Hear Thy Welcome Voi…" at bounding box center [206, 367] width 352 height 567
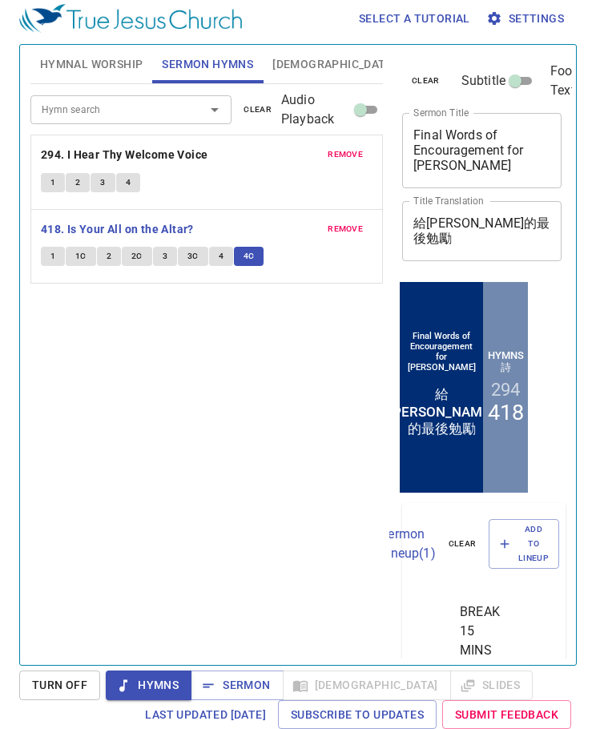
click at [231, 393] on div "Hymn search Hymn search clear Audio Playback remove 294. I Hear Thy Welcome Voi…" at bounding box center [206, 367] width 352 height 567
click at [249, 483] on div "Hymn search Hymn search clear Audio Playback remove 294. I Hear Thy Welcome Voi…" at bounding box center [206, 367] width 352 height 567
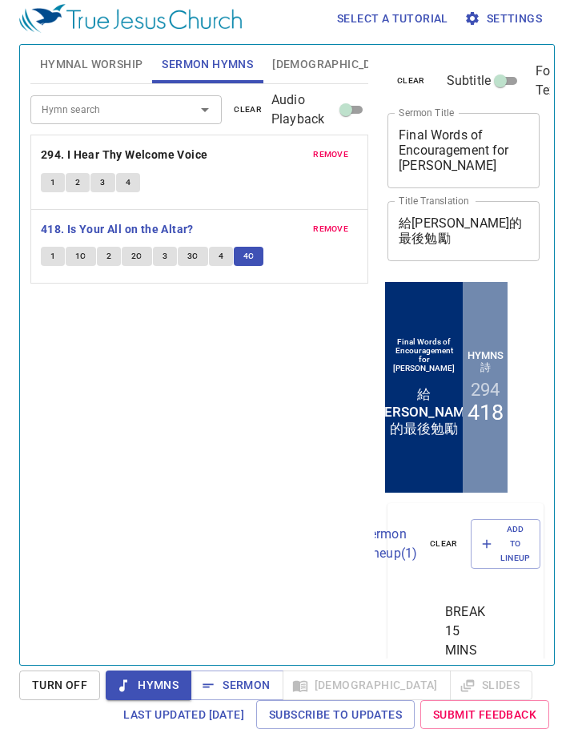
click at [277, 70] on span "[DEMOGRAPHIC_DATA]" at bounding box center [333, 64] width 123 height 20
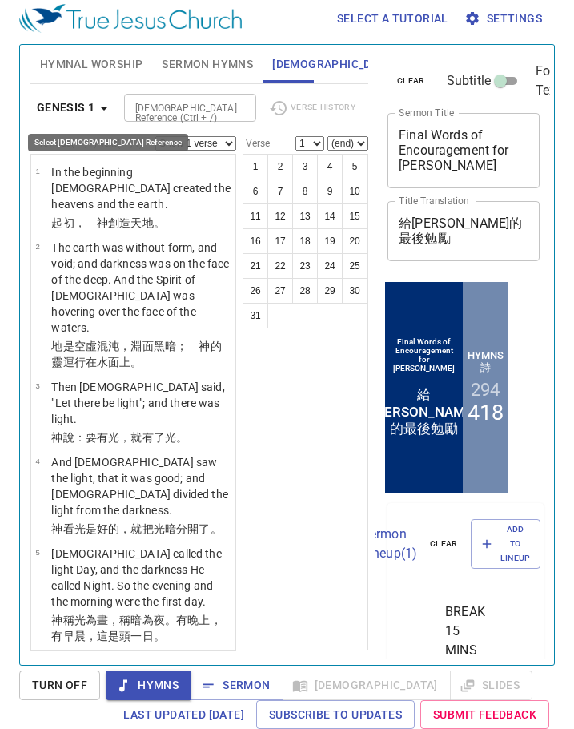
click at [90, 104] on b "Genesis 1" at bounding box center [66, 108] width 58 height 20
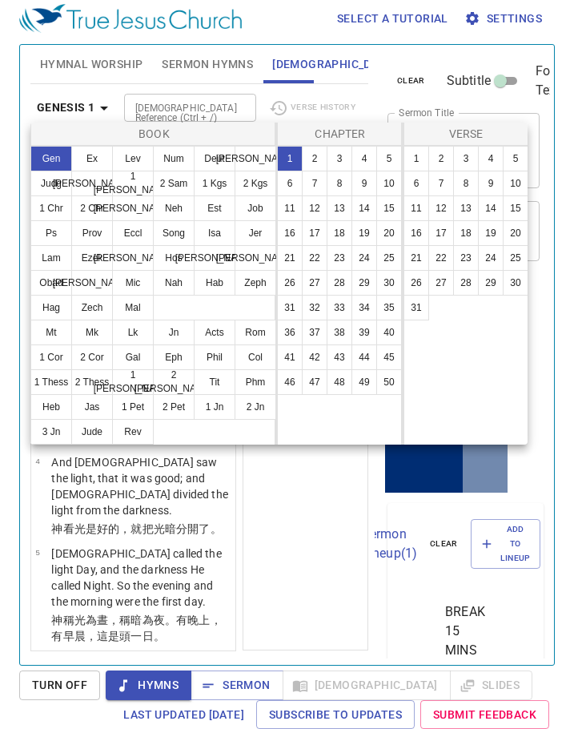
click at [0, 0] on div at bounding box center [0, 0] width 0 height 0
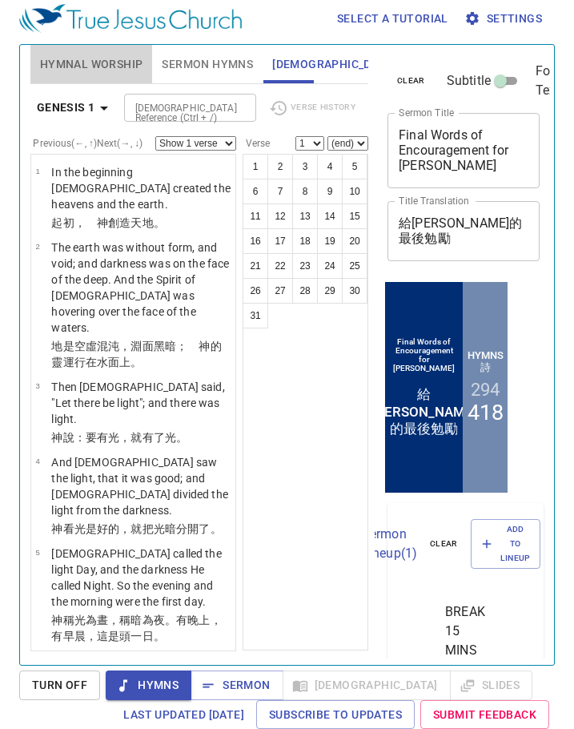
click at [120, 66] on span "Hymnal Worship" at bounding box center [91, 64] width 103 height 20
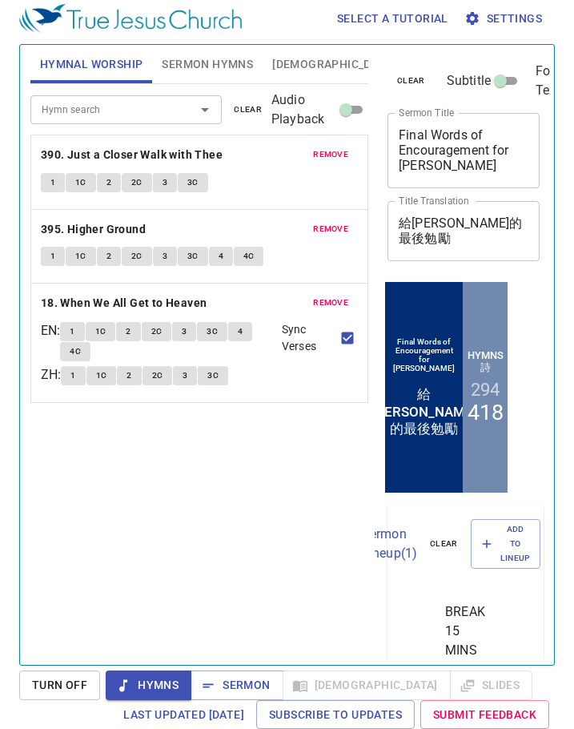
click at [149, 109] on input "Hymn search" at bounding box center [102, 109] width 135 height 18
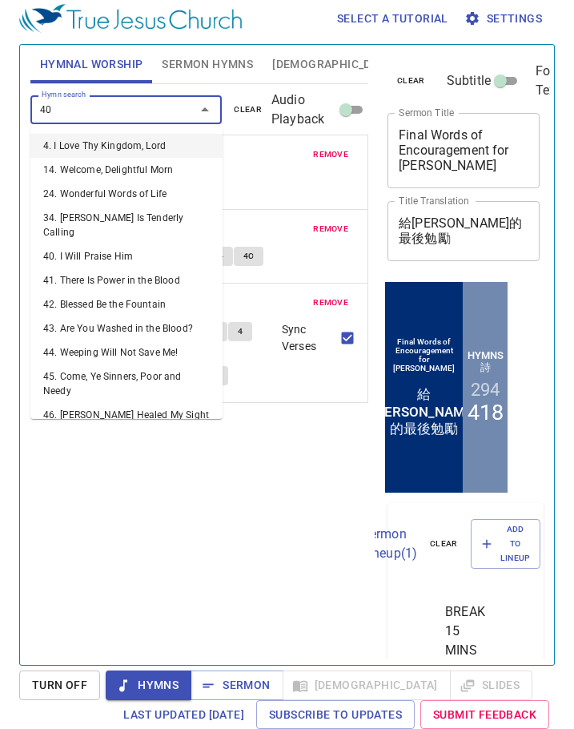
type input "400"
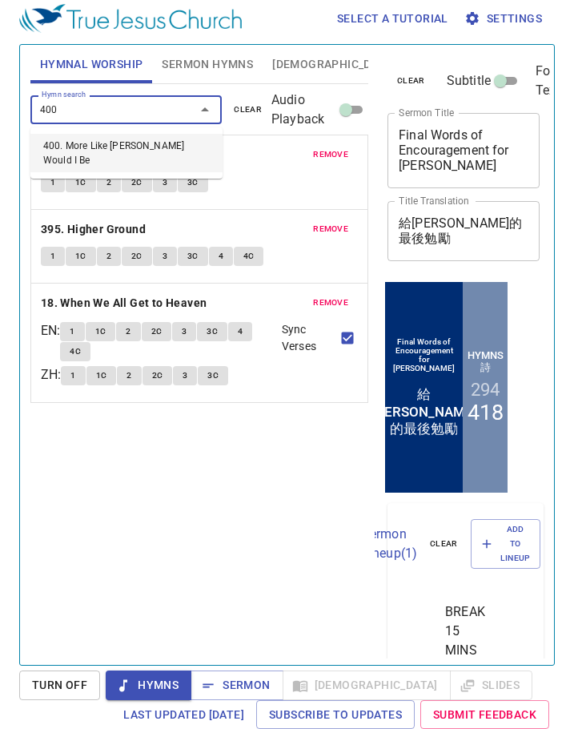
click at [137, 142] on li "400. More Like [PERSON_NAME] Would I Be" at bounding box center [126, 153] width 192 height 38
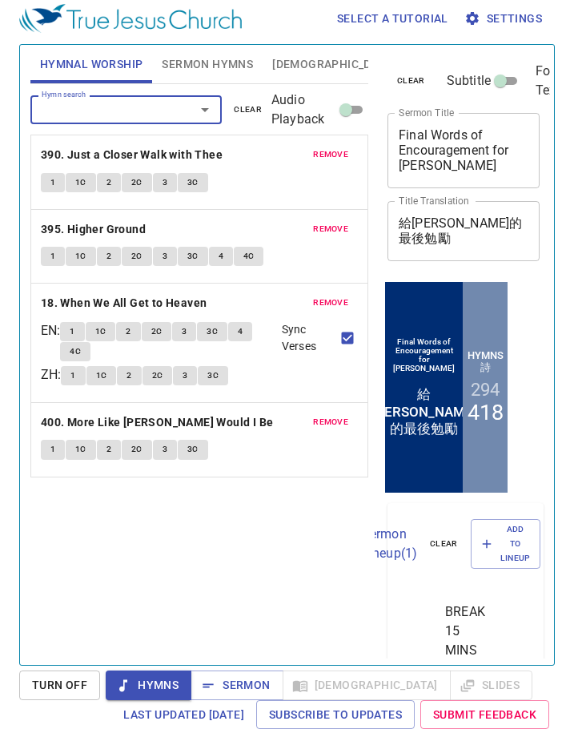
click at [50, 453] on span "1" at bounding box center [52, 449] width 5 height 14
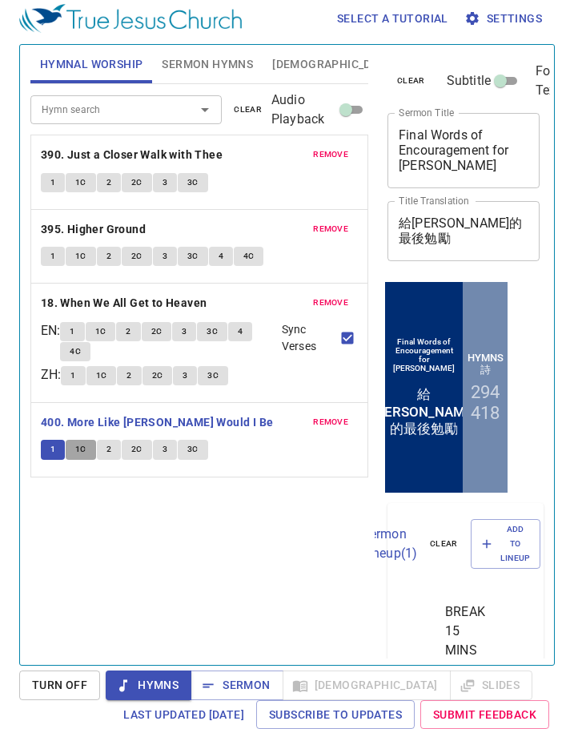
click at [74, 449] on button "1C" at bounding box center [81, 449] width 30 height 19
click at [122, 545] on div "Hymn search Hymn search clear Audio Playback remove 390. Just a Closer Walk wit…" at bounding box center [199, 367] width 338 height 567
click at [109, 452] on span "2" at bounding box center [109, 449] width 5 height 14
click at [127, 455] on button "2C" at bounding box center [137, 449] width 30 height 19
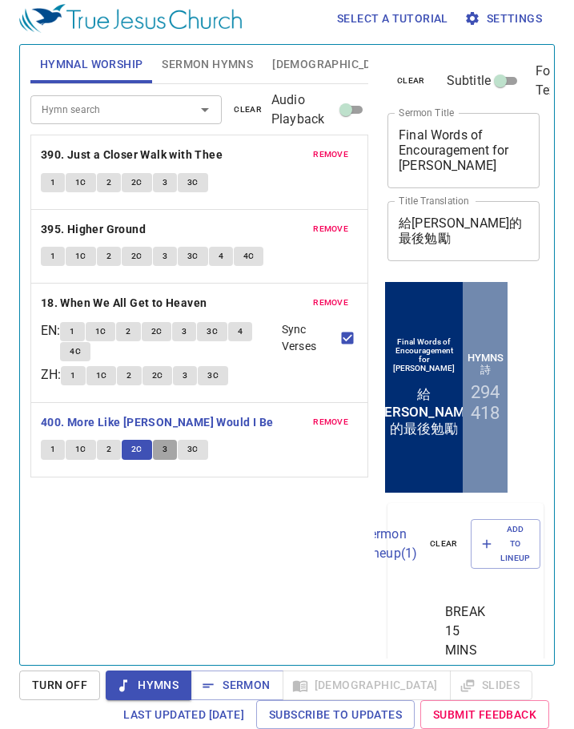
click at [159, 453] on button "3" at bounding box center [165, 449] width 24 height 19
click at [195, 449] on span "3C" at bounding box center [192, 449] width 11 height 14
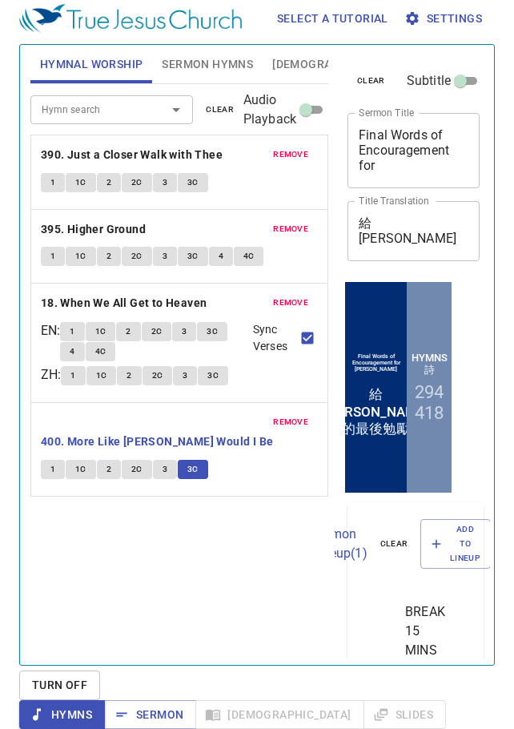
click at [102, 111] on input "Hymn search" at bounding box center [88, 109] width 107 height 18
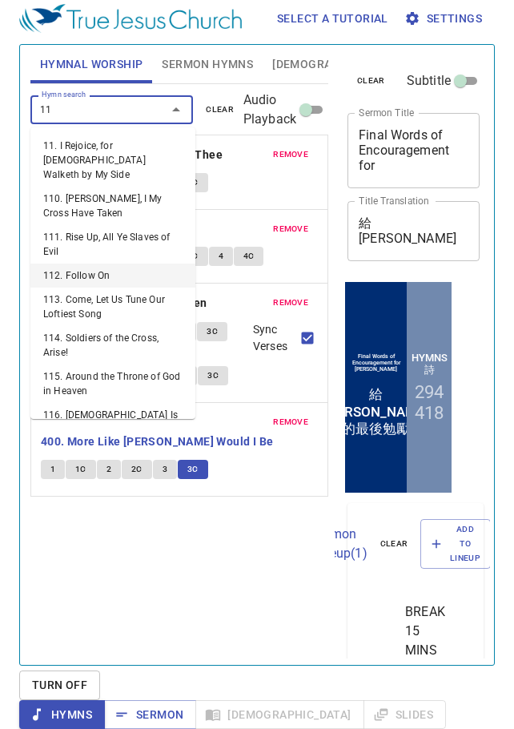
type input "112"
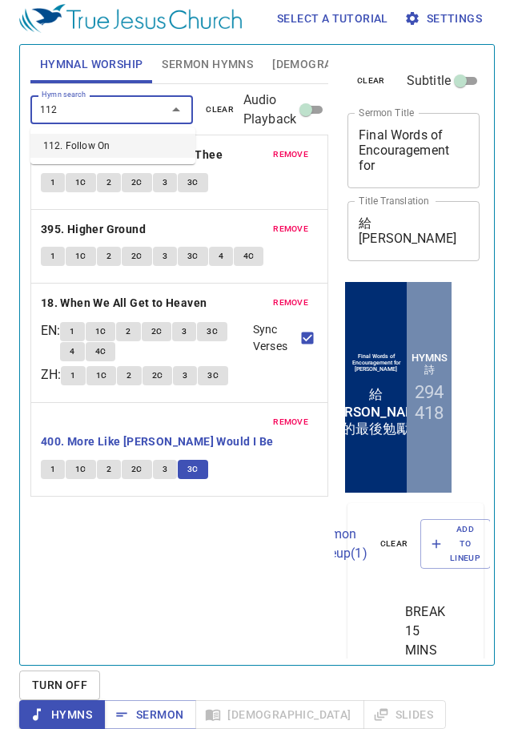
click at [126, 142] on li "112. Follow On" at bounding box center [112, 146] width 165 height 24
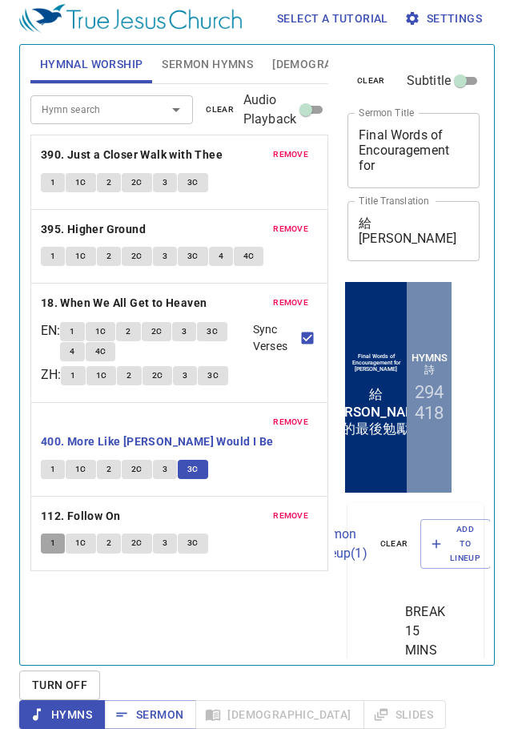
click at [50, 536] on span "1" at bounding box center [52, 543] width 5 height 14
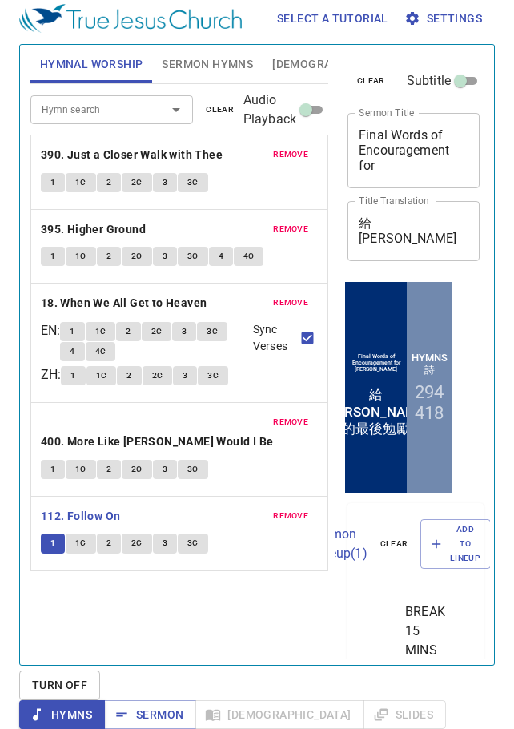
click at [83, 536] on span "1C" at bounding box center [80, 543] width 11 height 14
click at [109, 536] on span "2" at bounding box center [109, 543] width 5 height 14
click at [134, 536] on span "2C" at bounding box center [136, 543] width 11 height 14
click at [166, 536] on span "3" at bounding box center [165, 543] width 5 height 14
click at [140, 536] on span "2C" at bounding box center [136, 543] width 11 height 14
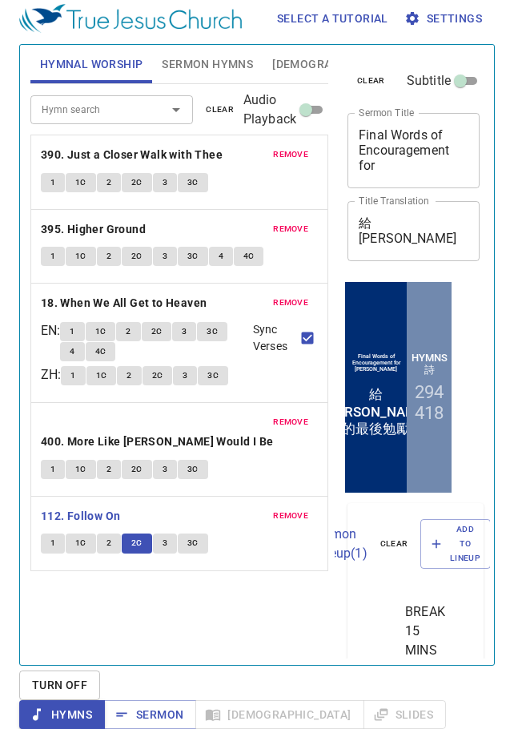
click at [260, 578] on div "Hymn search Hymn search clear Audio Playback remove 390. Just a Closer Walk wit…" at bounding box center [179, 367] width 298 height 567
click at [282, 67] on span "[DEMOGRAPHIC_DATA]" at bounding box center [333, 64] width 123 height 20
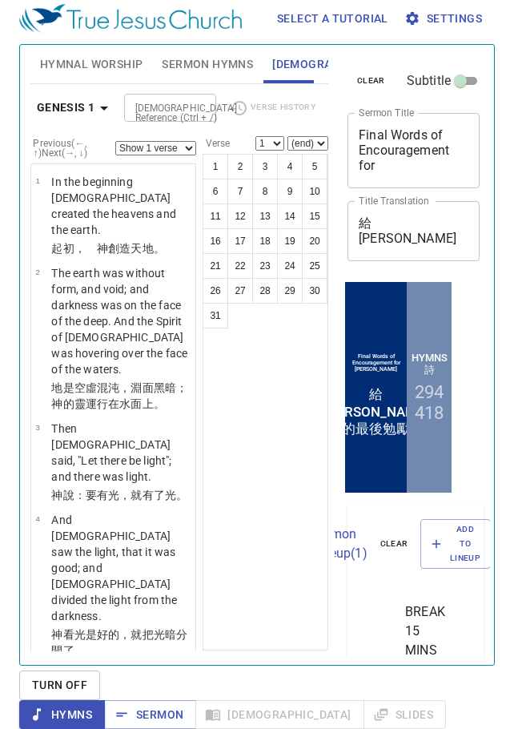
click at [105, 99] on icon "button" at bounding box center [104, 108] width 19 height 19
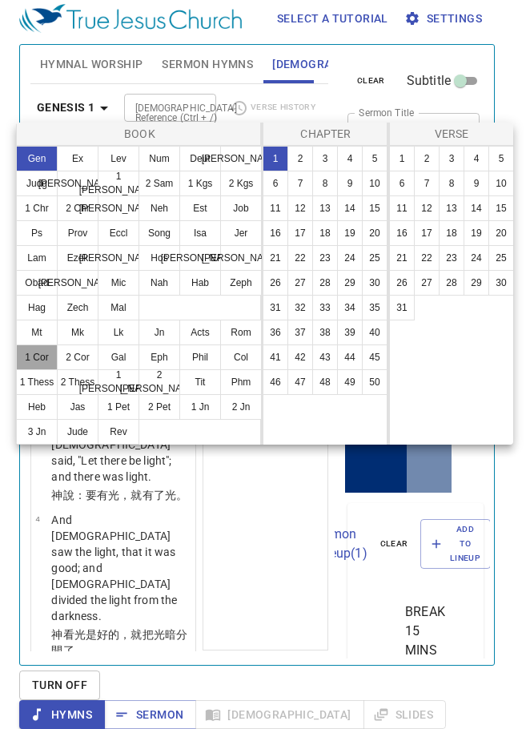
click at [58, 370] on button "1 Cor" at bounding box center [37, 357] width 42 height 26
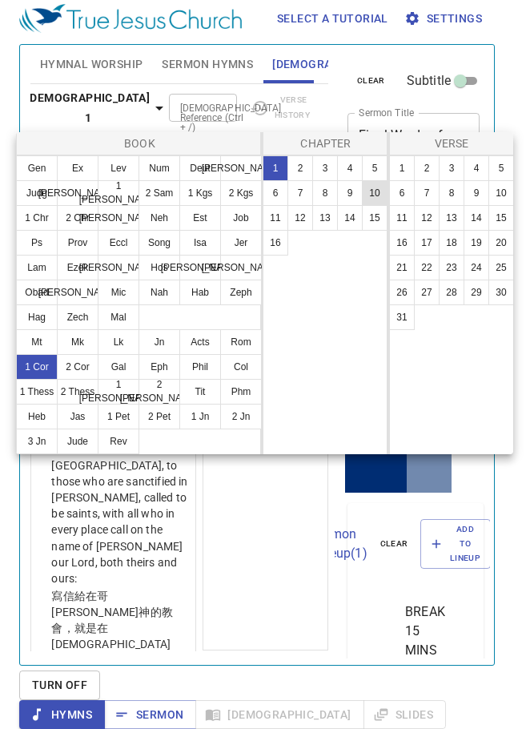
click at [368, 199] on button "10" at bounding box center [375, 193] width 26 height 26
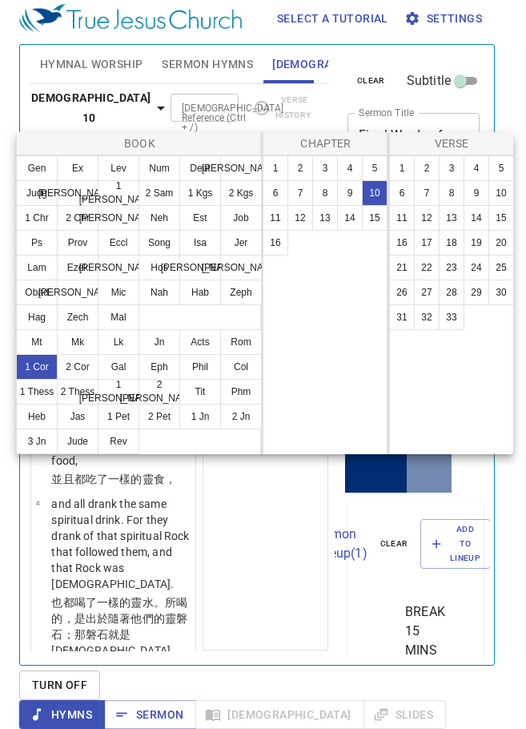
click at [0, 0] on div at bounding box center [0, 0] width 0 height 0
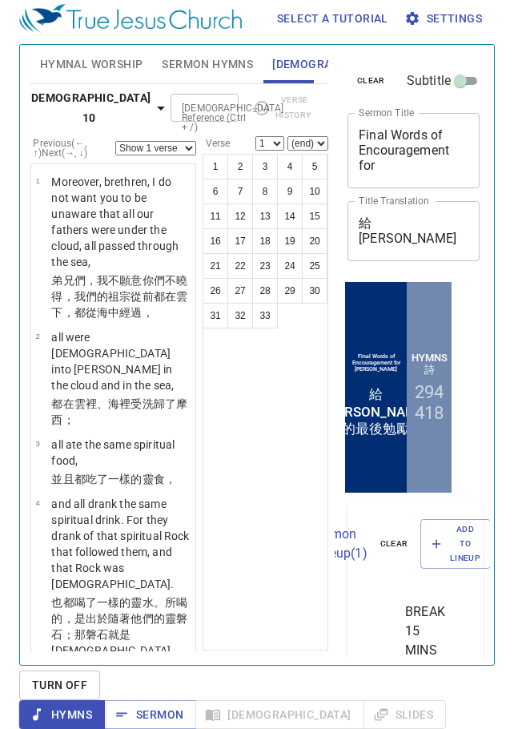
click at [232, 408] on div "1 2 3 4 5 6 7 8 9 10 11 12 13 14 15 16 17 18 19 20 21 22 23 24 25 26 27 28 29 3…" at bounding box center [266, 402] width 126 height 497
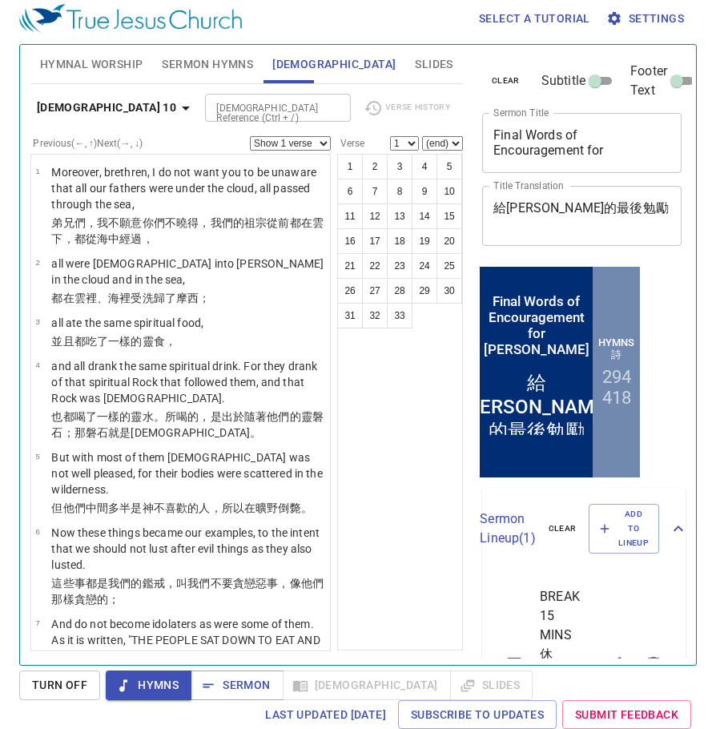
click at [415, 58] on span "Slides" at bounding box center [434, 64] width 38 height 20
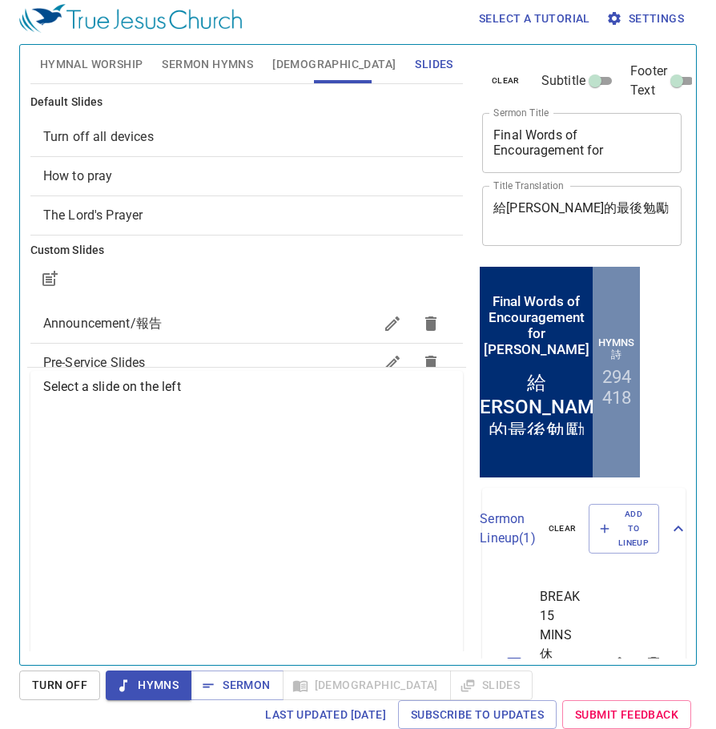
click at [78, 173] on span "How to pray" at bounding box center [78, 175] width 70 height 15
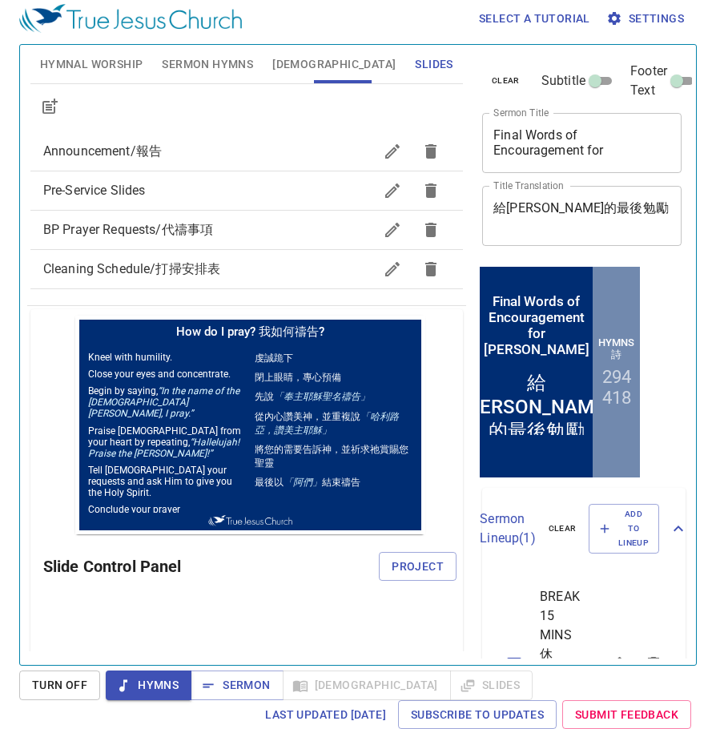
scroll to position [80, 0]
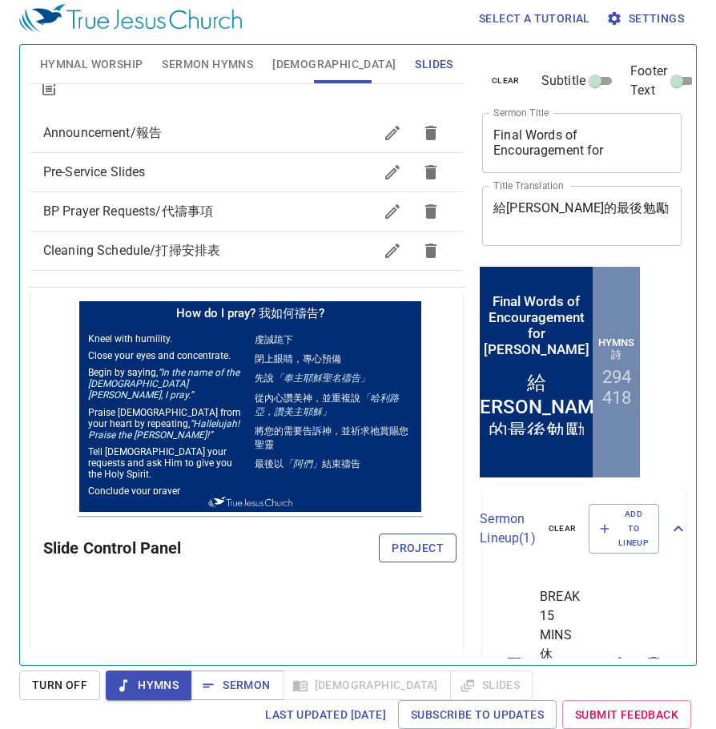
click at [427, 551] on span "Project" at bounding box center [418, 548] width 52 height 20
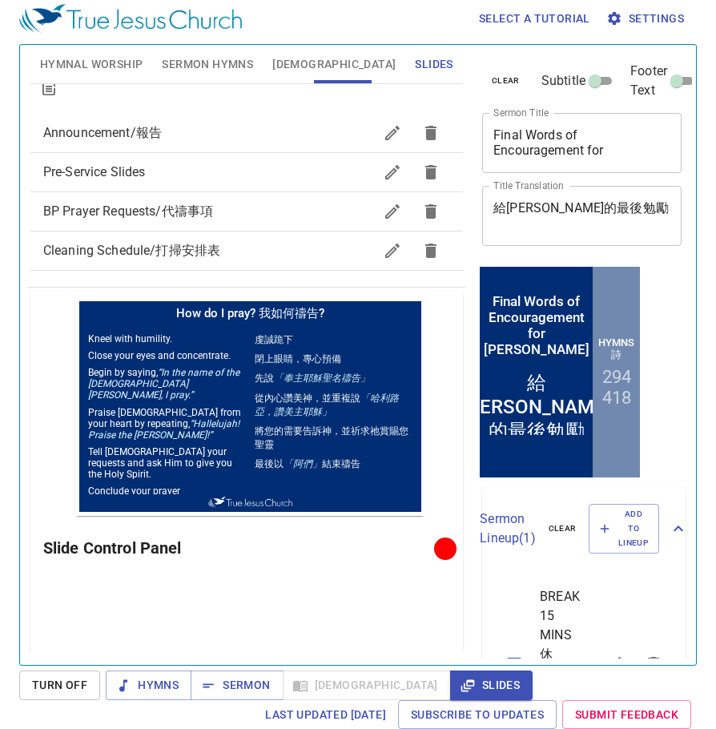
click at [339, 607] on div "Preview Only Slide Control Panel" at bounding box center [246, 571] width 433 height 561
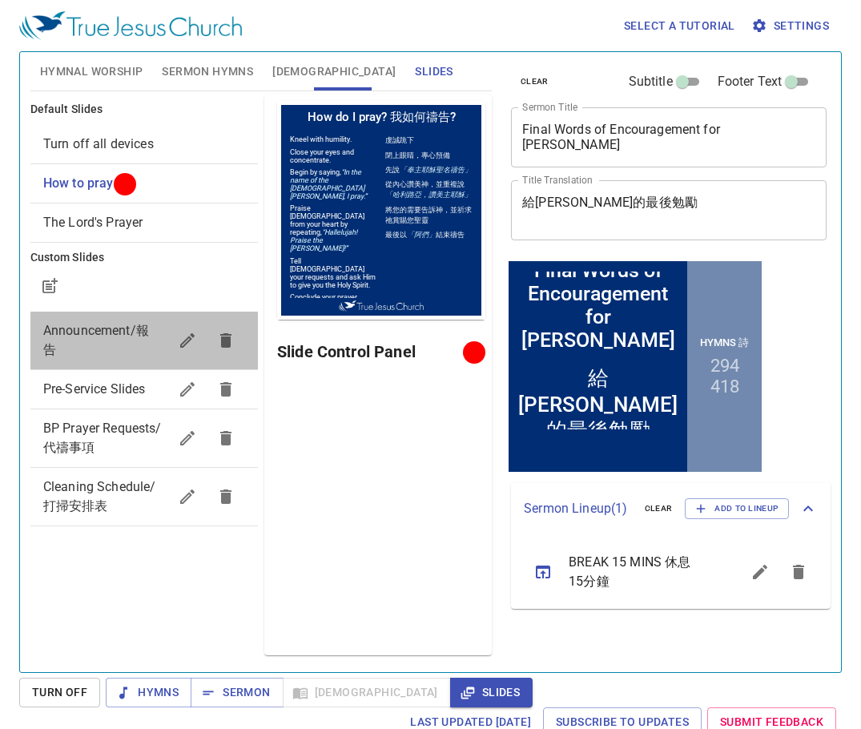
click at [51, 347] on span "Announcement/報告" at bounding box center [96, 340] width 106 height 34
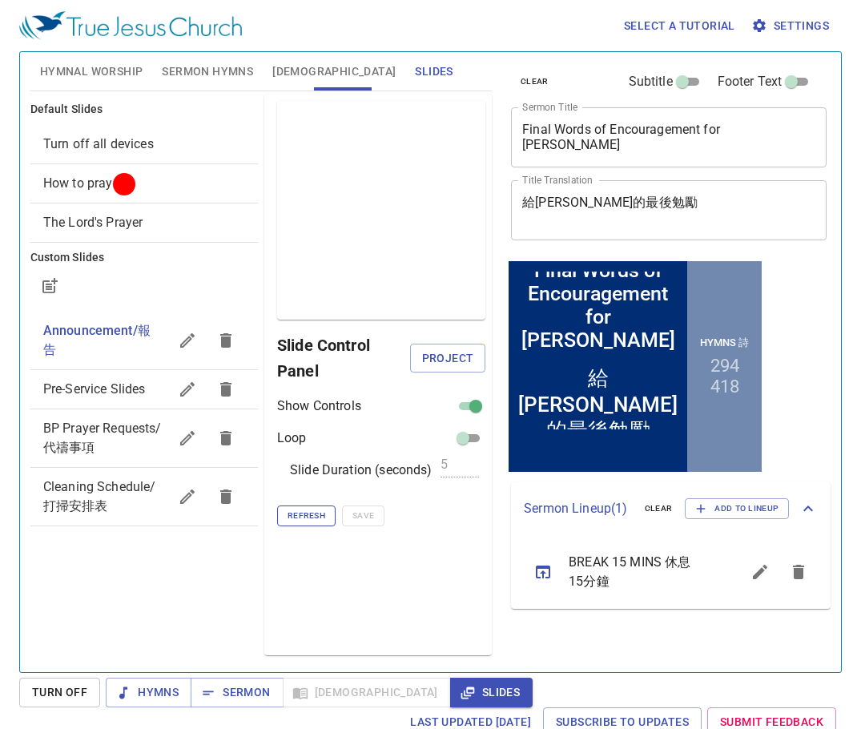
click at [316, 518] on span "Refresh" at bounding box center [307, 516] width 38 height 14
drag, startPoint x: 438, startPoint y: 578, endPoint x: 429, endPoint y: 586, distance: 12.0
click at [432, 582] on div "Preview Only Slide Control Panel Project Show Controls Loop Slide Duration (sec…" at bounding box center [377, 375] width 227 height 561
click at [437, 579] on div "Preview Only Slide Control Panel Project Show Controls Loop Slide Duration (sec…" at bounding box center [377, 375] width 227 height 561
click at [432, 610] on div "Preview Only Slide Control Panel Project Show Controls Loop Slide Duration (sec…" at bounding box center [377, 375] width 227 height 561
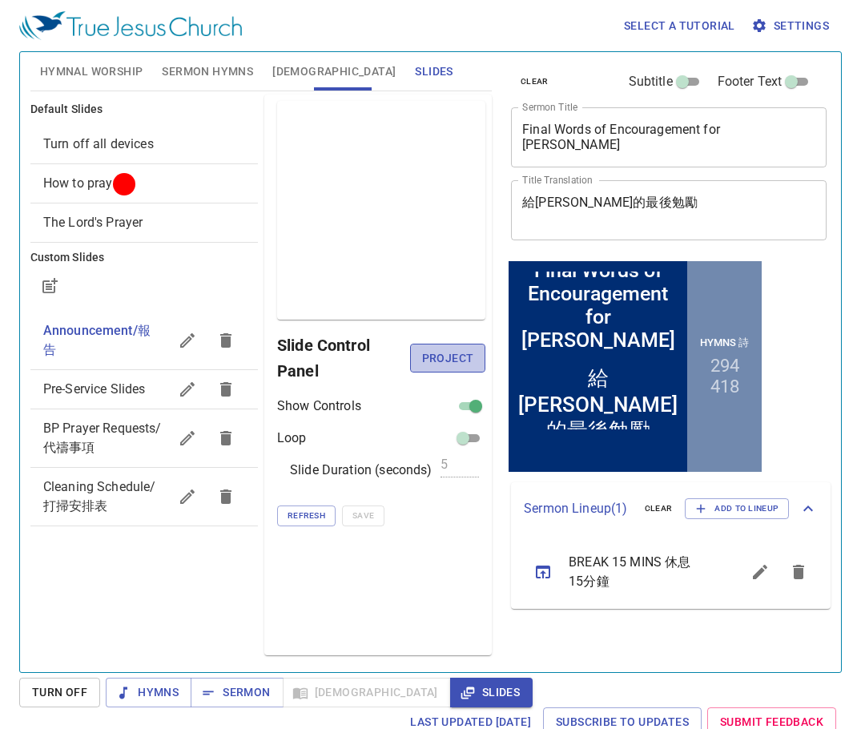
click at [451, 356] on span "Project" at bounding box center [448, 358] width 50 height 20
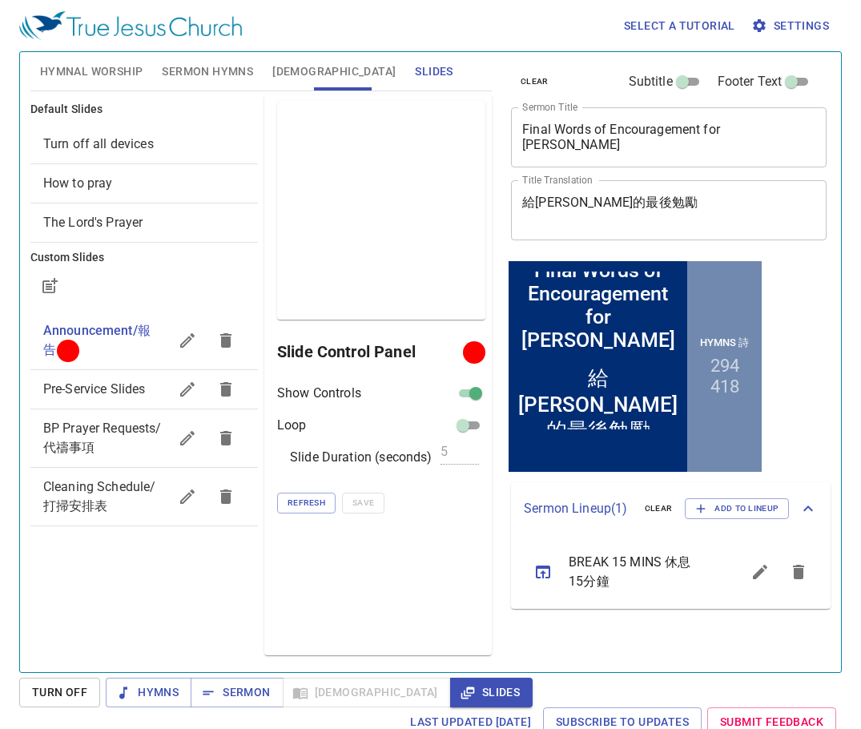
click at [459, 602] on div "Preview Only Slide Control Panel Show Controls Loop Slide Duration (seconds) 5 …" at bounding box center [377, 375] width 227 height 561
